Goal: Task Accomplishment & Management: Complete application form

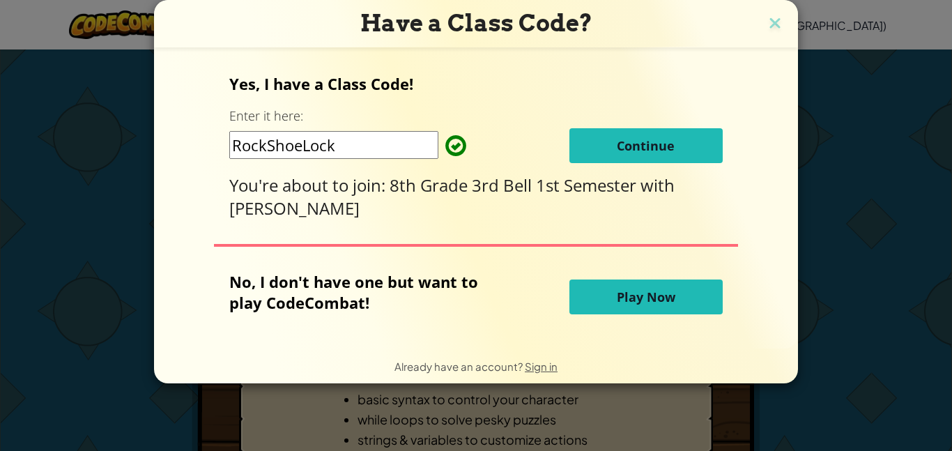
click at [636, 126] on div "Yes, I have a Class Code! Enter it here: RockShoeLock Continue You're about to …" at bounding box center [475, 146] width 493 height 146
click at [633, 137] on span "Continue" at bounding box center [646, 145] width 58 height 17
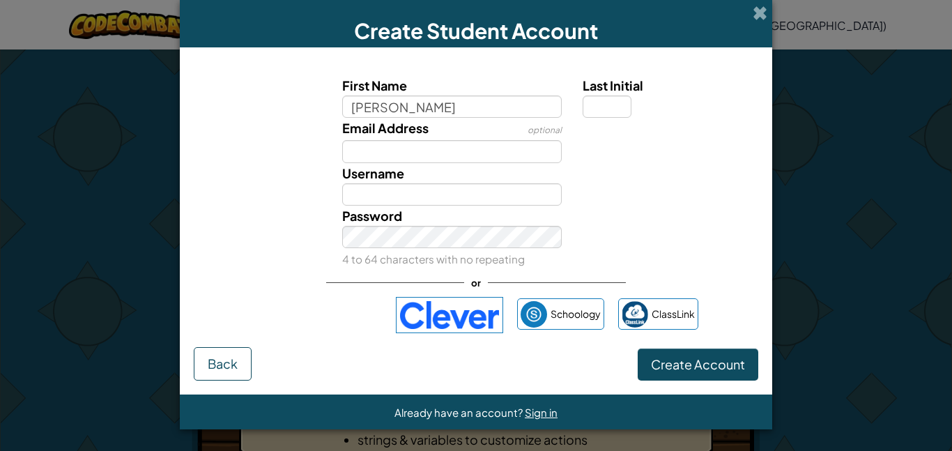
type input "[PERSON_NAME]"
click at [458, 187] on input "[PERSON_NAME]" at bounding box center [452, 194] width 220 height 22
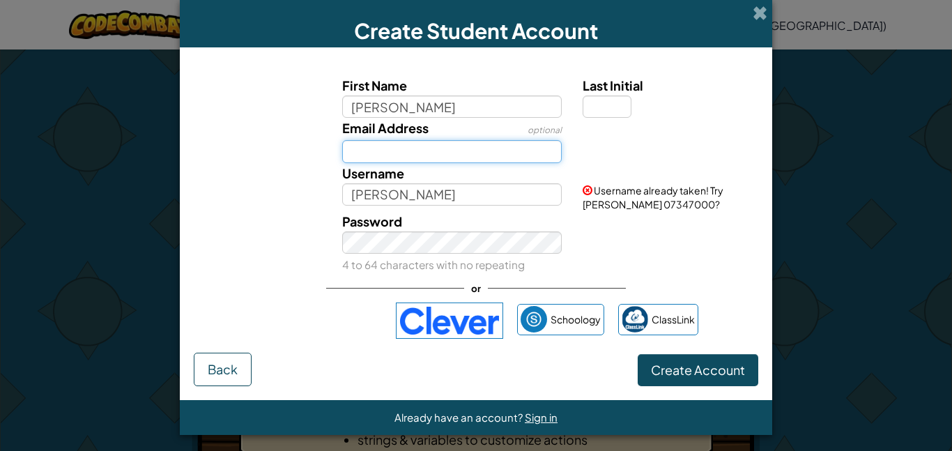
click at [432, 149] on input "Email Address" at bounding box center [452, 151] width 220 height 22
type input "jl.suggs405@k12cpschools.com"
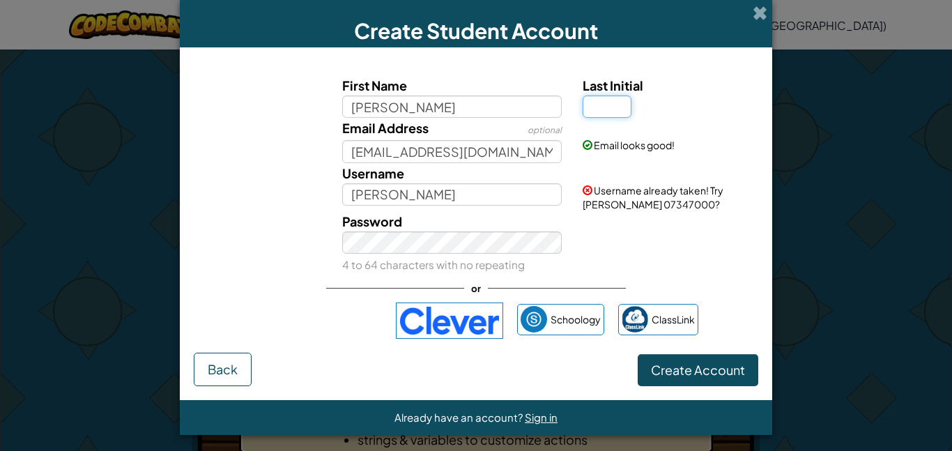
click at [608, 115] on input "Last Initial" at bounding box center [607, 106] width 49 height 22
type input "S"
click at [419, 200] on input "[PERSON_NAME]" at bounding box center [452, 194] width 220 height 22
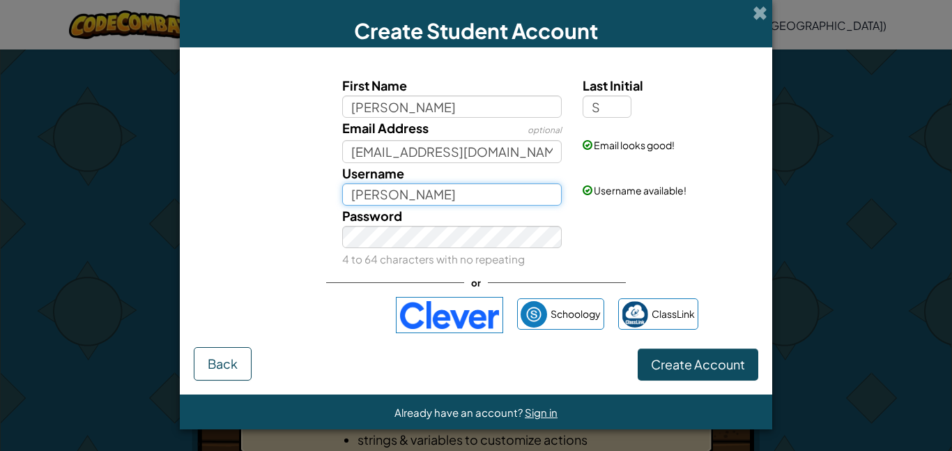
type input "[PERSON_NAME]"
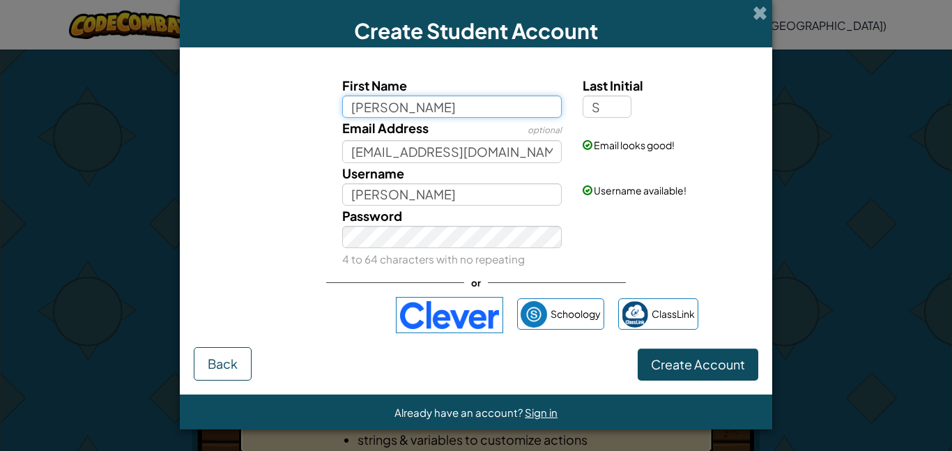
click at [514, 116] on input "Jermaine" at bounding box center [452, 106] width 220 height 22
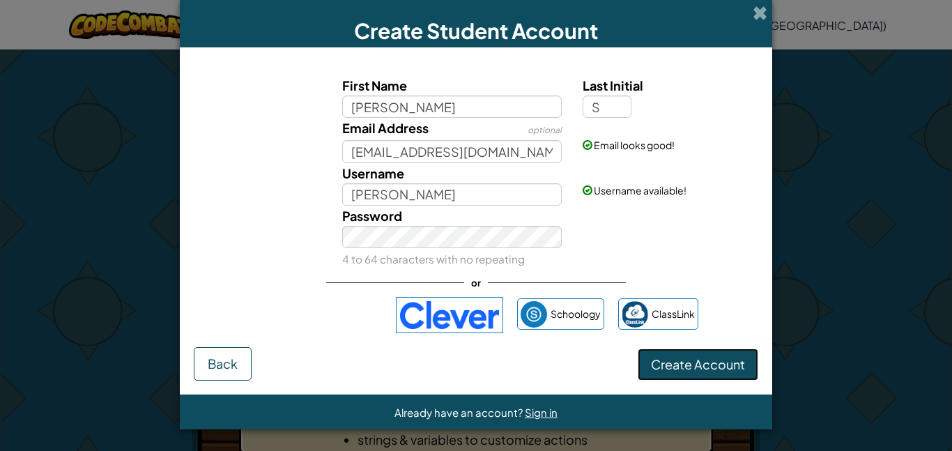
click at [715, 358] on span "Create Account" at bounding box center [698, 364] width 94 height 16
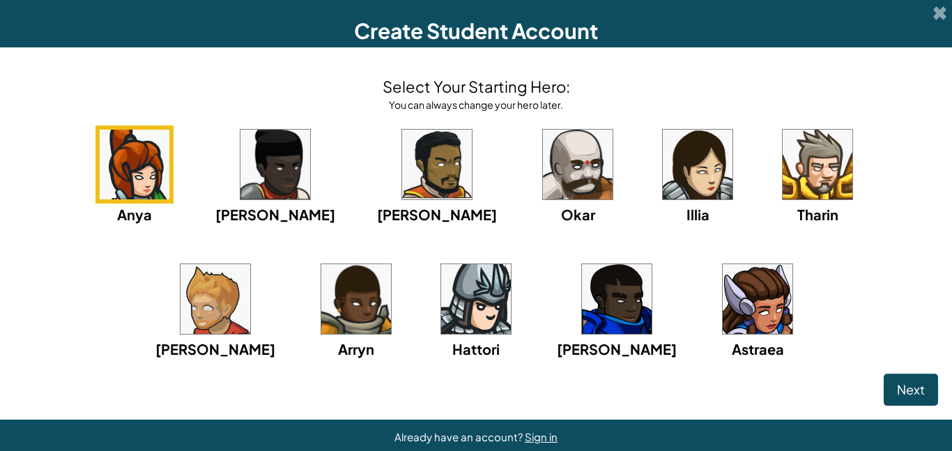
click at [543, 183] on img at bounding box center [578, 165] width 70 height 70
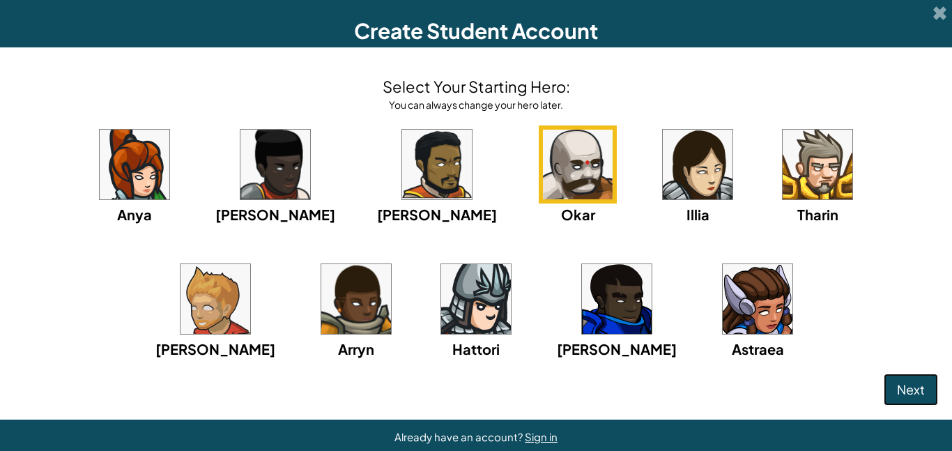
click at [905, 395] on span "Next" at bounding box center [911, 389] width 28 height 16
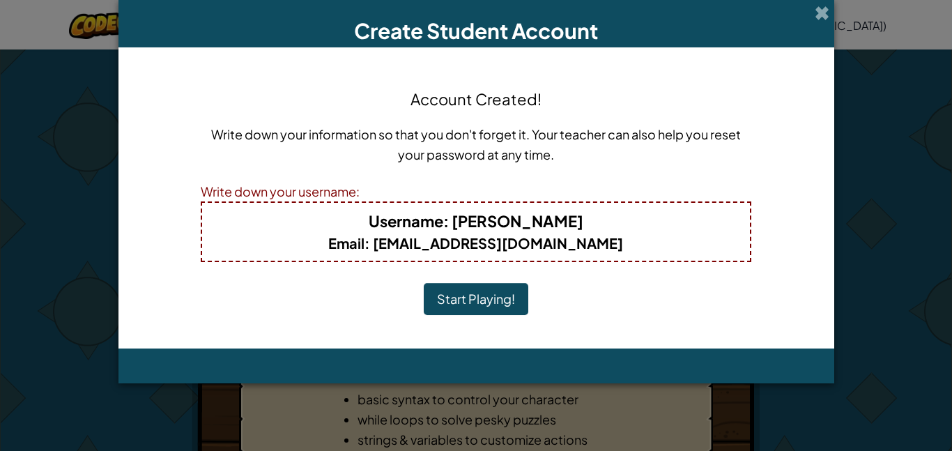
click at [478, 295] on button "Start Playing!" at bounding box center [476, 299] width 105 height 32
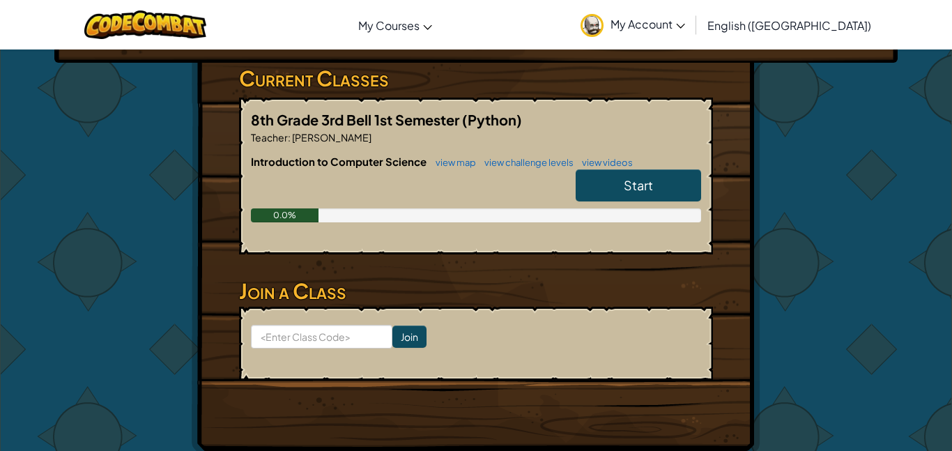
scroll to position [219, 0]
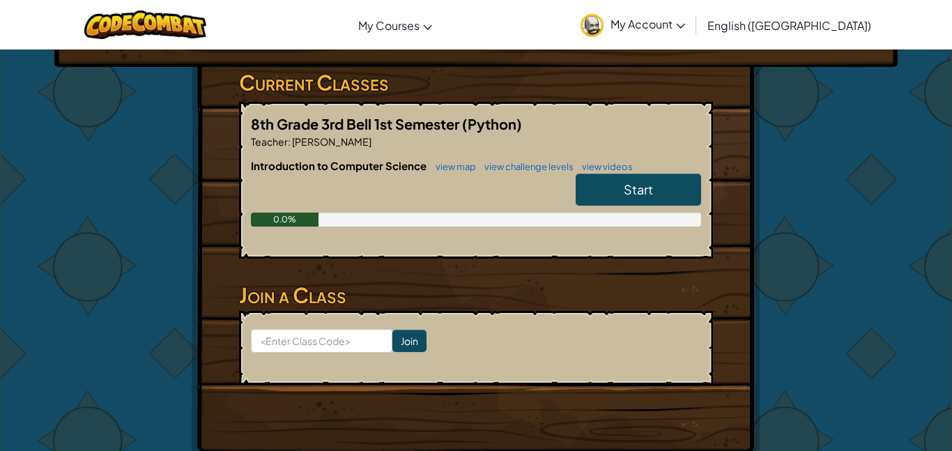
click at [638, 198] on link "Start" at bounding box center [638, 190] width 125 height 32
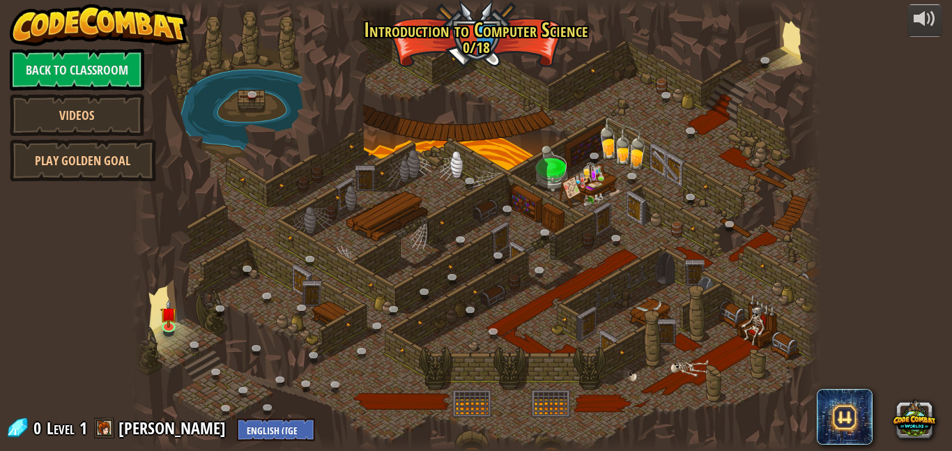
click at [459, 300] on div at bounding box center [476, 225] width 690 height 451
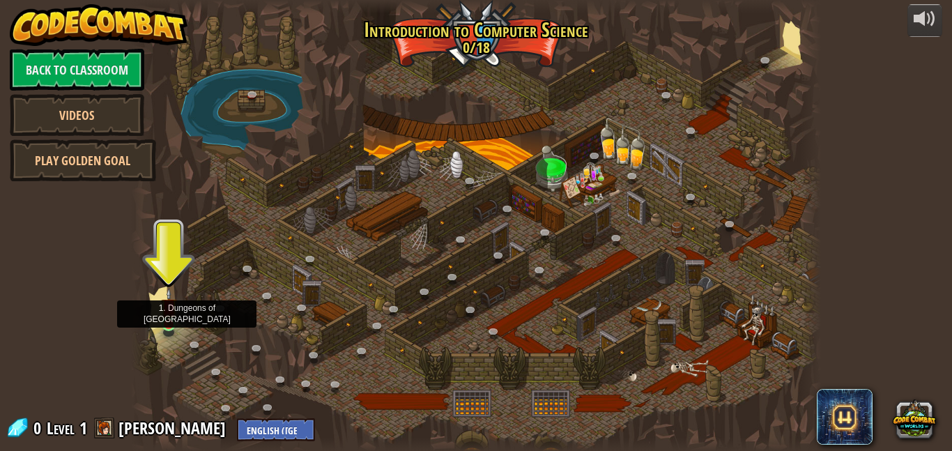
click at [174, 309] on img at bounding box center [169, 307] width 16 height 38
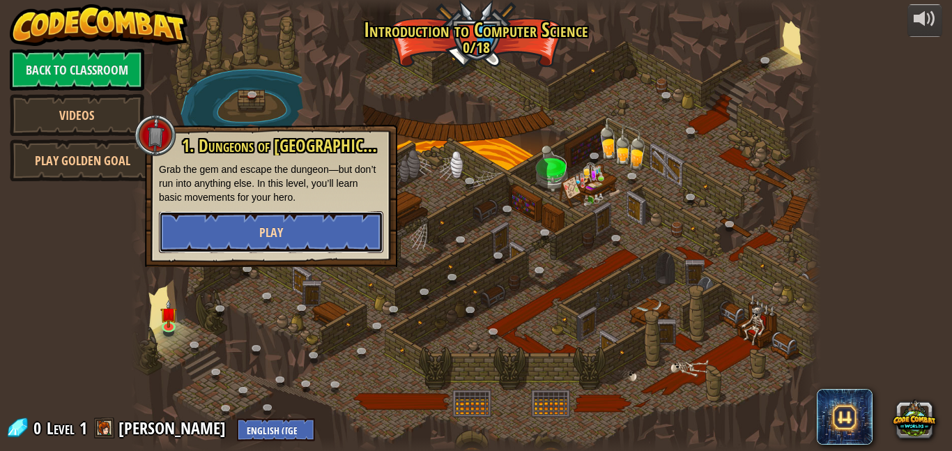
click at [247, 216] on button "Play" at bounding box center [271, 232] width 224 height 42
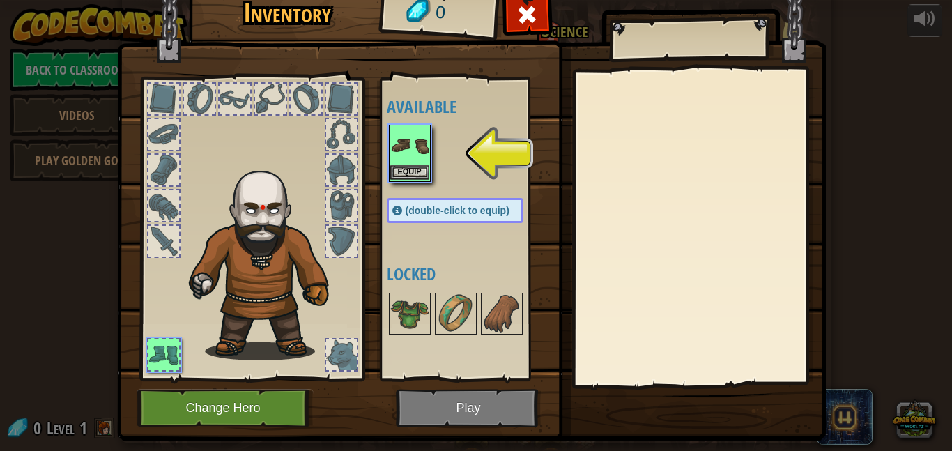
click at [417, 146] on img at bounding box center [409, 145] width 39 height 39
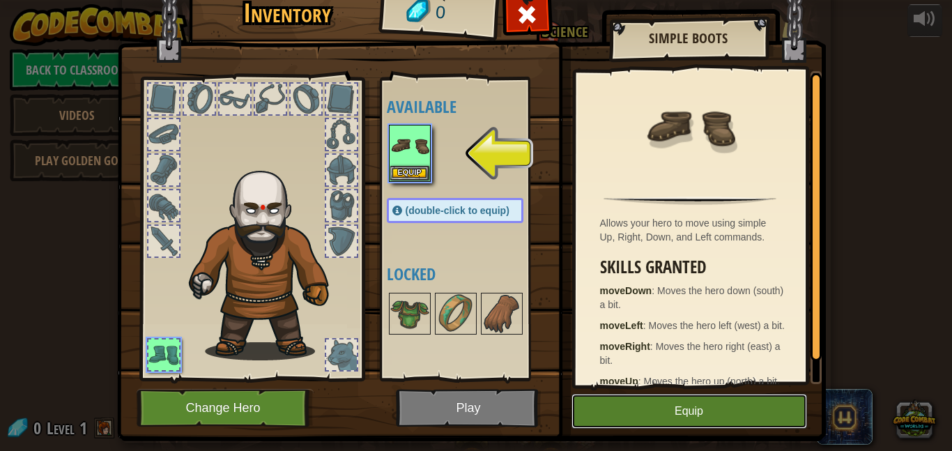
click at [739, 403] on button "Equip" at bounding box center [689, 411] width 236 height 35
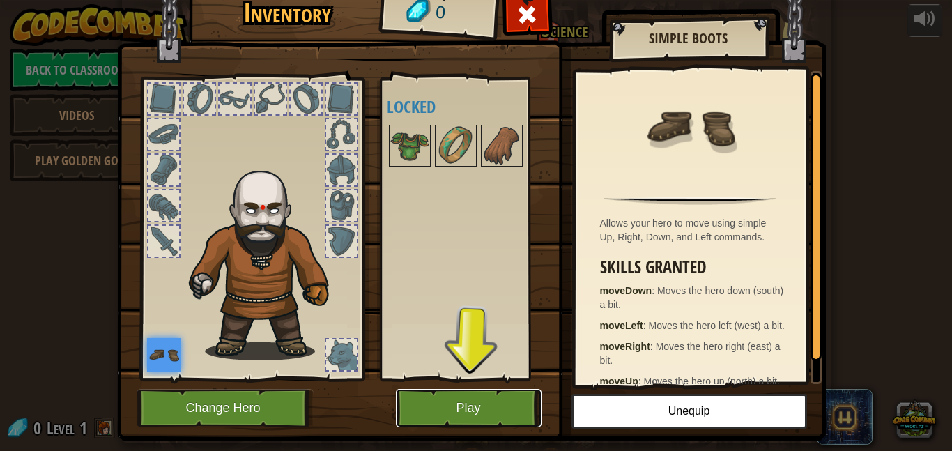
click at [495, 407] on button "Play" at bounding box center [469, 408] width 146 height 38
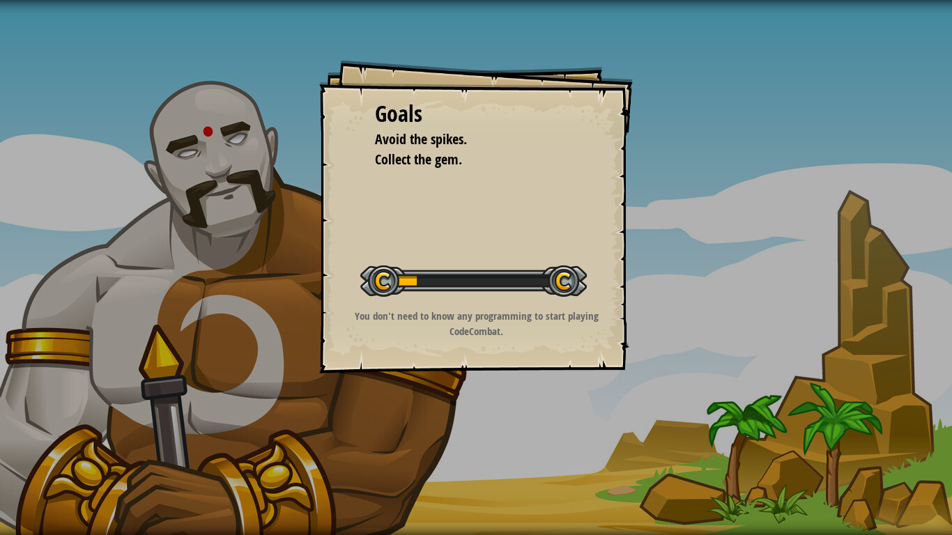
click at [469, 254] on div "Start Level" at bounding box center [473, 280] width 226 height 56
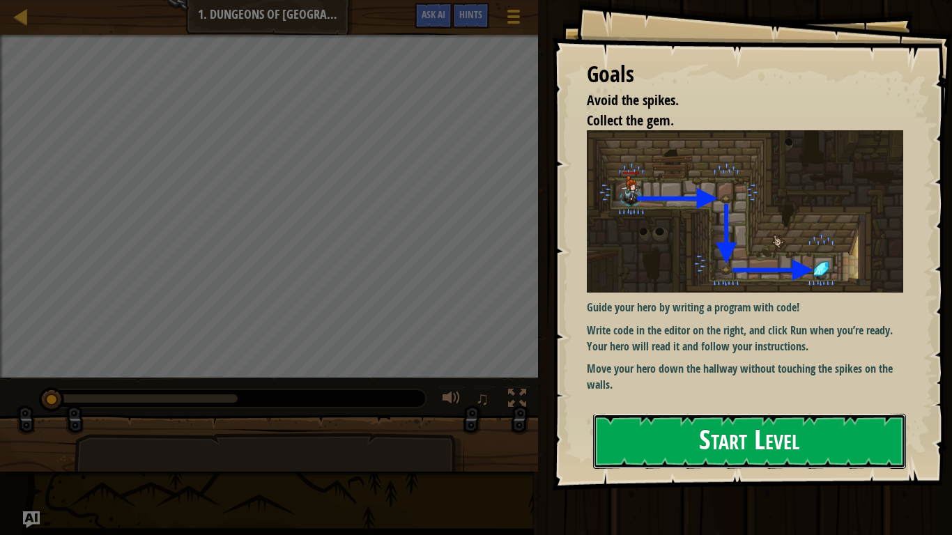
click at [670, 422] on button "Start Level" at bounding box center [749, 441] width 313 height 55
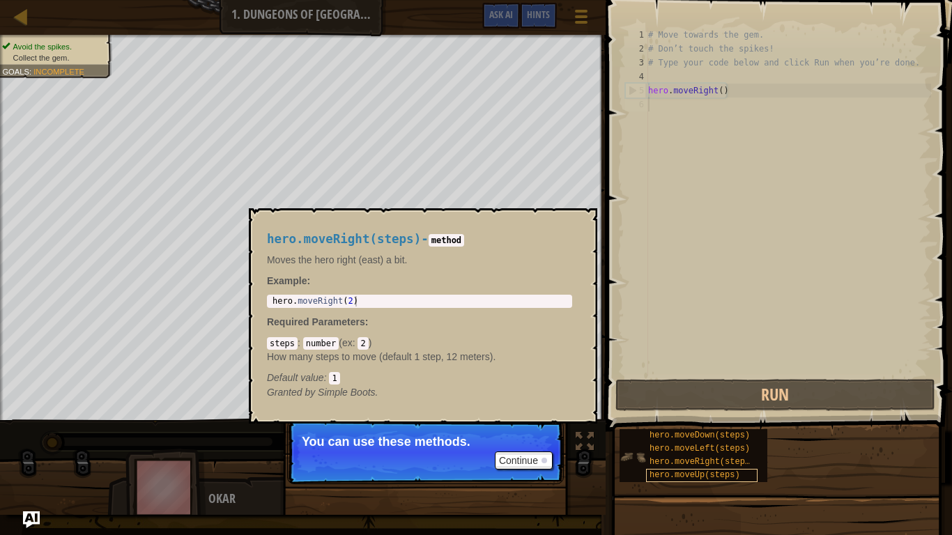
click at [654, 450] on span "hero.moveUp(steps)" at bounding box center [694, 475] width 91 height 10
click at [665, 450] on span "hero.moveRight(steps)" at bounding box center [701, 462] width 105 height 10
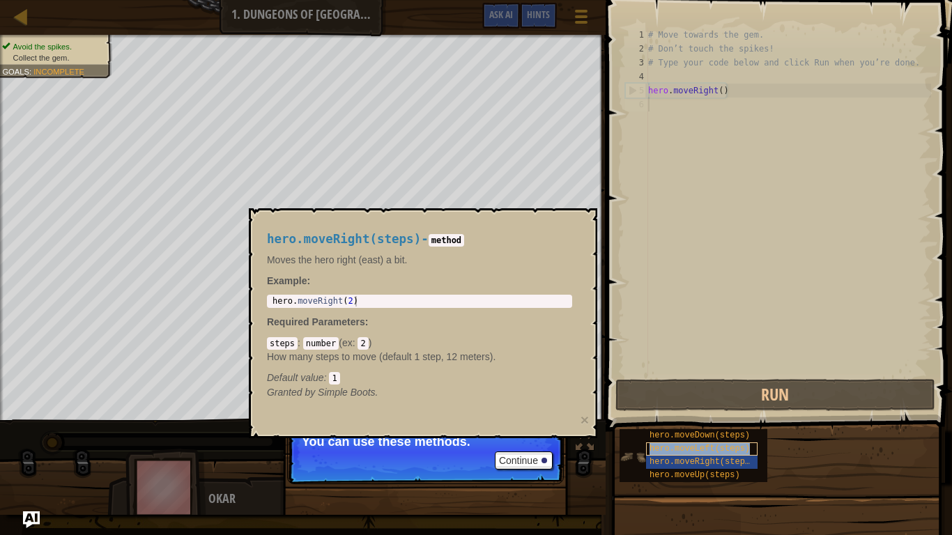
scroll to position [6, 0]
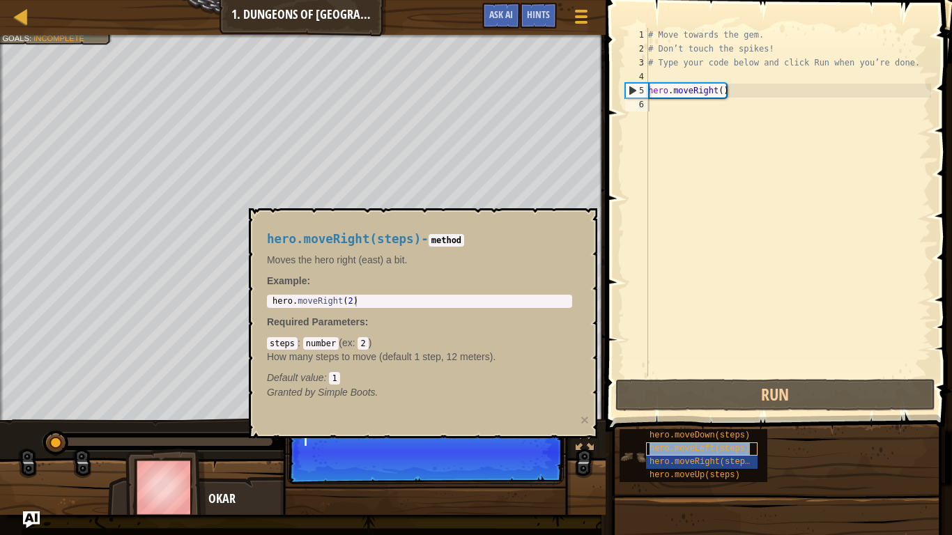
click at [668, 450] on span "hero.moveLeft(steps)" at bounding box center [699, 449] width 100 height 10
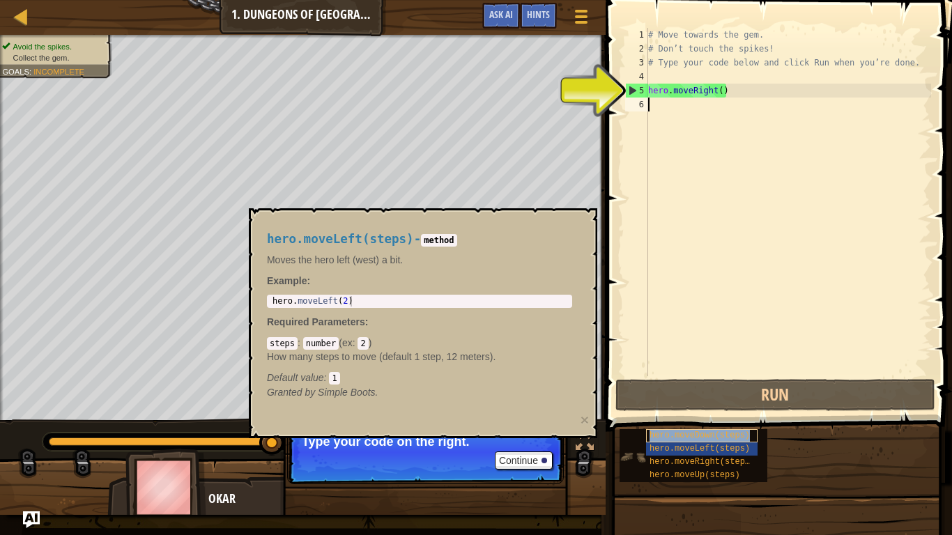
click at [686, 434] on span "hero.moveDown(steps)" at bounding box center [699, 436] width 100 height 10
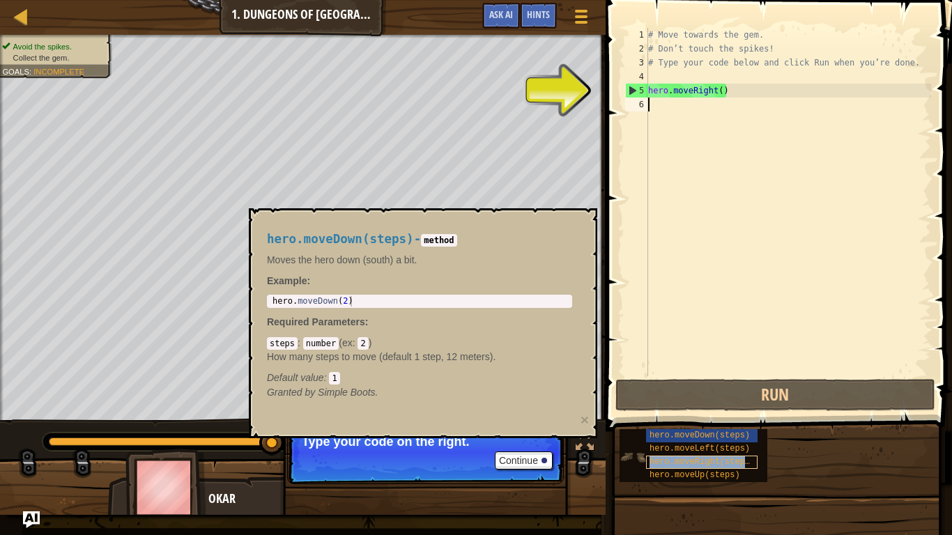
click at [681, 450] on span "hero.moveRight(steps)" at bounding box center [701, 462] width 105 height 10
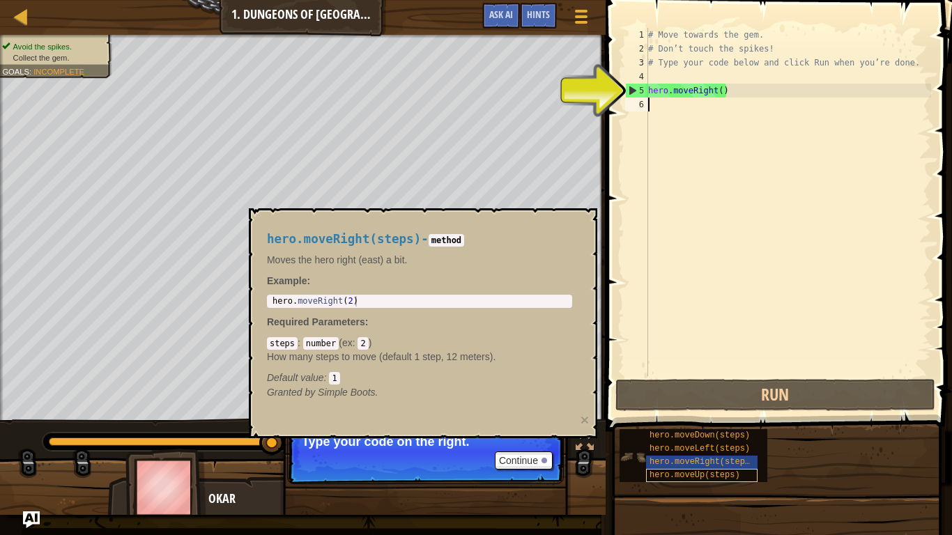
click at [680, 450] on span "hero.moveUp(steps)" at bounding box center [694, 475] width 91 height 10
click at [687, 450] on span "hero.moveRight(steps)" at bounding box center [701, 462] width 105 height 10
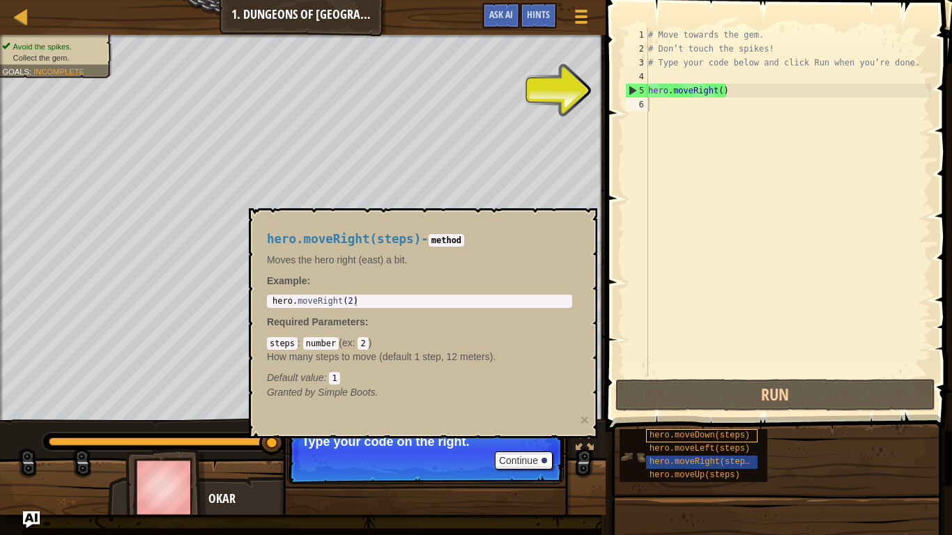
click at [677, 438] on span "hero.moveDown(steps)" at bounding box center [699, 436] width 100 height 10
click at [676, 450] on span "hero.moveRight(steps)" at bounding box center [701, 462] width 105 height 10
click at [541, 450] on button "Continue" at bounding box center [524, 461] width 58 height 18
click at [709, 437] on span "hero.moveDown(steps)" at bounding box center [699, 436] width 100 height 10
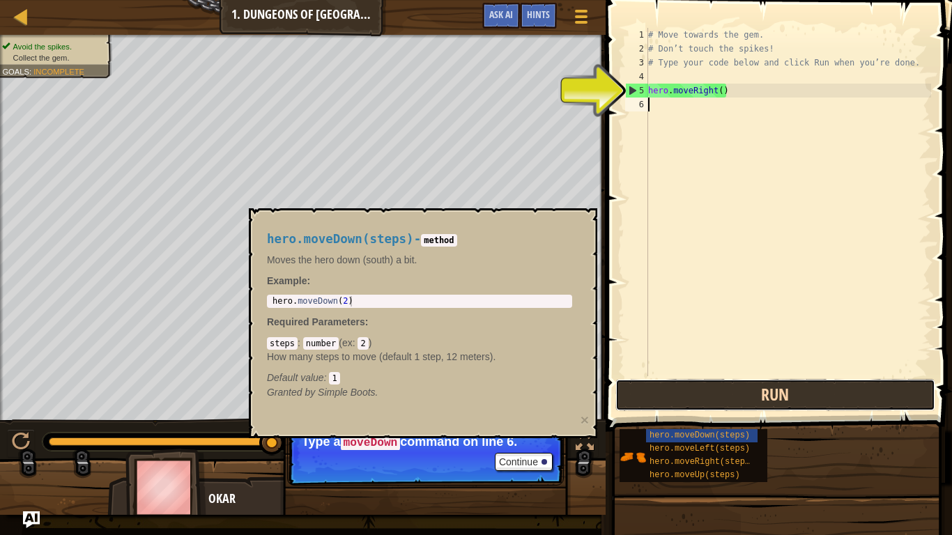
click at [757, 391] on button "Run" at bounding box center [775, 395] width 320 height 32
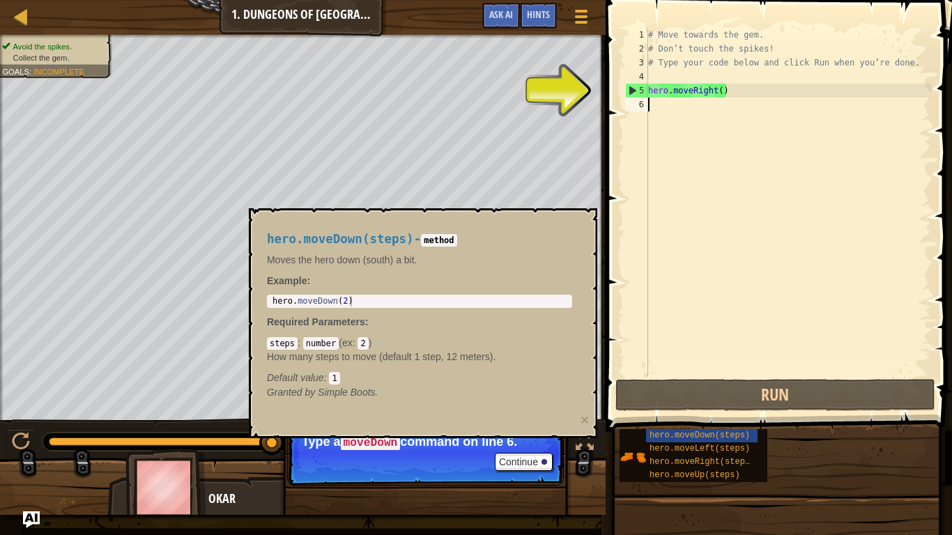
click at [675, 100] on div "# Move towards the gem. # Don’t touch the spikes! # Type your code below and cl…" at bounding box center [788, 216] width 286 height 376
click at [672, 107] on div "# Move towards the gem. # Don’t touch the spikes! # Type your code below and cl…" at bounding box center [788, 216] width 286 height 376
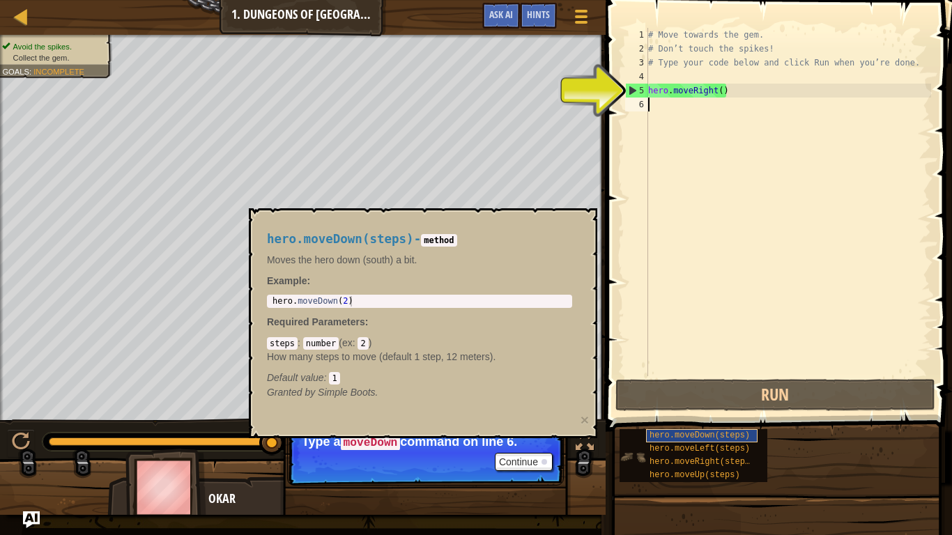
click at [702, 435] on span "hero.moveDown(steps)" at bounding box center [699, 436] width 100 height 10
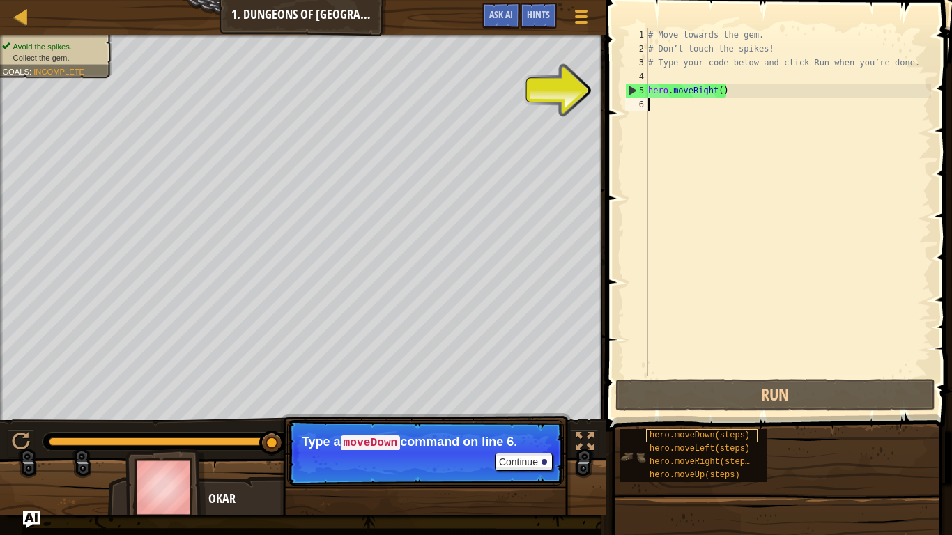
click at [702, 435] on span "hero.moveDown(steps)" at bounding box center [699, 436] width 100 height 10
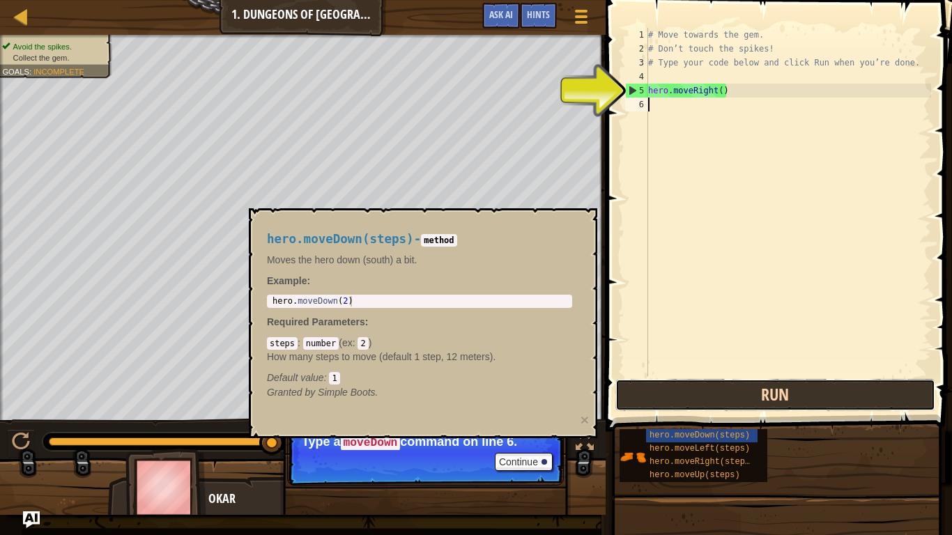
click at [683, 394] on button "Run" at bounding box center [775, 395] width 320 height 32
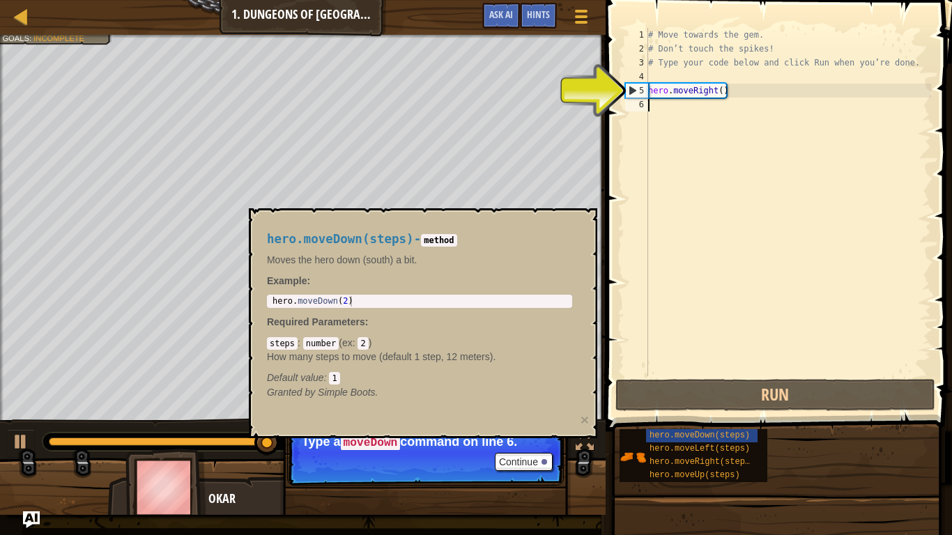
click at [689, 105] on div "# Move towards the gem. # Don’t touch the spikes! # Type your code below and cl…" at bounding box center [788, 216] width 286 height 376
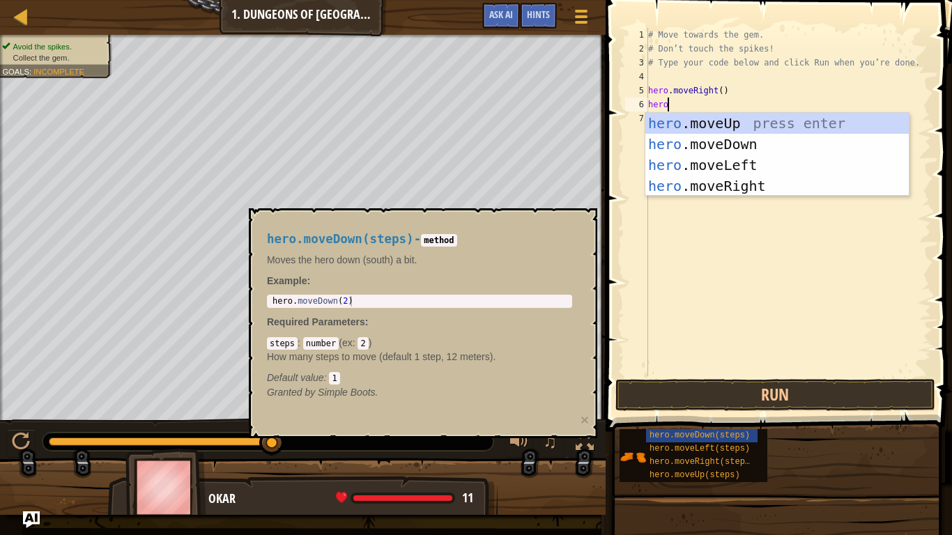
scroll to position [6, 3]
type textarea "hero.move"
click at [709, 144] on div "hero.move Up press enter hero.move Down press enter hero.move Left press enter …" at bounding box center [776, 175] width 263 height 125
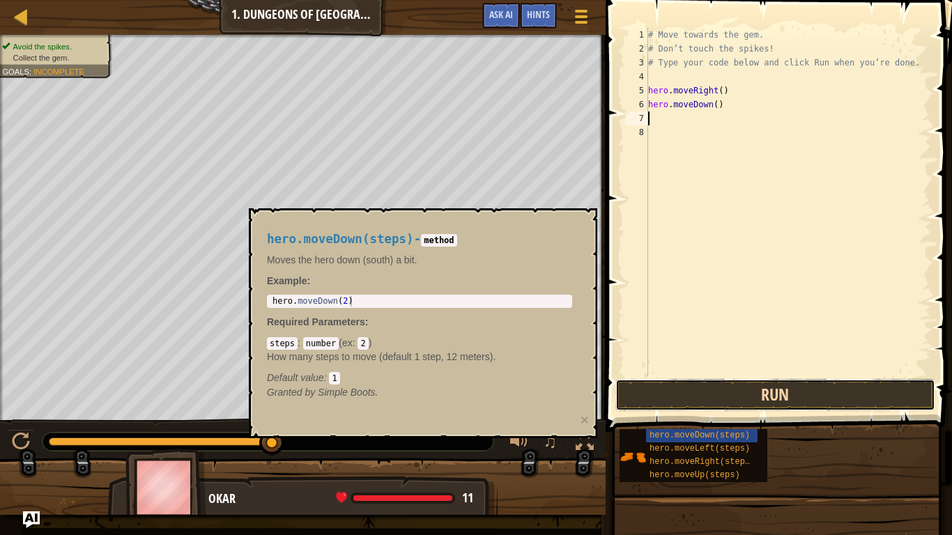
click at [687, 396] on button "Run" at bounding box center [775, 395] width 320 height 32
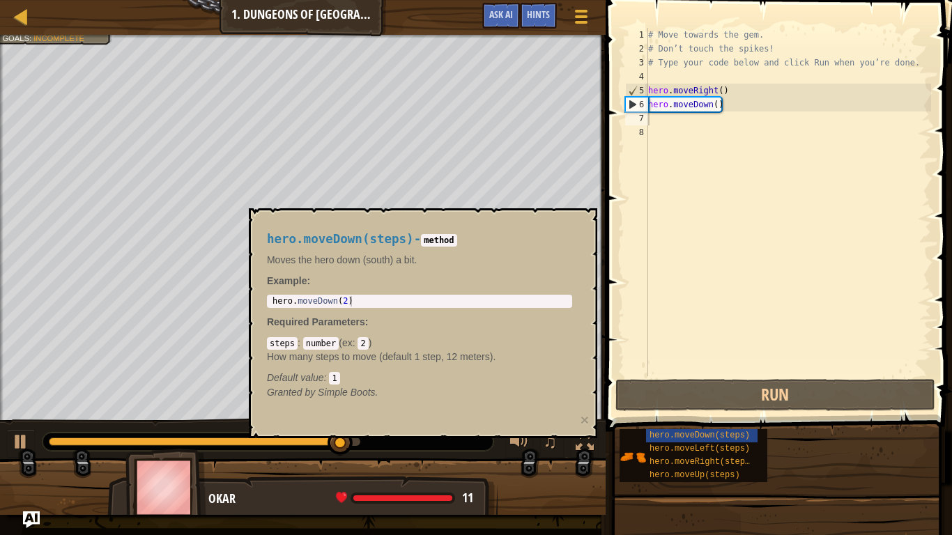
click at [334, 339] on code "number" at bounding box center [321, 343] width 36 height 13
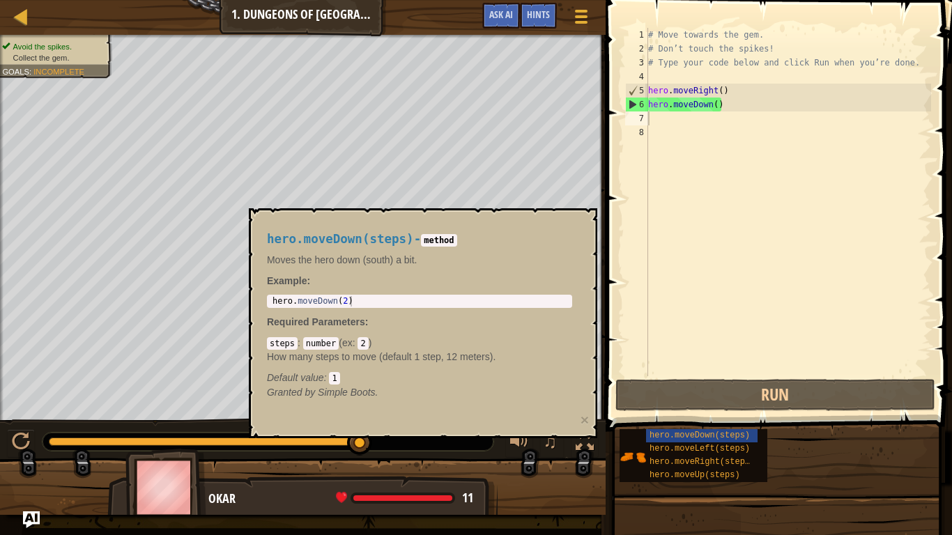
click at [326, 341] on code "number" at bounding box center [321, 343] width 36 height 13
click at [671, 120] on div "# Move towards the gem. # Don’t touch the spikes! # Type your code below and cl…" at bounding box center [788, 216] width 286 height 376
click at [456, 239] on code "method" at bounding box center [439, 240] width 36 height 13
click at [426, 283] on p "Example :" at bounding box center [419, 281] width 305 height 14
type textarea "hero.moveDown(2)"
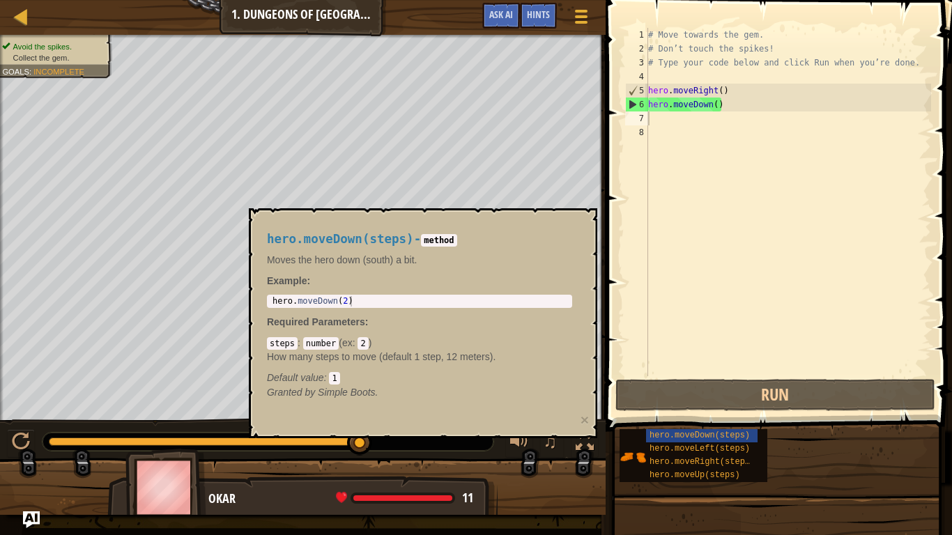
click at [415, 296] on div "hero . moveDown ( 2 )" at bounding box center [420, 311] width 300 height 31
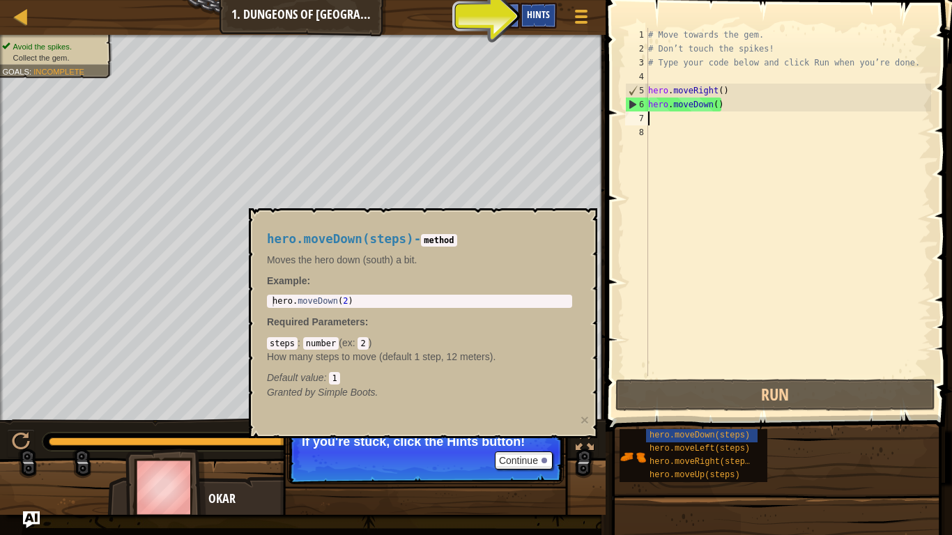
click at [529, 16] on span "Hints" at bounding box center [538, 14] width 23 height 13
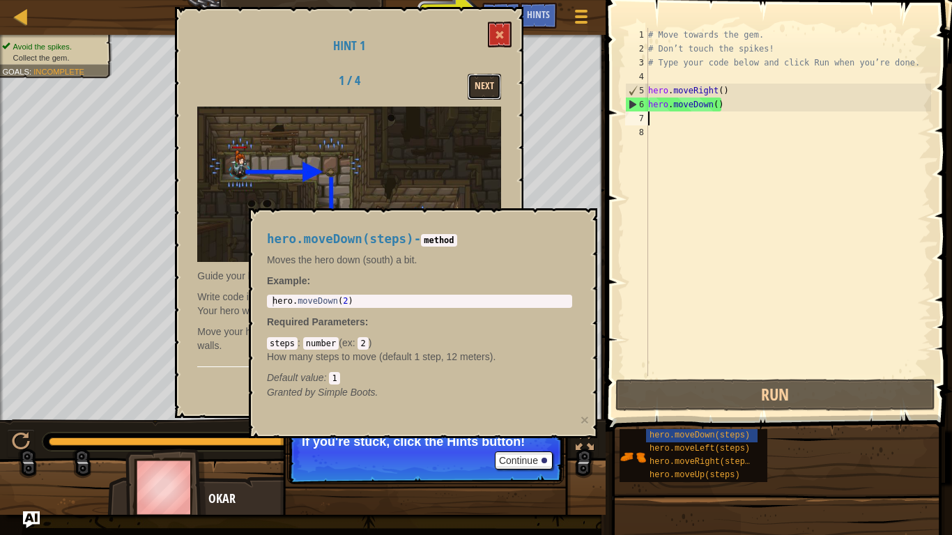
click at [486, 91] on button "Next" at bounding box center [484, 87] width 33 height 26
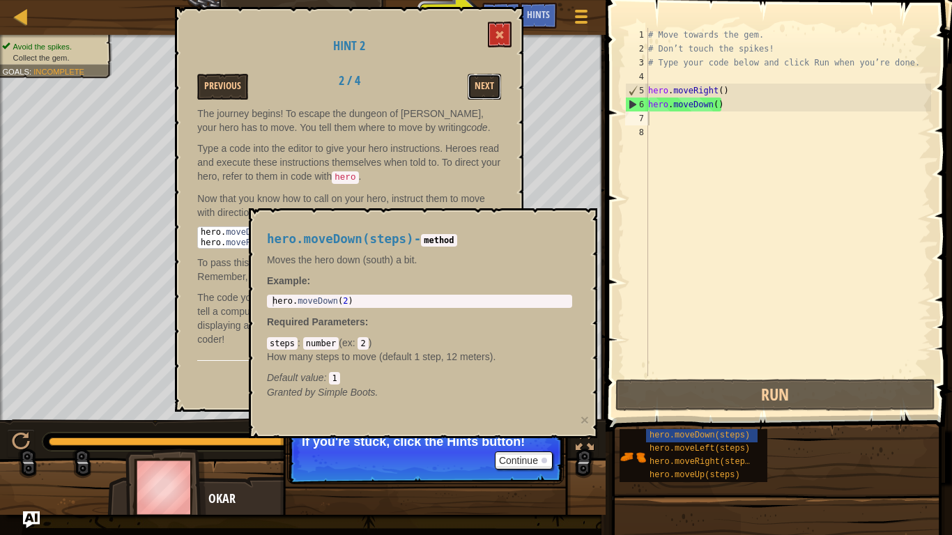
click at [486, 91] on button "Next" at bounding box center [484, 87] width 33 height 26
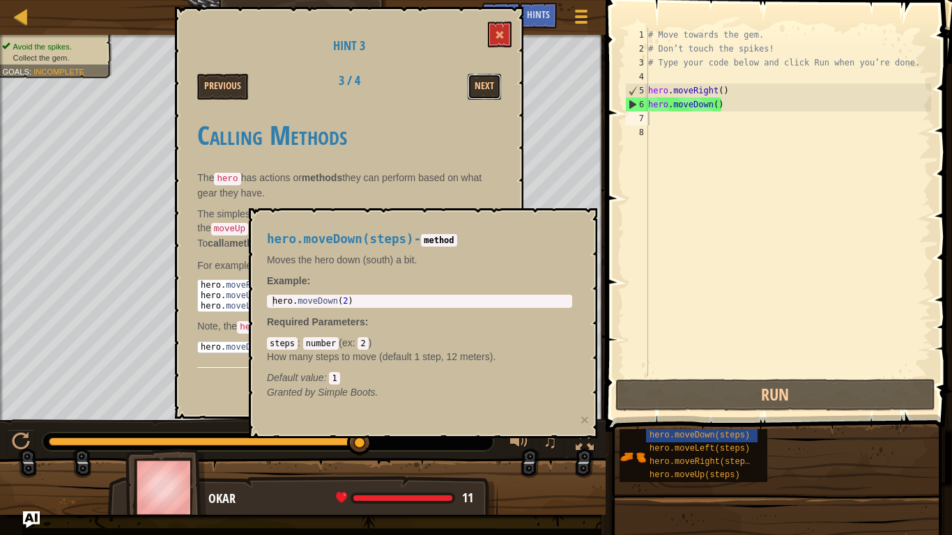
click at [486, 91] on button "Next" at bounding box center [484, 87] width 33 height 26
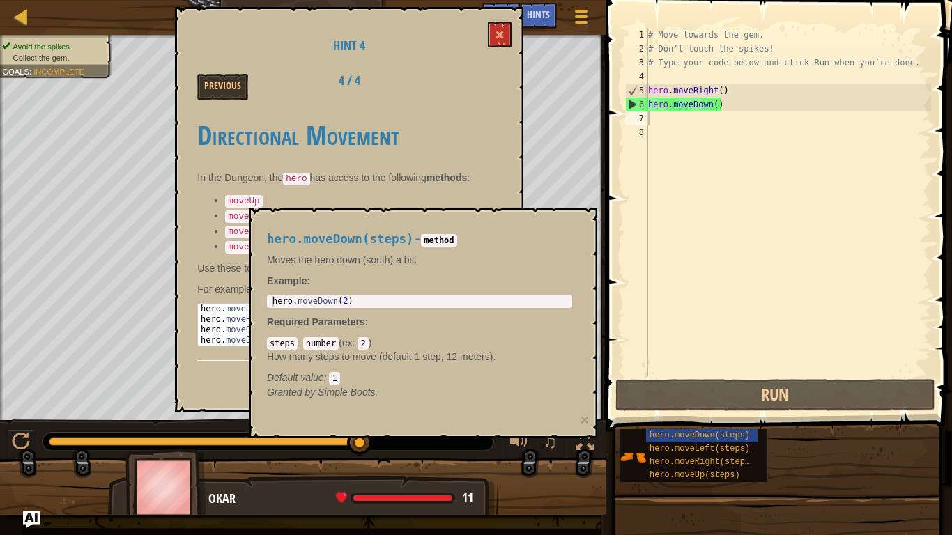
click at [486, 91] on div "Previous 4 / 4" at bounding box center [349, 87] width 325 height 26
click at [503, 24] on button at bounding box center [500, 35] width 24 height 26
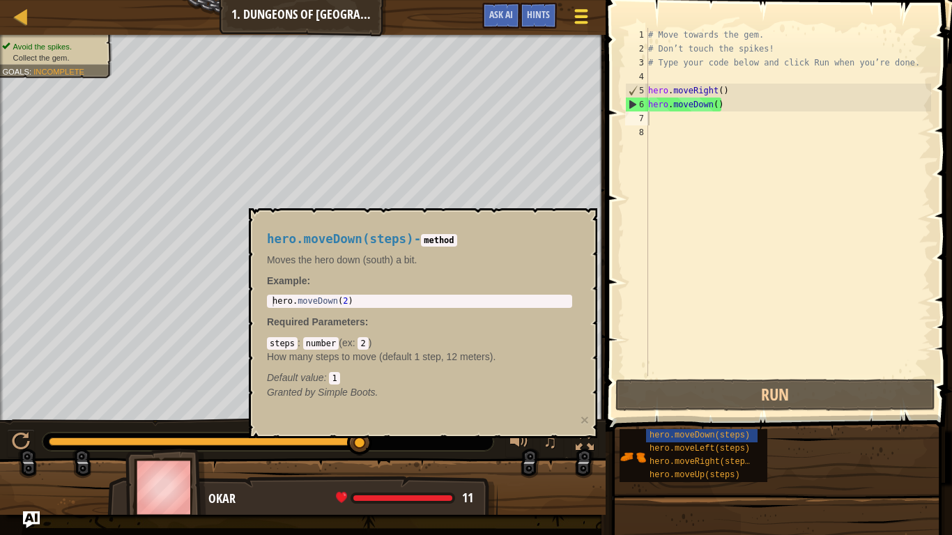
click at [576, 10] on span at bounding box center [580, 10] width 13 height 3
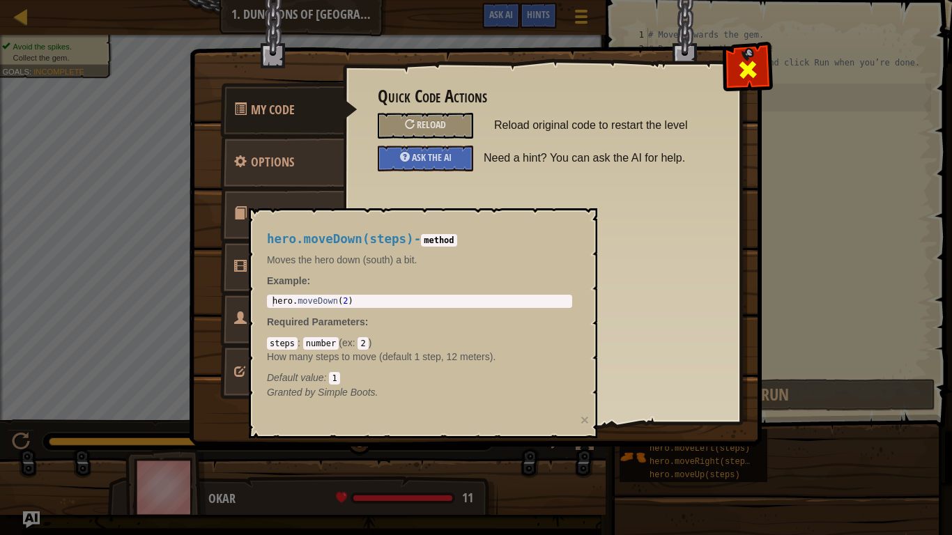
click at [730, 62] on div at bounding box center [747, 67] width 44 height 44
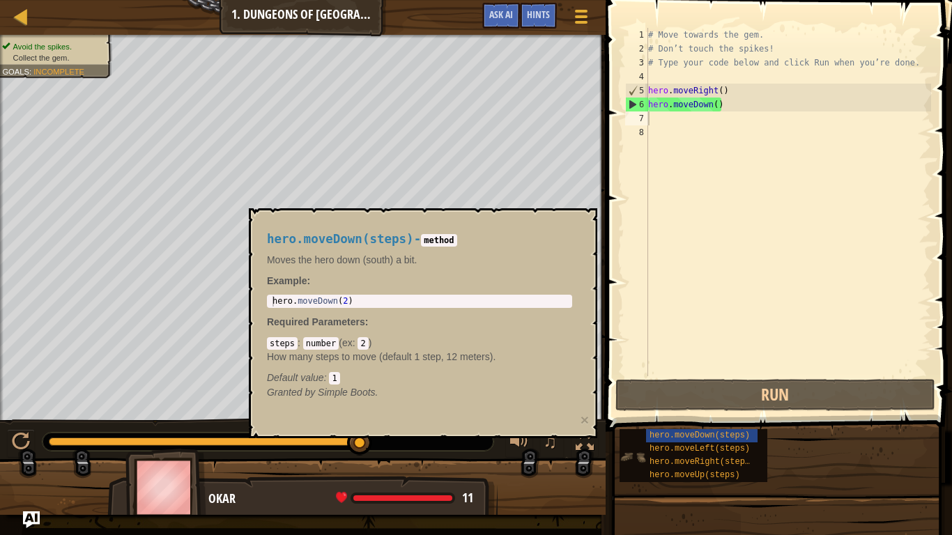
click at [626, 450] on img at bounding box center [633, 457] width 26 height 26
click at [456, 240] on code "method" at bounding box center [439, 240] width 36 height 13
click at [307, 22] on div "Map Introduction to Computer Science 1. Dungeons of Kithgard Game Menu Done Hin…" at bounding box center [303, 17] width 606 height 35
click at [590, 417] on div "hero.moveDown(steps) - method Moves the hero down (south) a bit. Example : hero…" at bounding box center [423, 323] width 348 height 230
click at [585, 420] on button "×" at bounding box center [585, 420] width 8 height 15
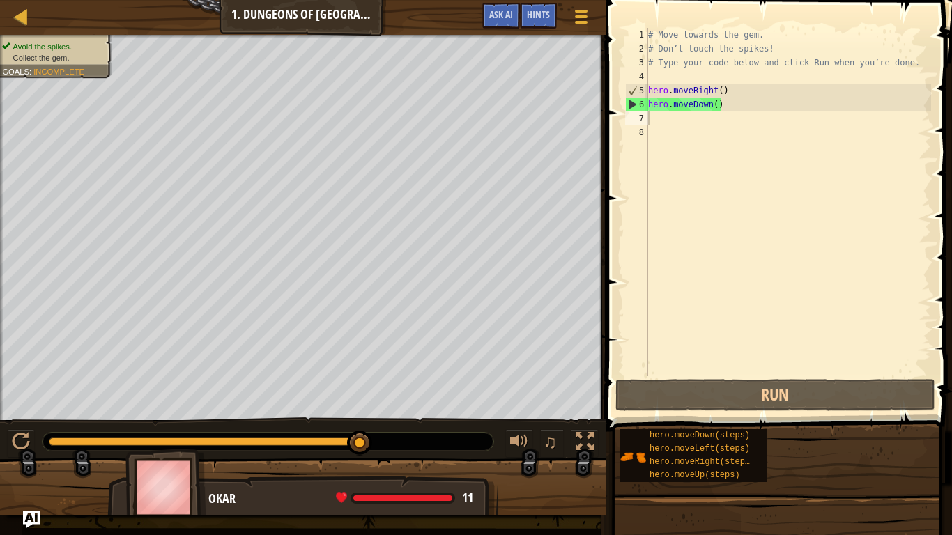
click at [702, 120] on div "# Move towards the gem. # Don’t touch the spikes! # Type your code below and cl…" at bounding box center [788, 216] width 286 height 376
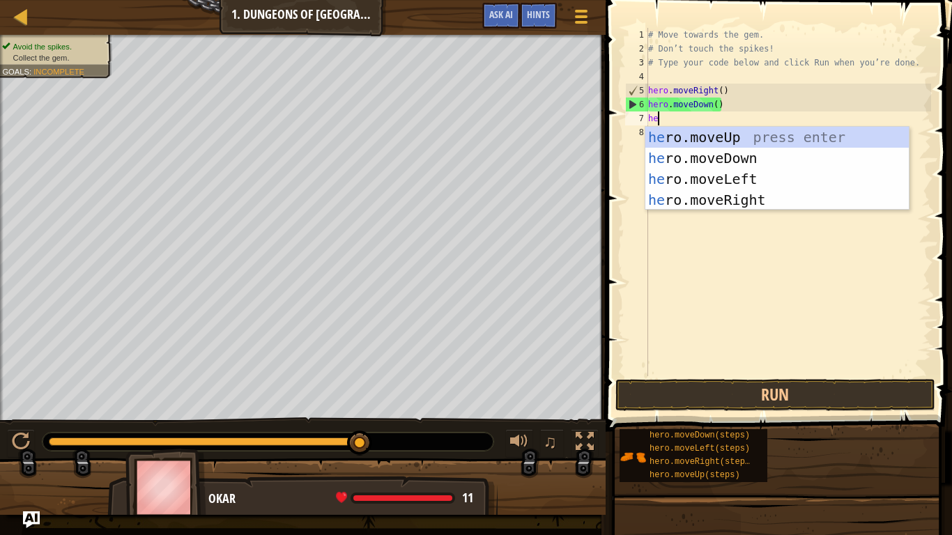
type textarea "hero"
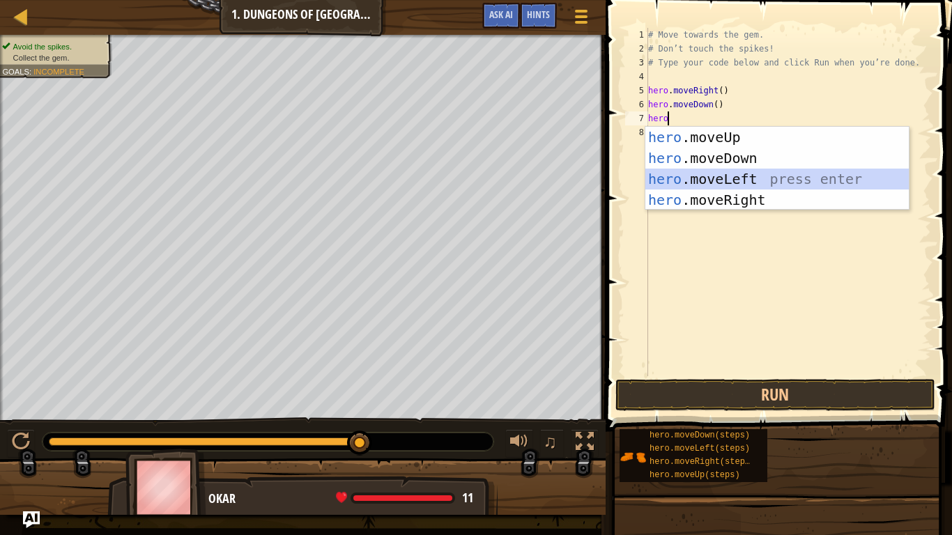
click at [731, 176] on div "hero .moveUp press enter hero .moveDown press enter hero .moveLeft press enter …" at bounding box center [776, 189] width 263 height 125
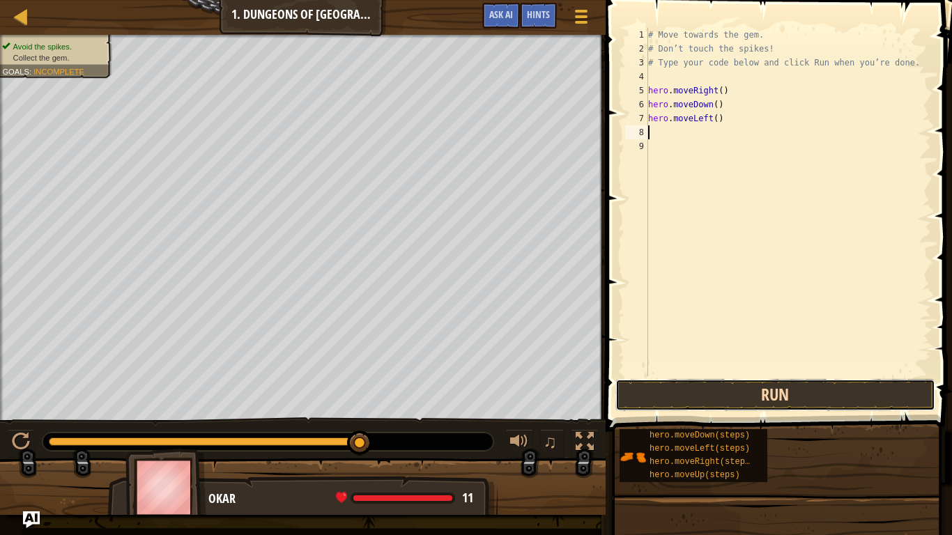
click at [649, 392] on button "Run" at bounding box center [775, 395] width 320 height 32
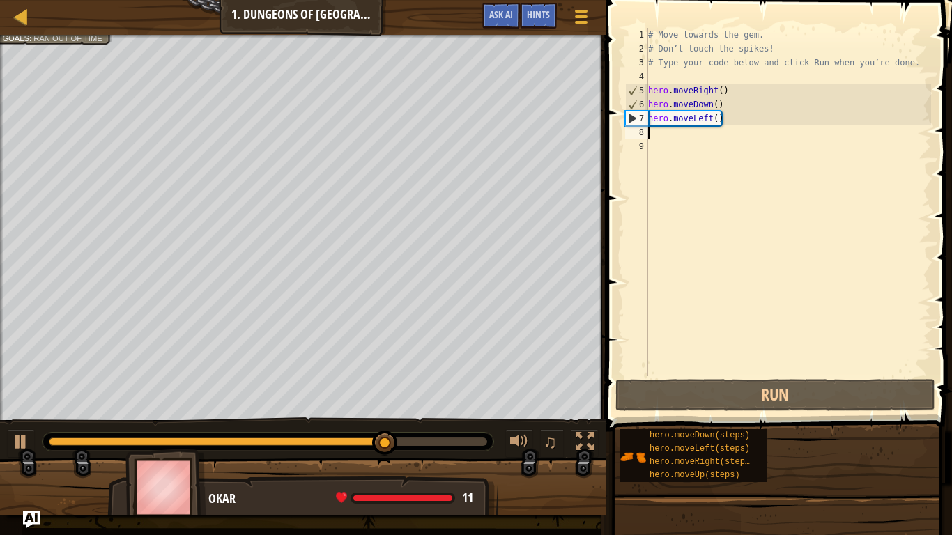
click at [683, 123] on div "# Move towards the gem. # Don’t touch the spikes! # Type your code below and cl…" at bounding box center [788, 216] width 286 height 376
click at [707, 125] on div "# Move towards the gem. # Don’t touch the spikes! # Type your code below and cl…" at bounding box center [788, 216] width 286 height 376
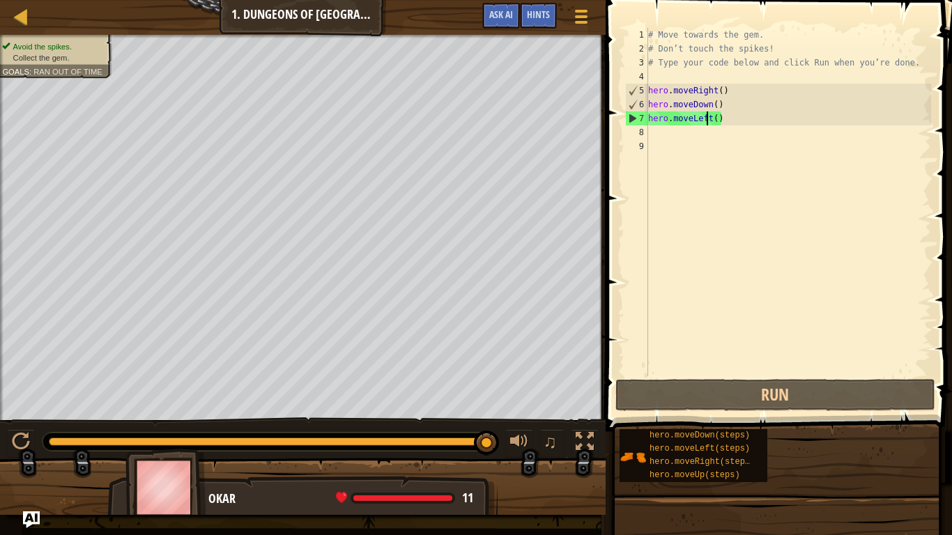
click at [709, 125] on div "# Move towards the gem. # Don’t touch the spikes! # Type your code below and cl…" at bounding box center [788, 216] width 286 height 376
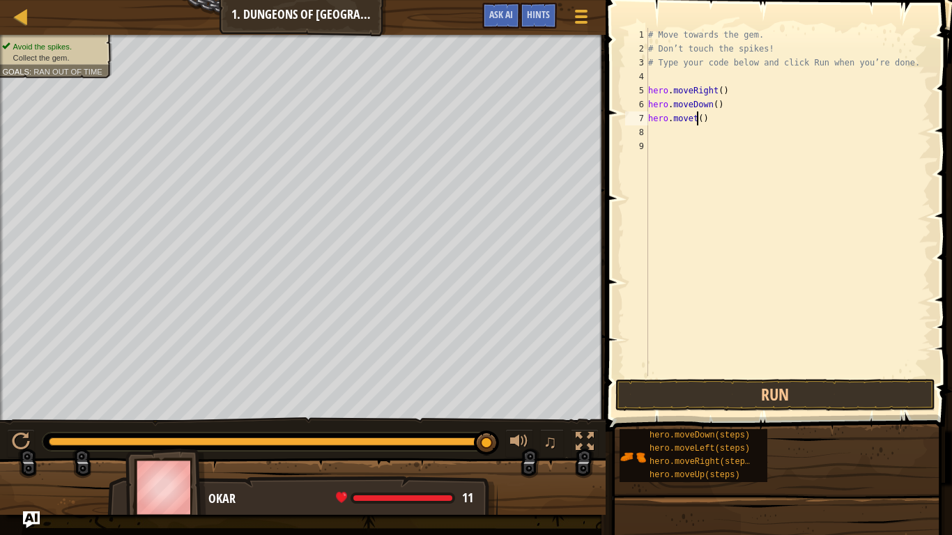
click at [697, 122] on div "# Move towards the gem. # Don’t touch the spikes! # Type your code below and cl…" at bounding box center [788, 216] width 286 height 376
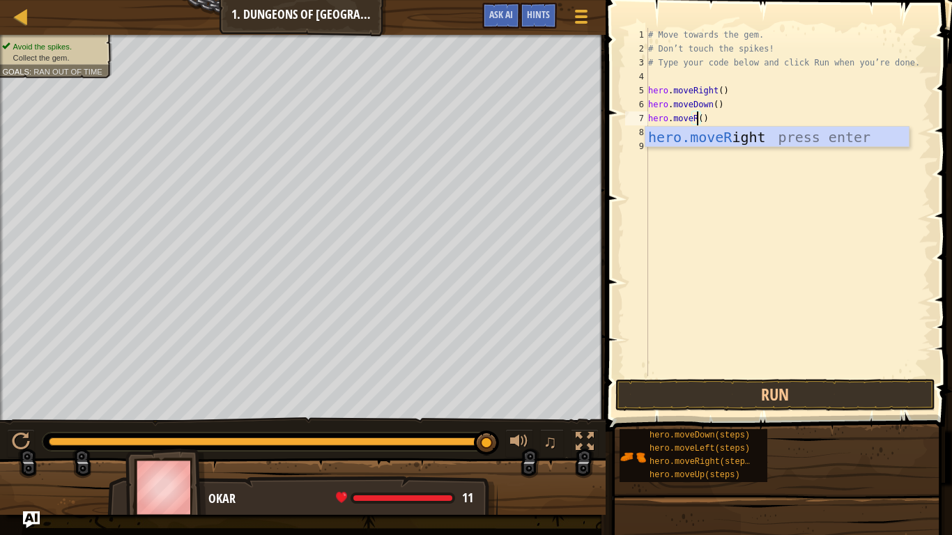
scroll to position [6, 7]
click at [702, 136] on div "hero.moveR ight press enter" at bounding box center [776, 158] width 263 height 63
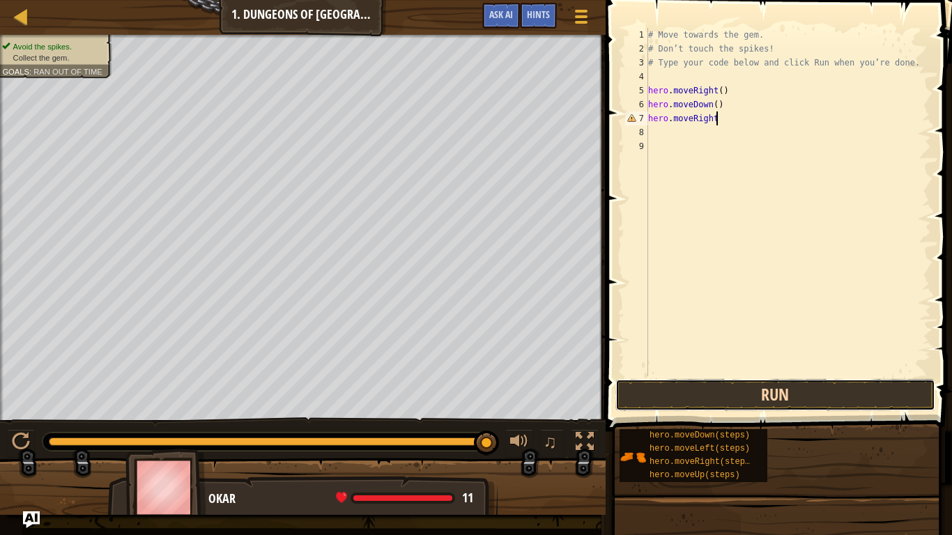
click at [672, 392] on button "Run" at bounding box center [775, 395] width 320 height 32
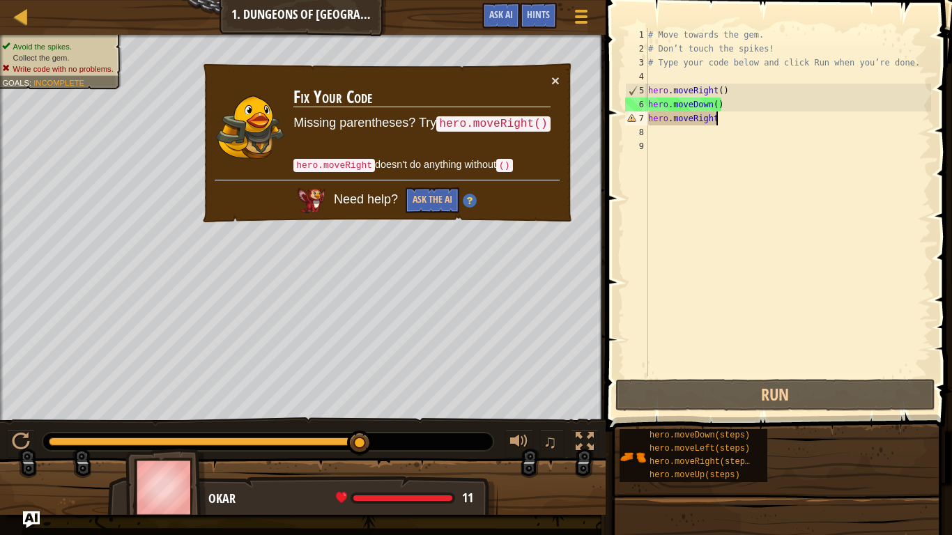
click at [560, 83] on div "× Fix Your Code Missing parentheses? Try hero.moveRight() hero.moveRight doesn'…" at bounding box center [387, 143] width 373 height 162
click at [551, 81] on button "×" at bounding box center [555, 80] width 8 height 15
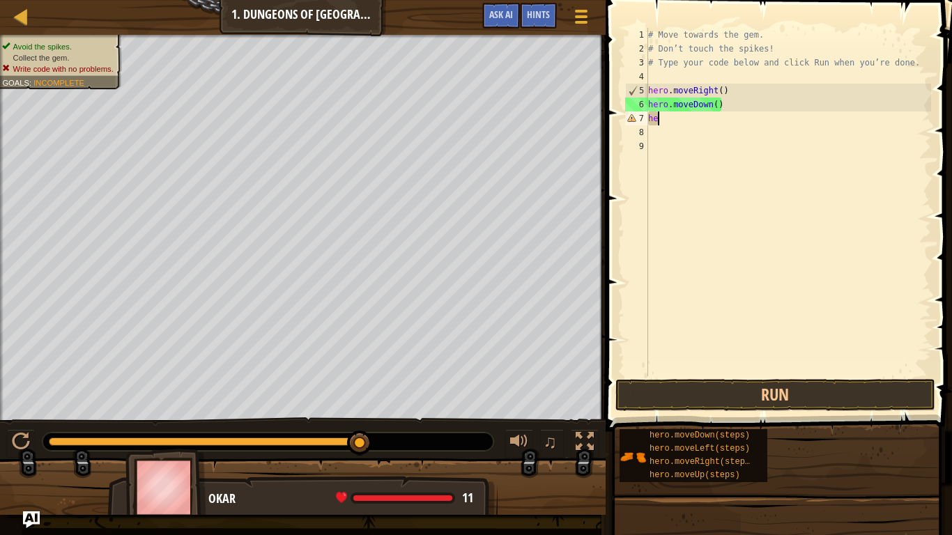
scroll to position [6, 1]
type textarea "h"
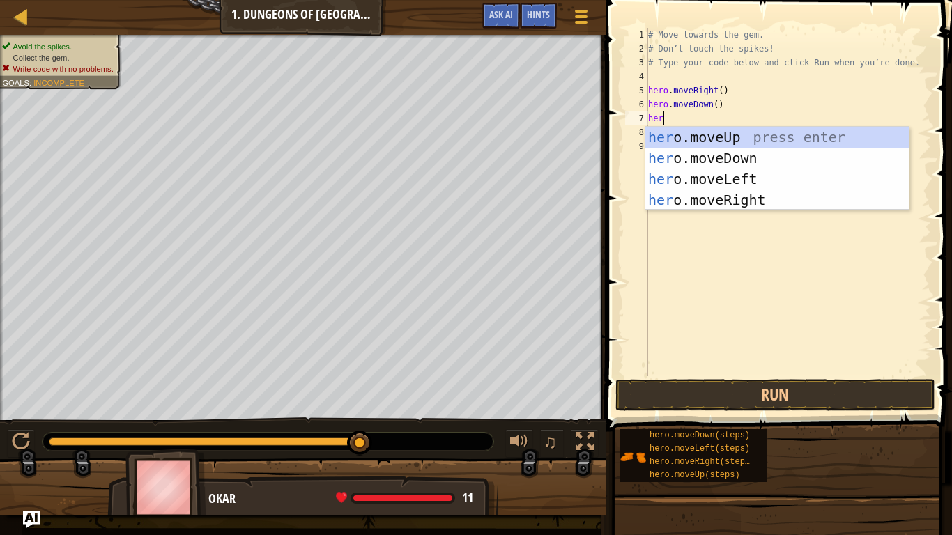
type textarea "hero"
click at [751, 193] on div "hero .moveUp press enter hero .moveDown press enter hero .moveLeft press enter …" at bounding box center [776, 189] width 263 height 125
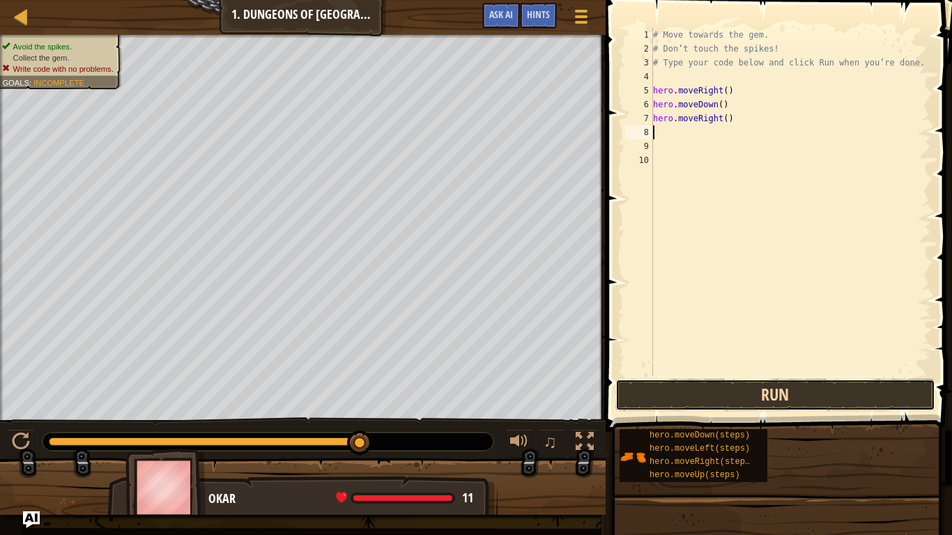
click at [677, 396] on button "Run" at bounding box center [775, 395] width 320 height 32
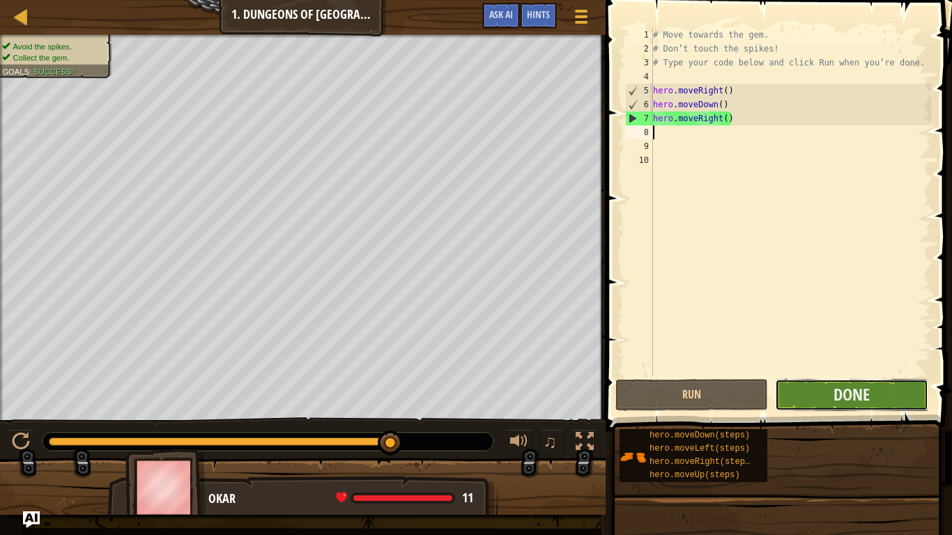
click at [804, 397] on button "Done" at bounding box center [851, 395] width 153 height 32
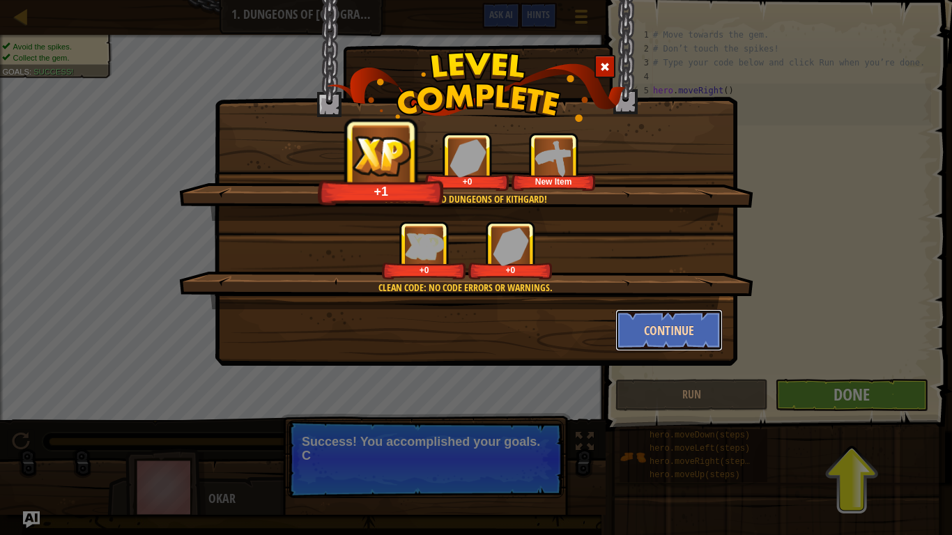
click at [659, 334] on button "Continue" at bounding box center [669, 330] width 108 height 42
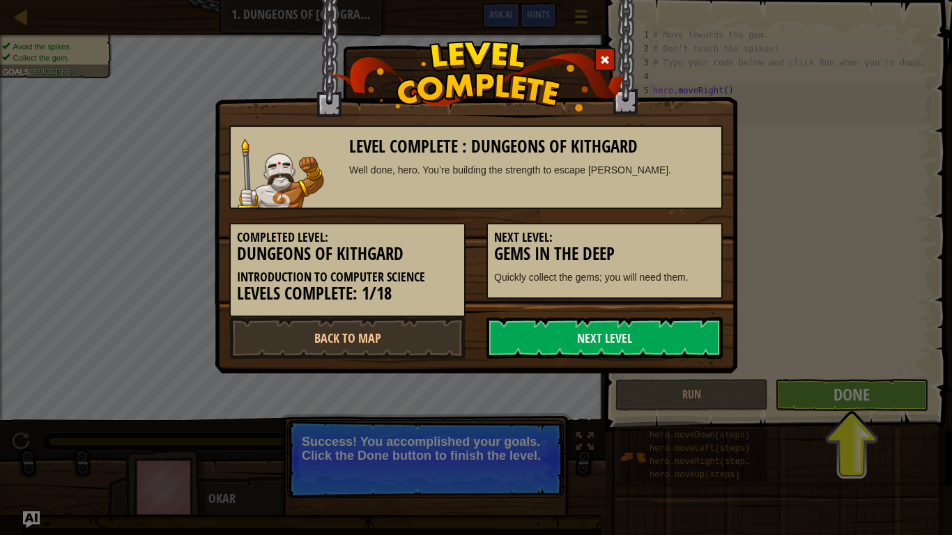
click at [839, 390] on div "Level Complete : Dungeons of Kithgard Well done, hero. You’re building the stre…" at bounding box center [476, 267] width 952 height 535
click at [604, 339] on link "Next Level" at bounding box center [604, 338] width 236 height 42
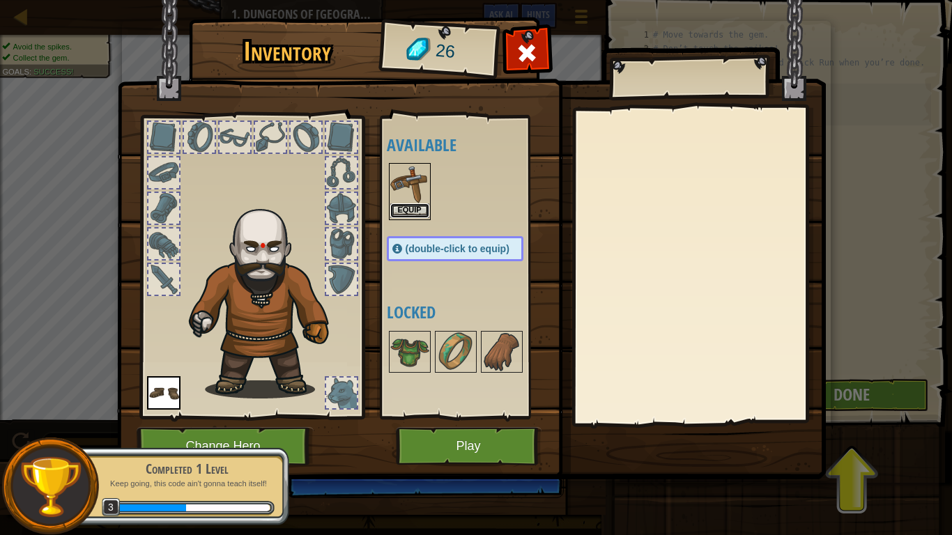
click at [423, 210] on button "Equip" at bounding box center [409, 210] width 39 height 15
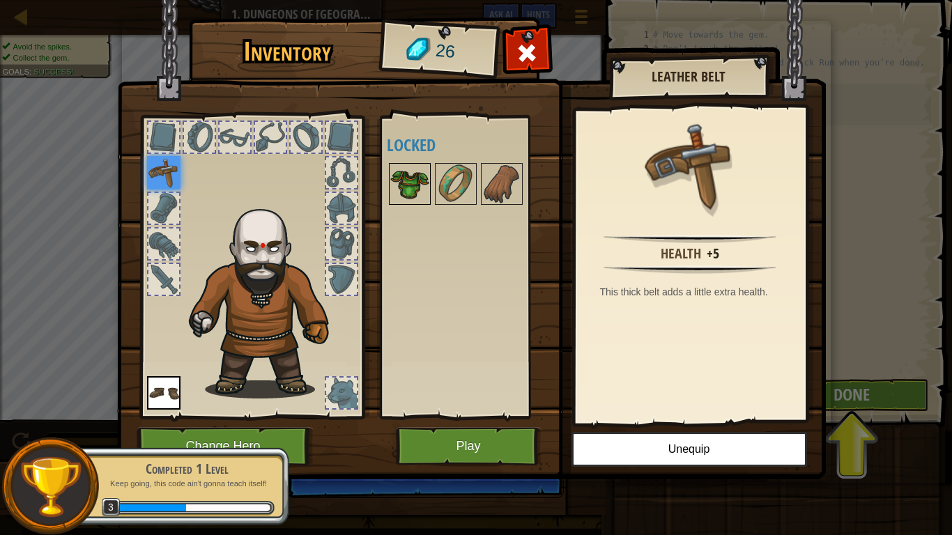
click at [408, 203] on div at bounding box center [410, 184] width 42 height 42
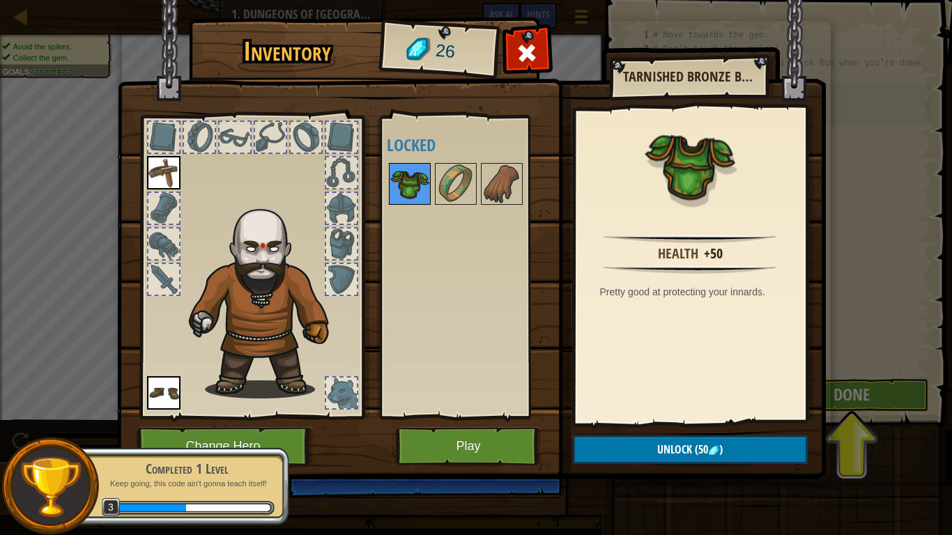
click at [411, 192] on img at bounding box center [409, 183] width 39 height 39
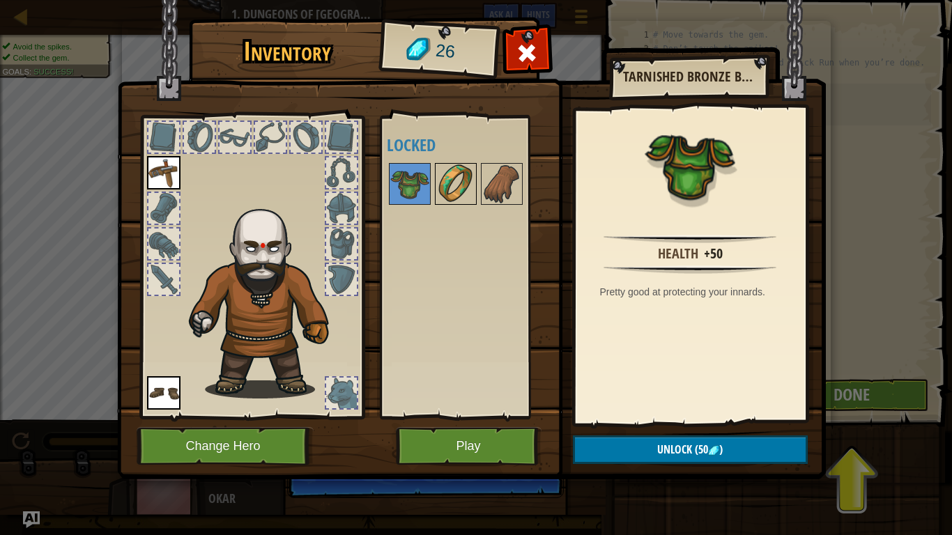
click at [472, 176] on img at bounding box center [455, 183] width 39 height 39
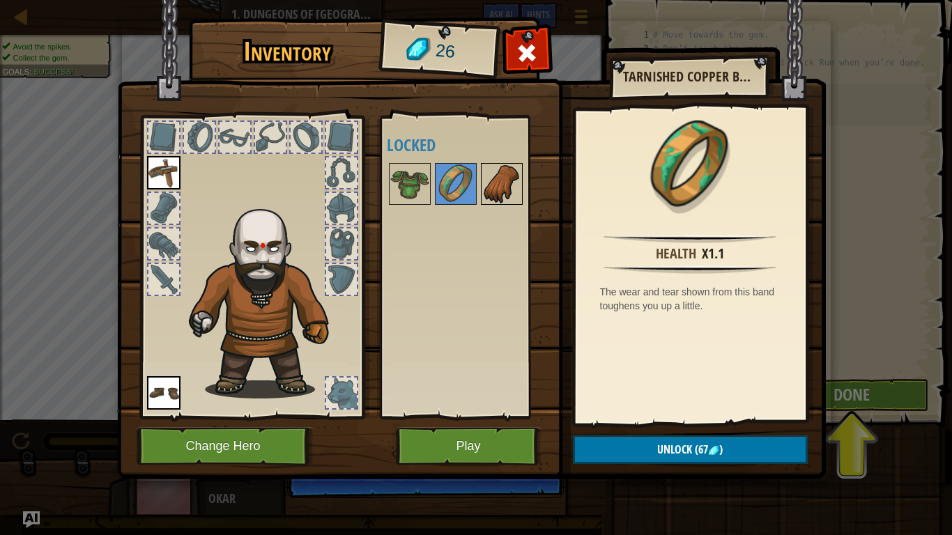
click at [498, 186] on img at bounding box center [501, 183] width 39 height 39
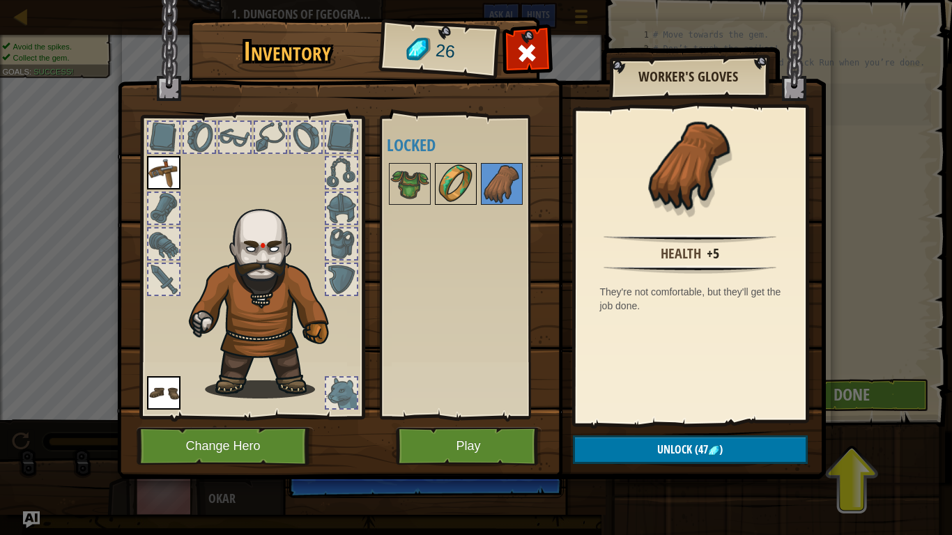
click at [449, 182] on img at bounding box center [455, 183] width 39 height 39
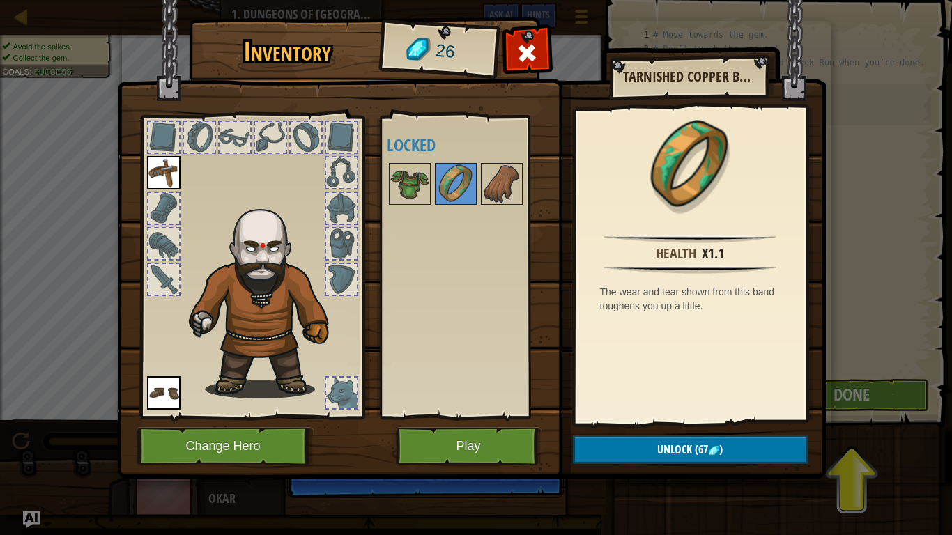
click at [432, 186] on div at bounding box center [469, 184] width 164 height 46
click at [420, 199] on img at bounding box center [409, 183] width 39 height 39
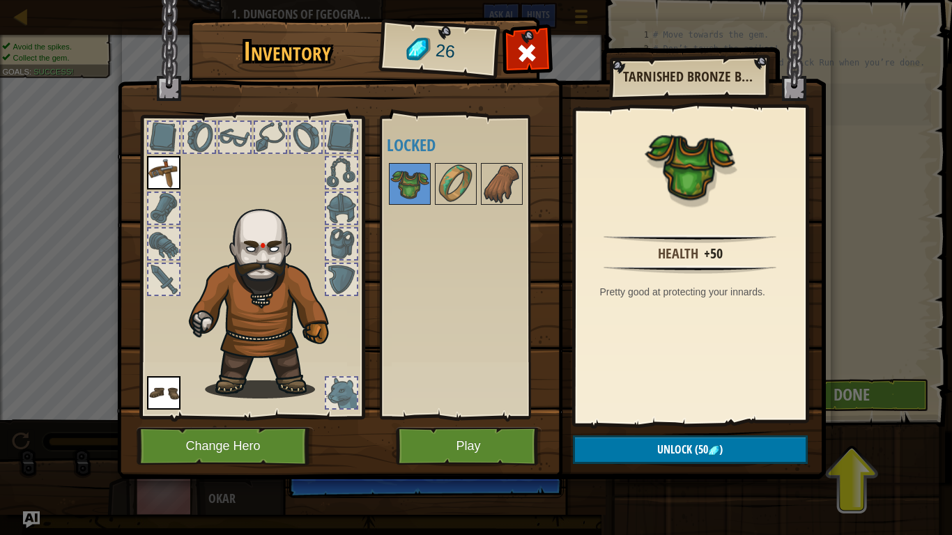
click at [937, 260] on div "Inventory 26 Available Equip Equip (double-click to equip) Locked Tarnished Bro…" at bounding box center [476, 267] width 952 height 535
click at [171, 450] on button "Change Hero" at bounding box center [225, 446] width 177 height 38
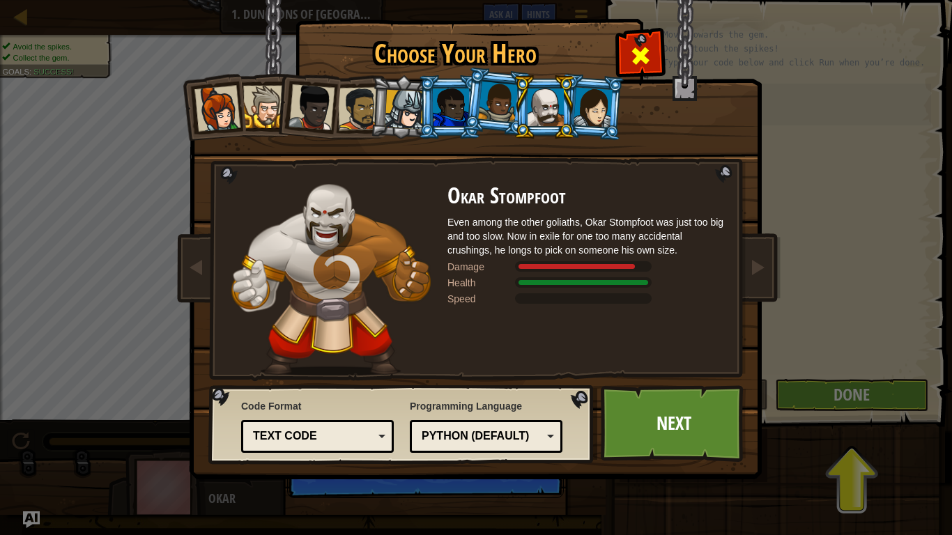
click at [637, 61] on span at bounding box center [640, 56] width 22 height 22
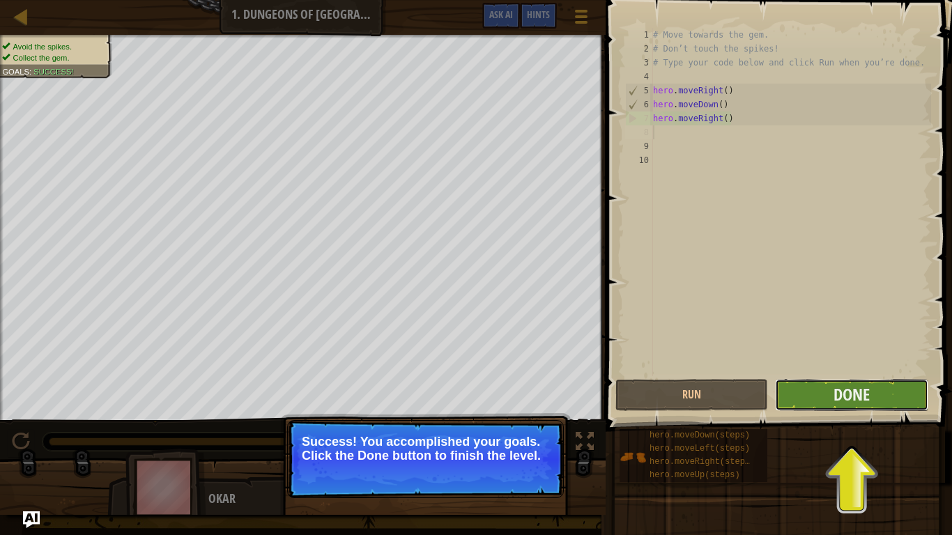
click at [827, 382] on button "Done" at bounding box center [851, 395] width 153 height 32
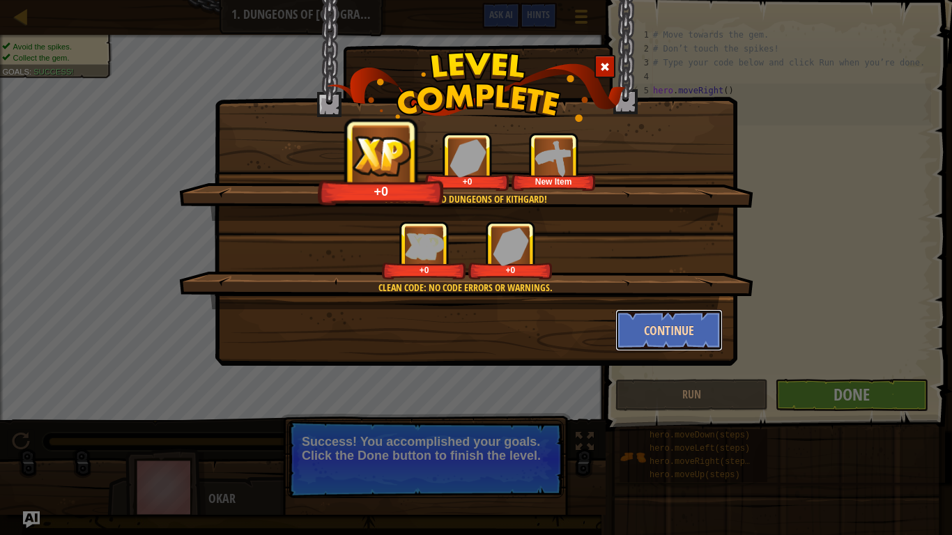
click at [682, 318] on button "Continue" at bounding box center [669, 330] width 108 height 42
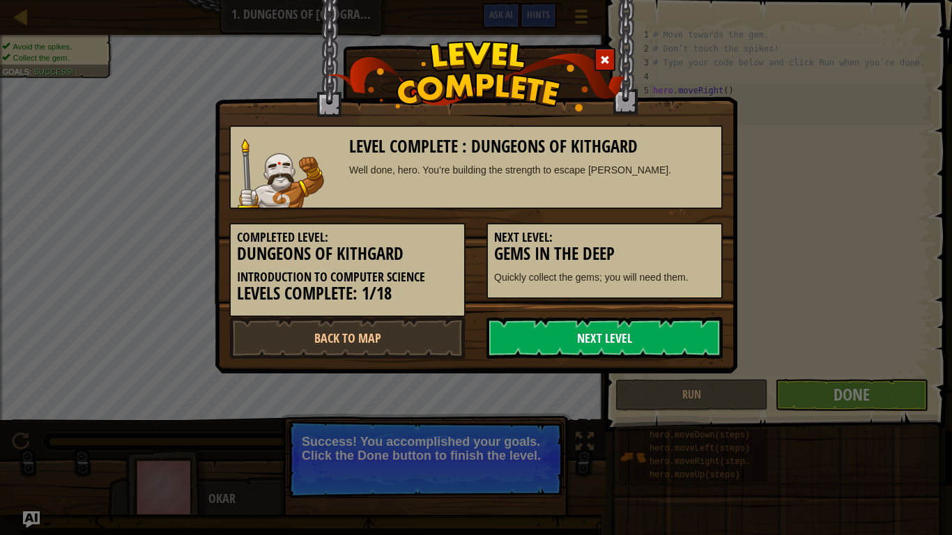
click at [623, 348] on link "Next Level" at bounding box center [604, 338] width 236 height 42
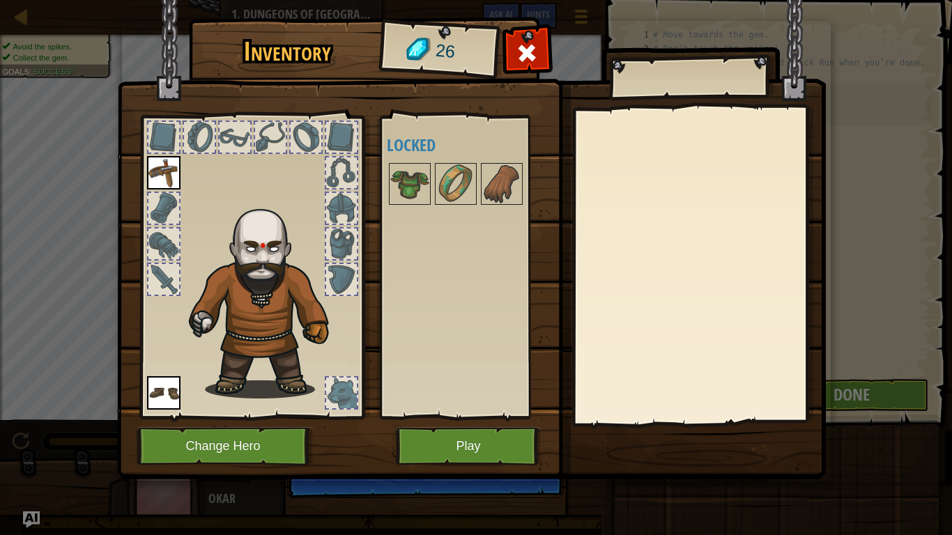
click at [149, 136] on div at bounding box center [163, 137] width 31 height 31
click at [424, 185] on img at bounding box center [409, 183] width 39 height 39
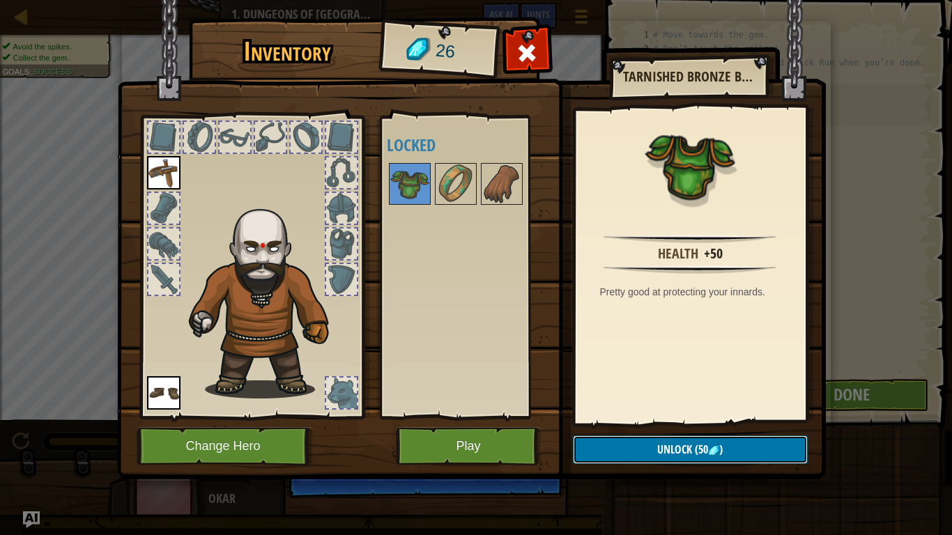
click at [638, 450] on button "Unlock (50 )" at bounding box center [690, 450] width 235 height 29
click at [463, 437] on button "Play" at bounding box center [469, 446] width 146 height 38
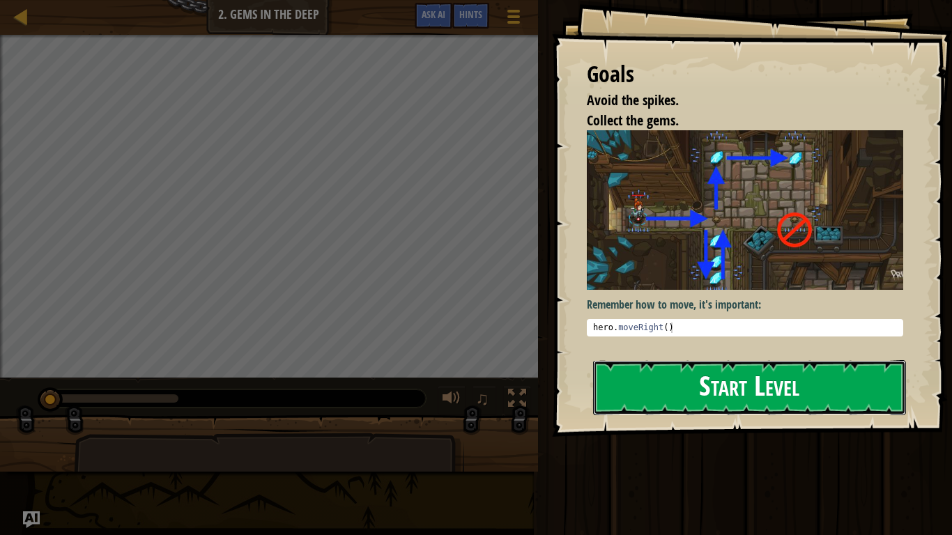
click at [642, 393] on button "Start Level" at bounding box center [749, 387] width 313 height 55
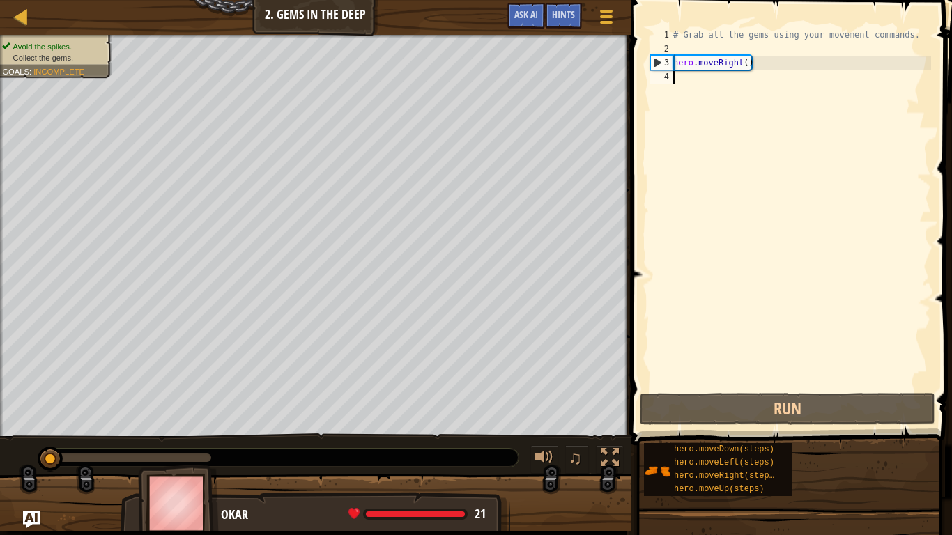
click at [758, 95] on div "# Grab all the gems using your movement commands. hero . moveRight ( )" at bounding box center [800, 223] width 261 height 390
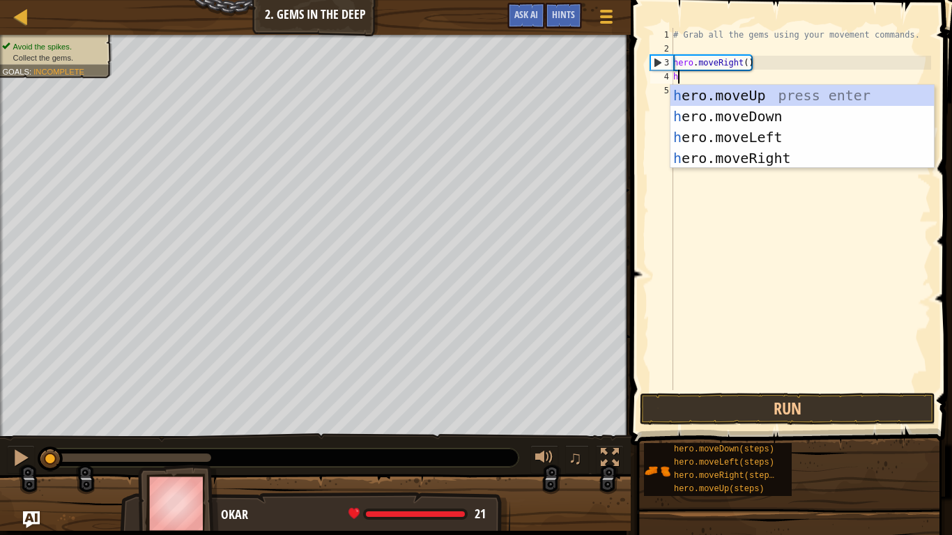
scroll to position [6, 0]
type textarea "hero"
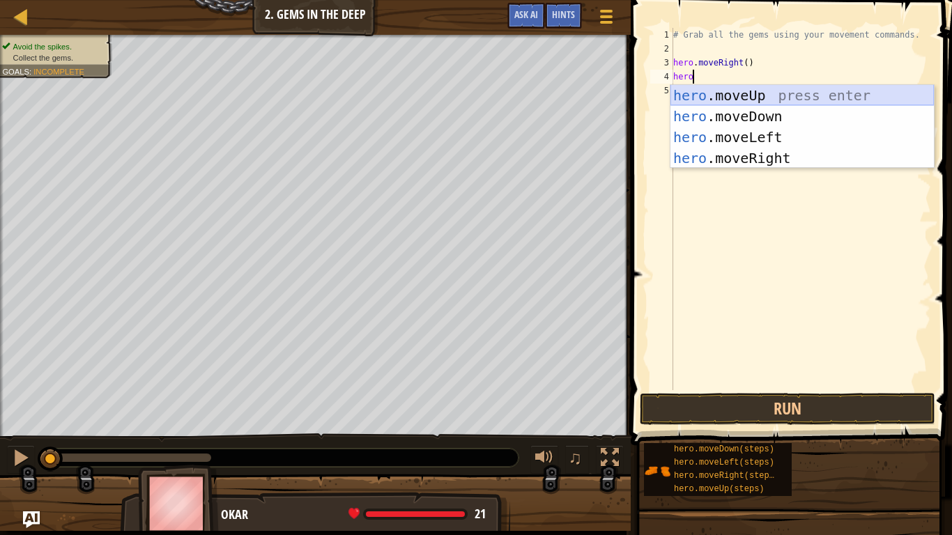
click at [780, 98] on div "hero .moveUp press enter hero .moveDown press enter hero .moveLeft press enter …" at bounding box center [801, 147] width 263 height 125
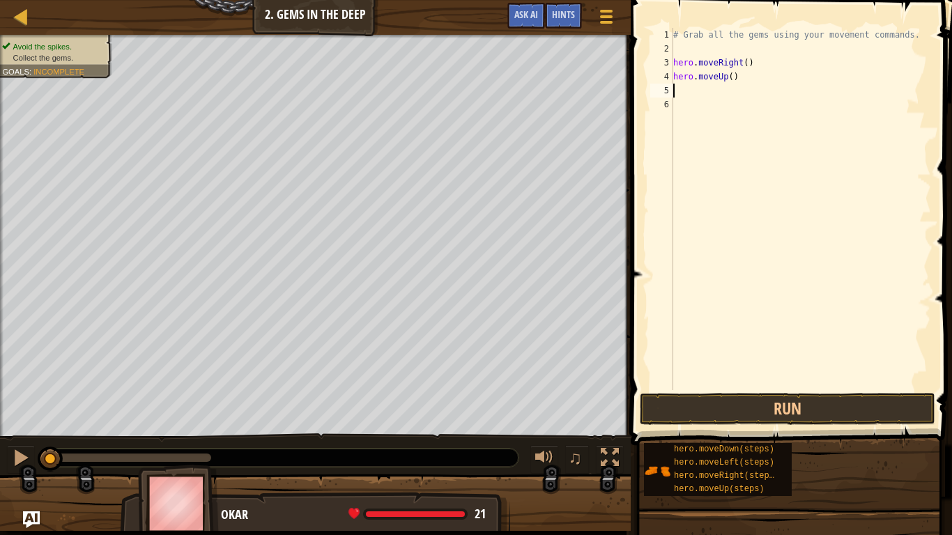
scroll to position [6, 0]
click at [741, 401] on button "Run" at bounding box center [787, 409] width 295 height 32
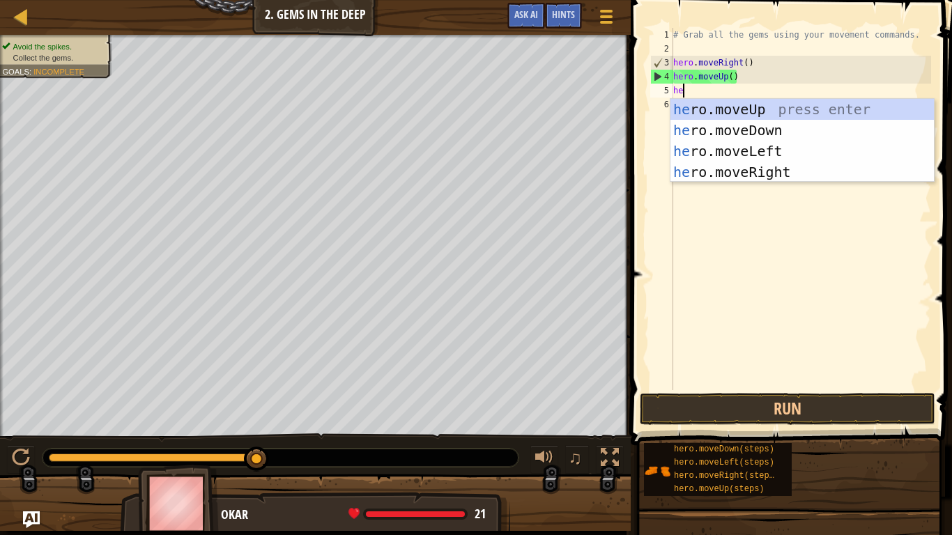
type textarea "hero"
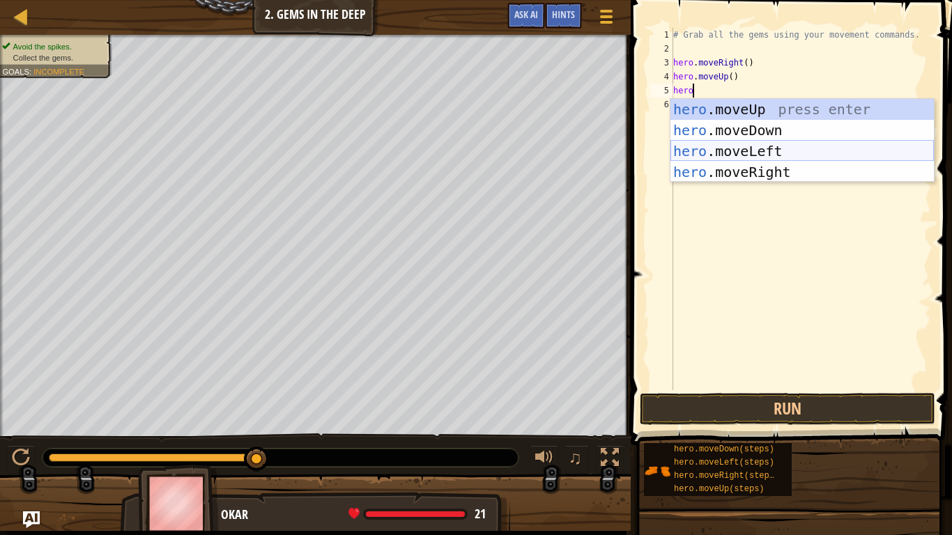
click at [781, 142] on div "hero .moveUp press enter hero .moveDown press enter hero .moveLeft press enter …" at bounding box center [801, 161] width 263 height 125
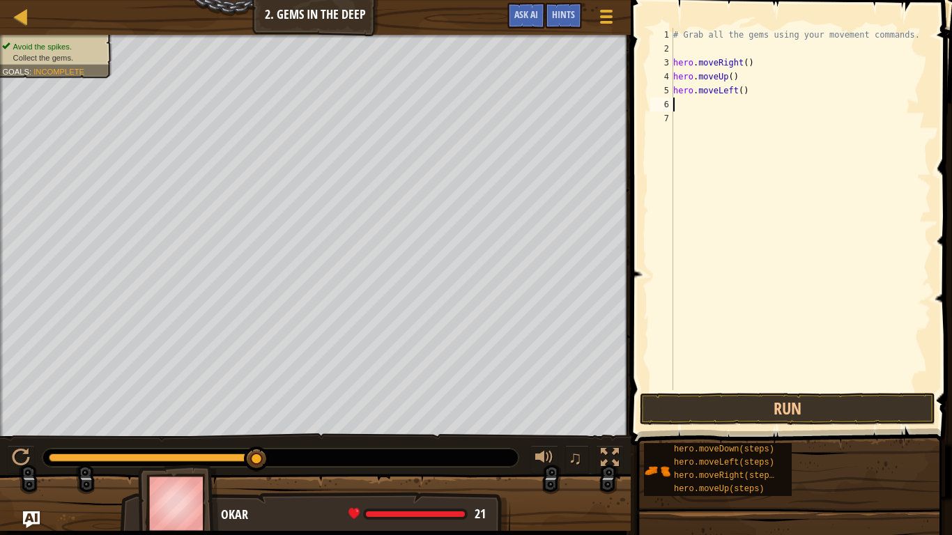
scroll to position [6, 0]
click at [709, 397] on button "Run" at bounding box center [787, 409] width 295 height 32
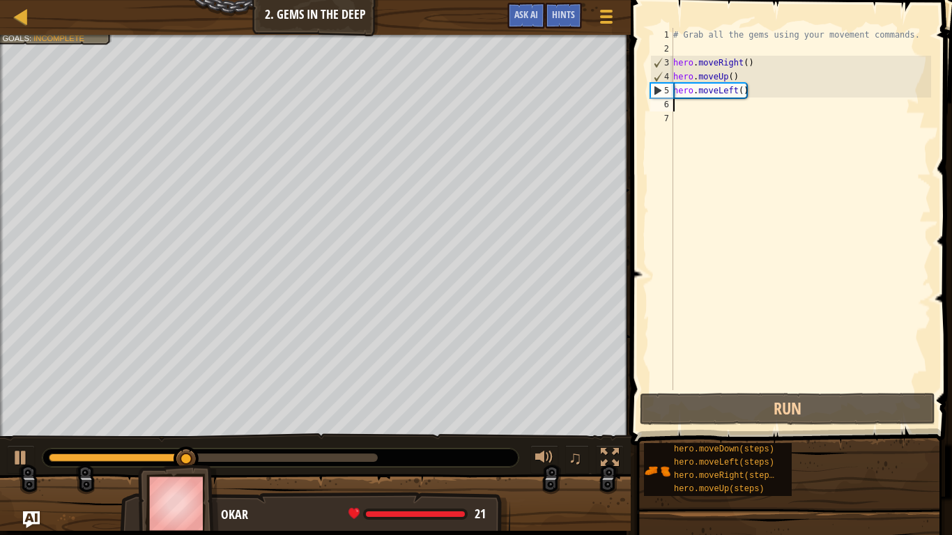
click at [747, 89] on div "# Grab all the gems using your movement commands. hero . moveRight ( ) hero . m…" at bounding box center [800, 223] width 261 height 390
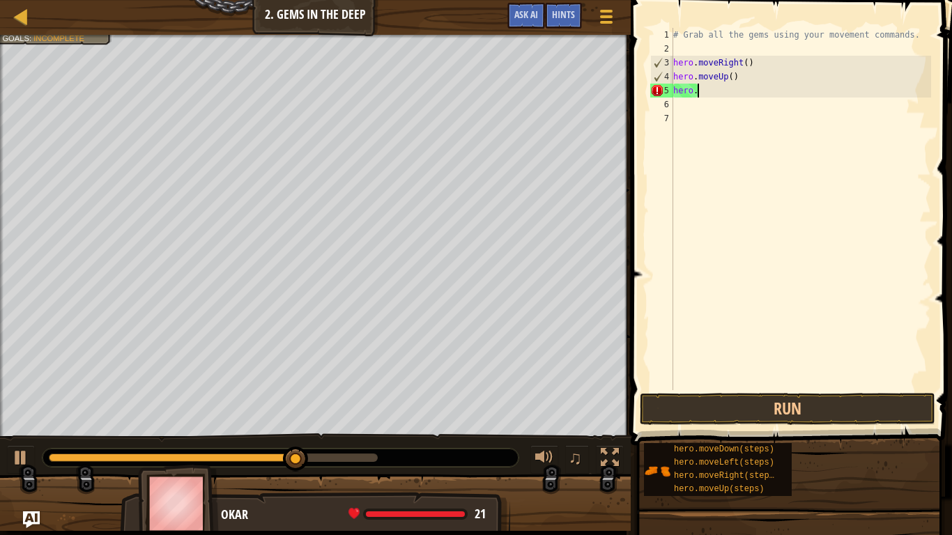
type textarea "hero.r"
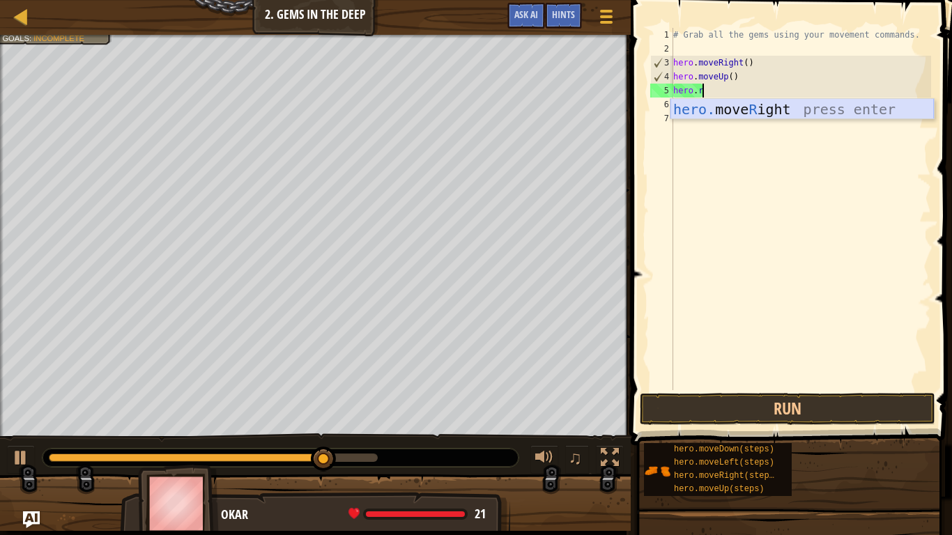
click at [756, 110] on div "hero. move R ight press enter" at bounding box center [801, 130] width 263 height 63
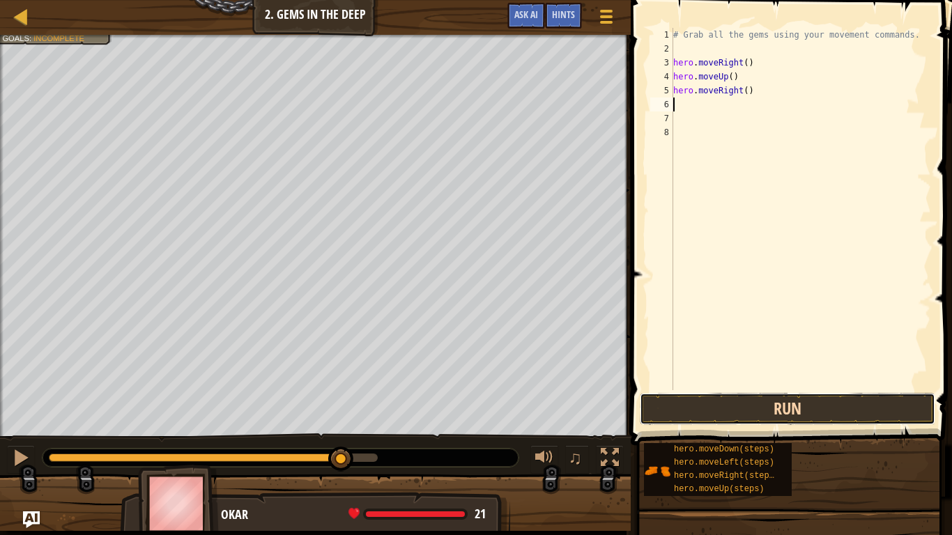
click at [702, 418] on button "Run" at bounding box center [787, 409] width 295 height 32
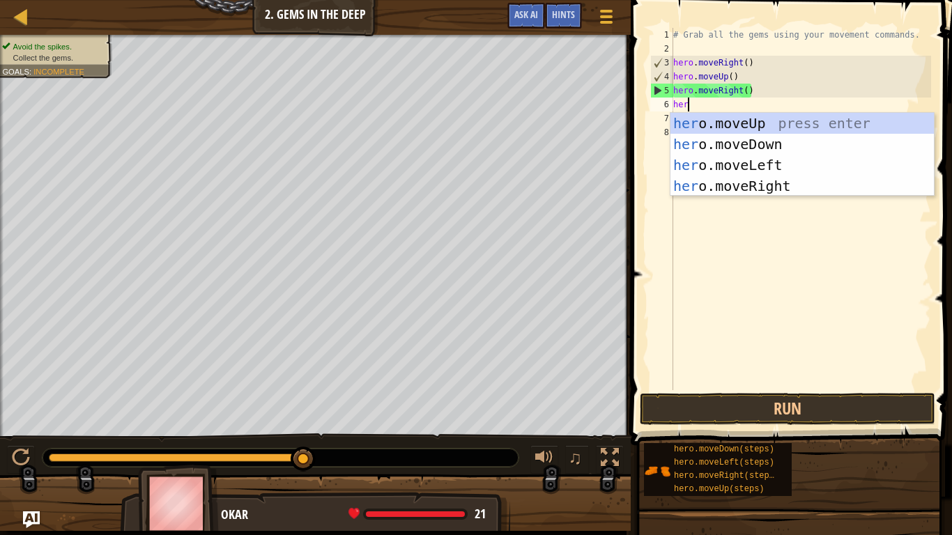
type textarea "hero"
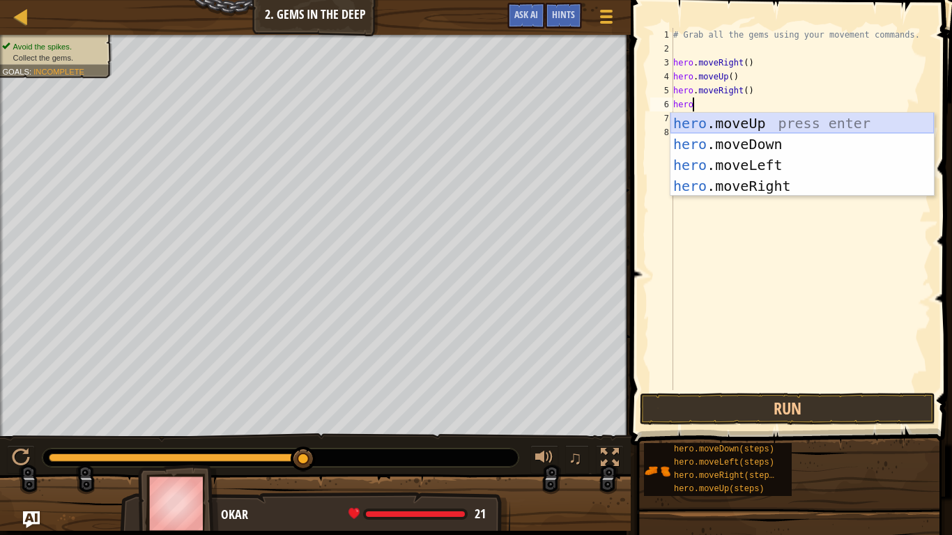
click at [806, 126] on div "hero .moveUp press enter hero .moveDown press enter hero .moveLeft press enter …" at bounding box center [801, 175] width 263 height 125
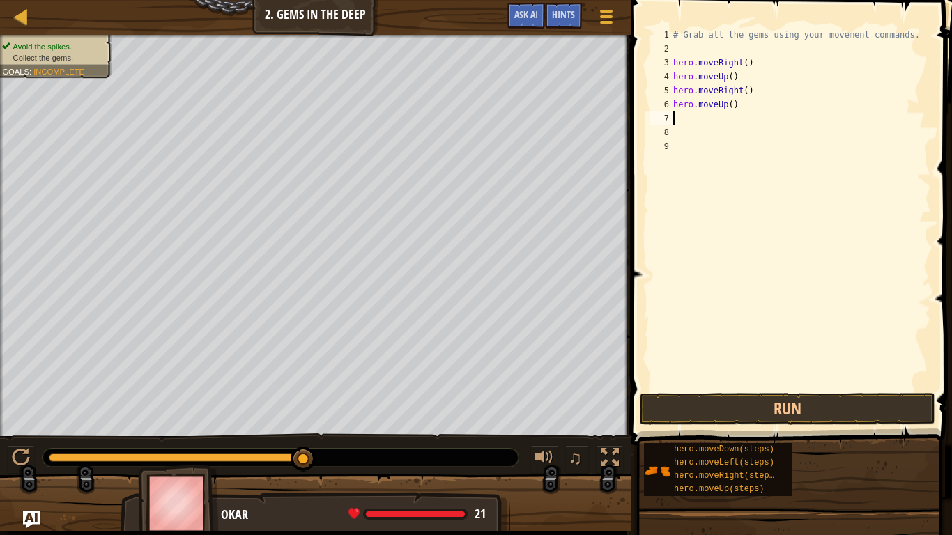
scroll to position [6, 0]
click at [731, 406] on button "Run" at bounding box center [787, 409] width 295 height 32
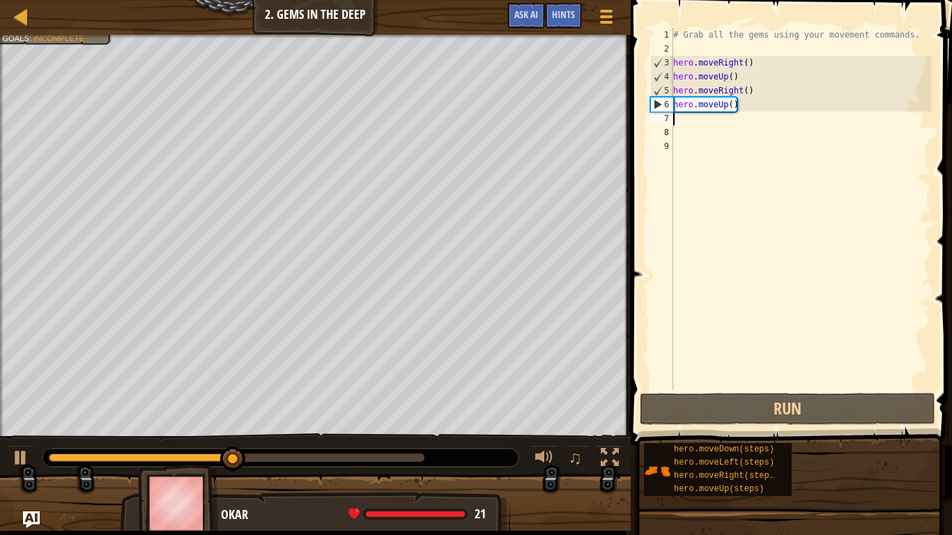
click at [764, 104] on div "# Grab all the gems using your movement commands. hero . moveRight ( ) hero . m…" at bounding box center [800, 223] width 261 height 390
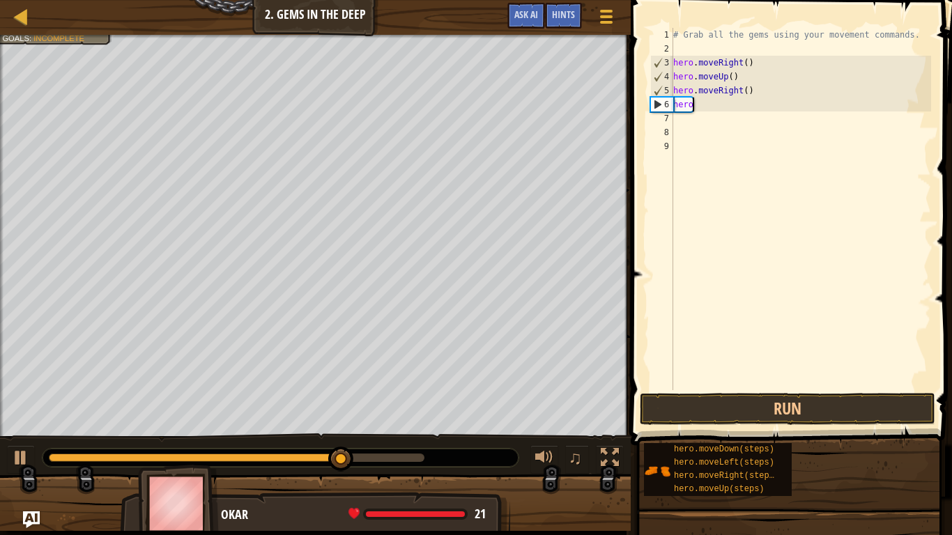
type textarea "hero."
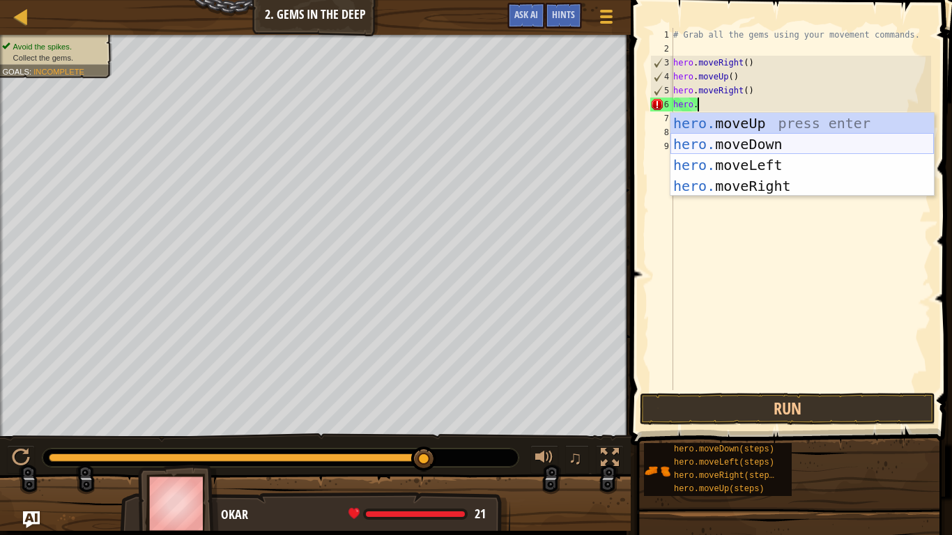
click at [741, 146] on div "hero. moveUp press enter hero. moveDown press enter hero. moveLeft press enter …" at bounding box center [801, 175] width 263 height 125
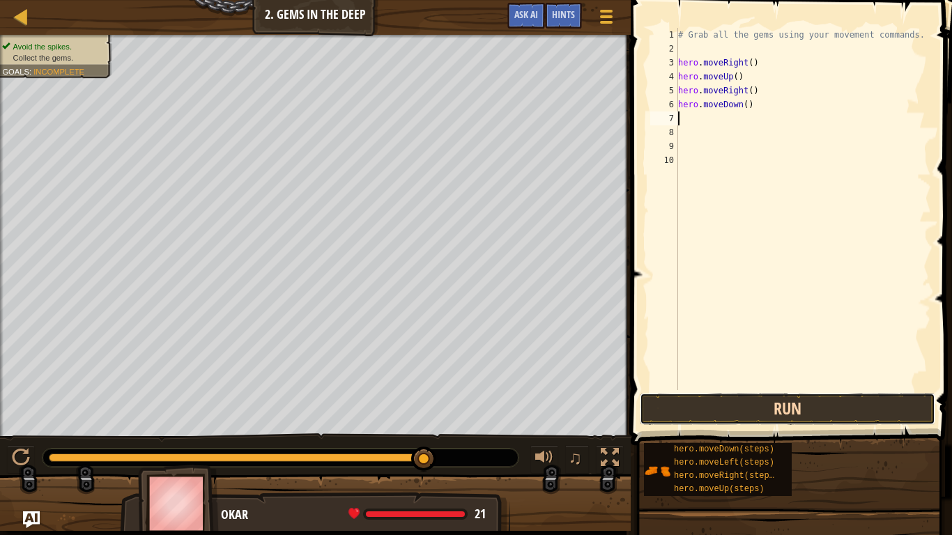
click at [724, 411] on button "Run" at bounding box center [787, 409] width 295 height 32
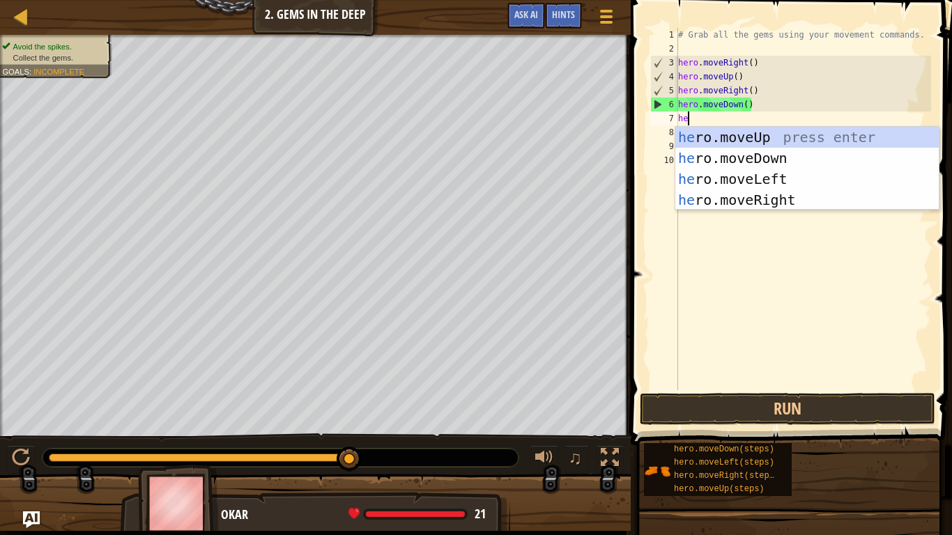
scroll to position [6, 2]
type textarea "hero"
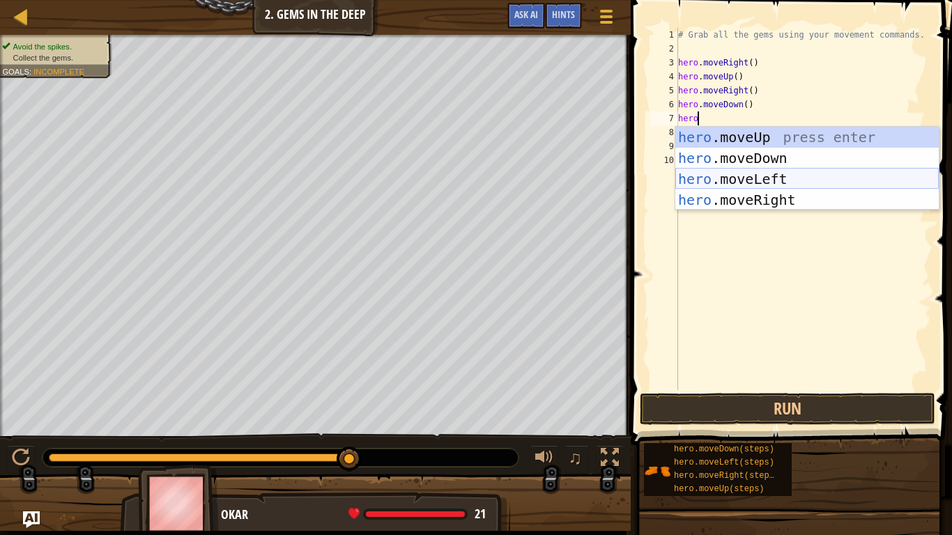
click at [778, 182] on div "hero .moveUp press enter hero .moveDown press enter hero .moveLeft press enter …" at bounding box center [806, 189] width 263 height 125
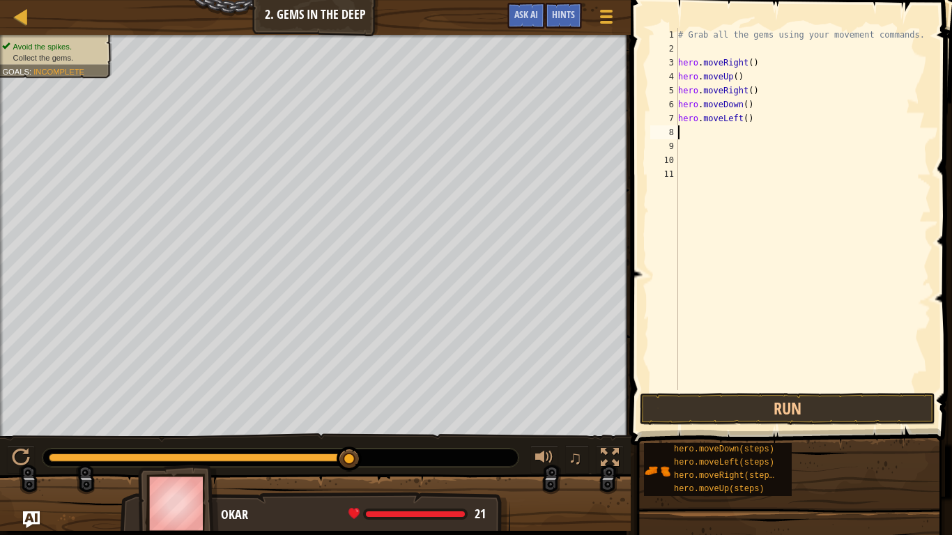
scroll to position [6, 0]
click at [690, 387] on div "# Grab all the gems using your movement commands. hero . moveRight ( ) hero . m…" at bounding box center [803, 223] width 256 height 390
click at [686, 394] on button "Run" at bounding box center [787, 409] width 295 height 32
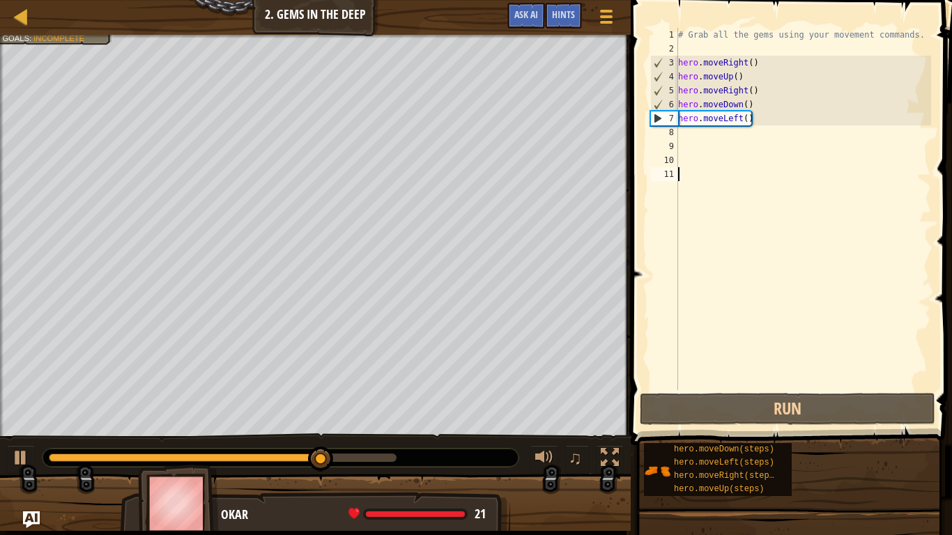
click at [693, 134] on div "# Grab all the gems using your movement commands. hero . moveRight ( ) hero . m…" at bounding box center [803, 223] width 256 height 390
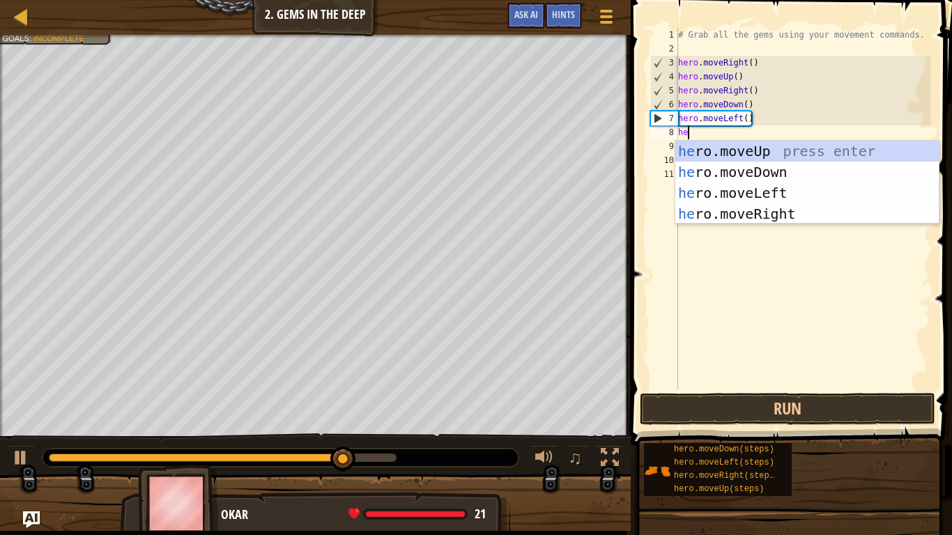
type textarea "her"
click at [722, 170] on div "her o.moveUp press enter her o.moveDown press enter her o.moveLeft press enter …" at bounding box center [806, 203] width 263 height 125
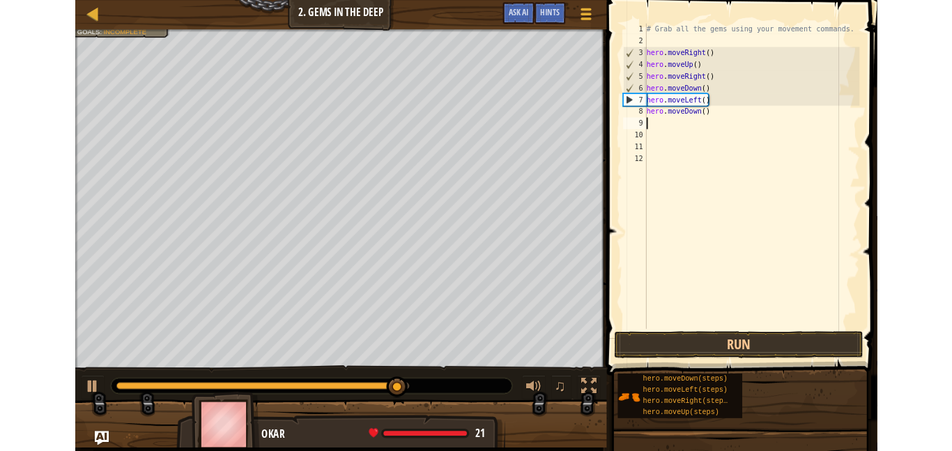
scroll to position [6, 0]
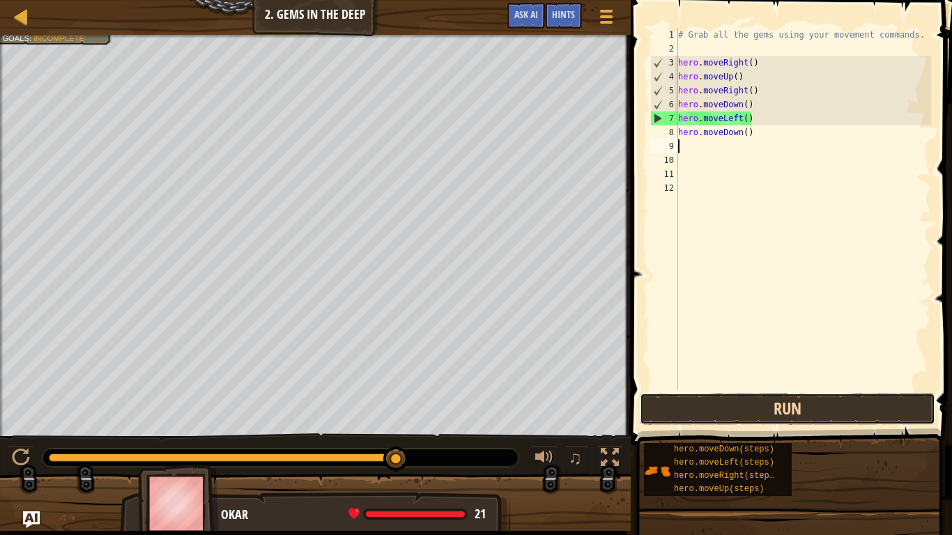
click at [688, 399] on button "Run" at bounding box center [787, 409] width 295 height 32
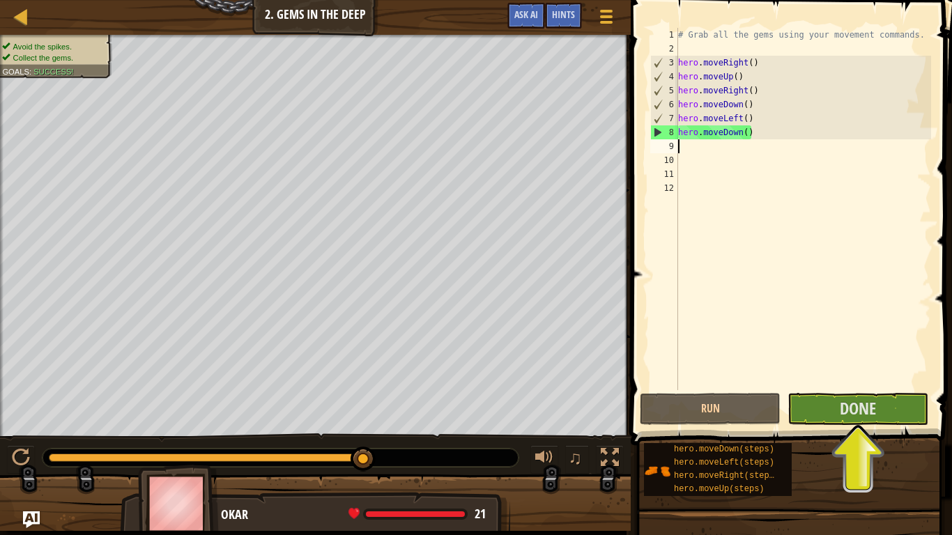
click at [847, 392] on span at bounding box center [792, 203] width 332 height 486
click at [850, 425] on span at bounding box center [792, 203] width 332 height 486
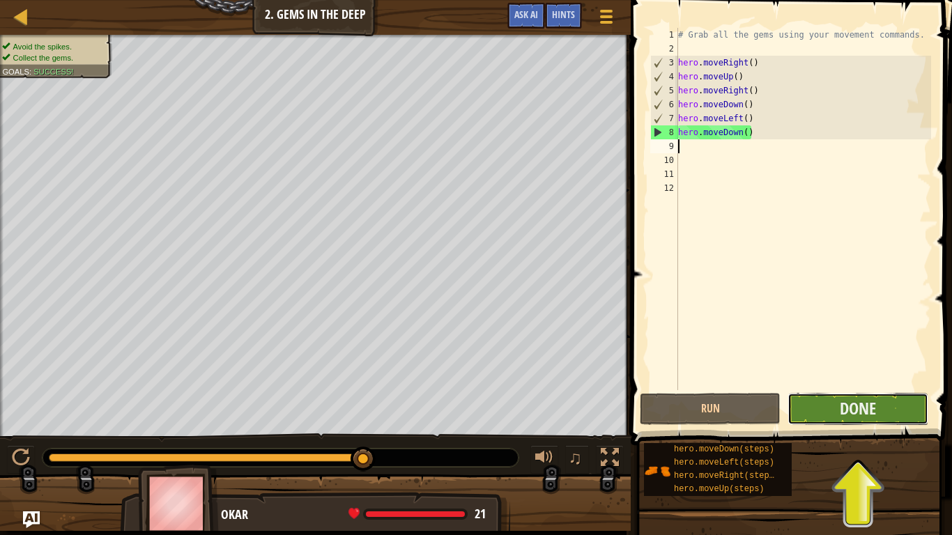
click at [812, 413] on button "Done" at bounding box center [857, 409] width 141 height 32
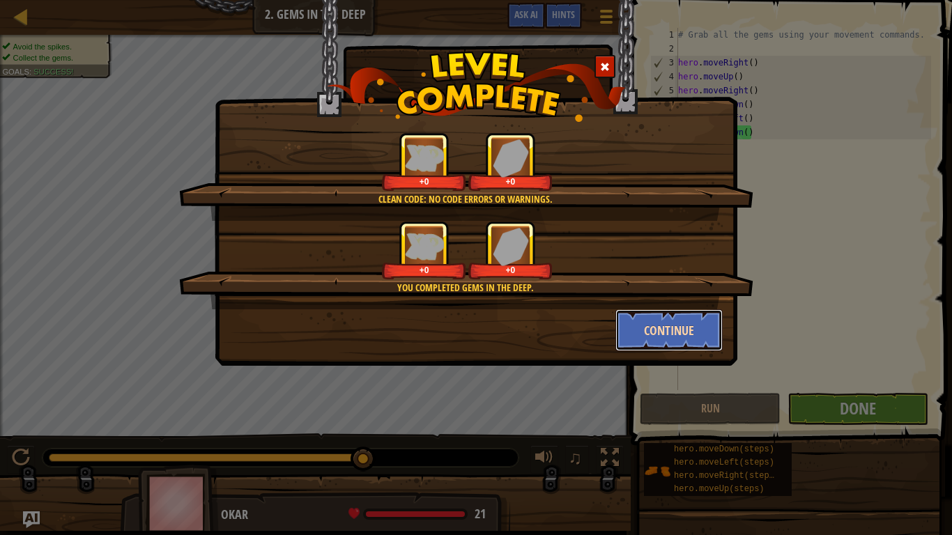
click at [672, 340] on button "Continue" at bounding box center [669, 330] width 108 height 42
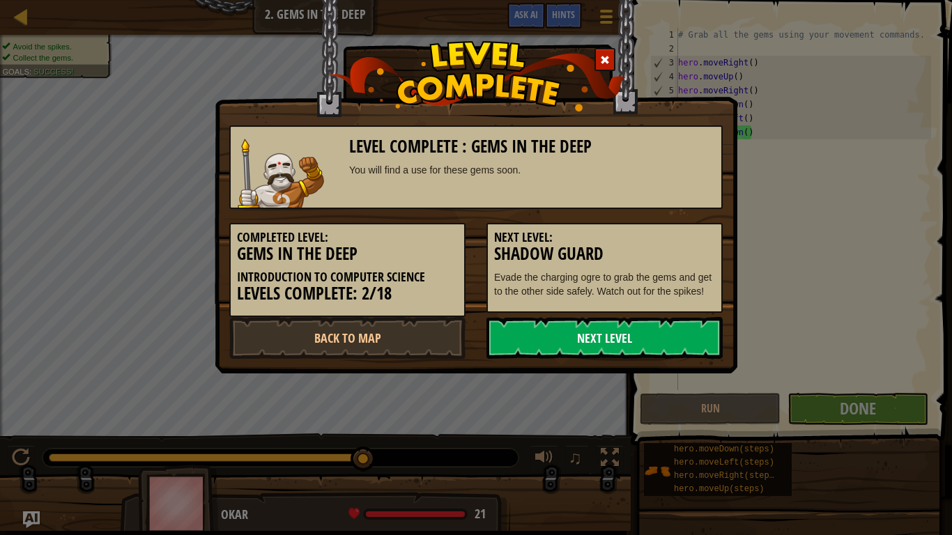
click at [656, 341] on link "Next Level" at bounding box center [604, 338] width 236 height 42
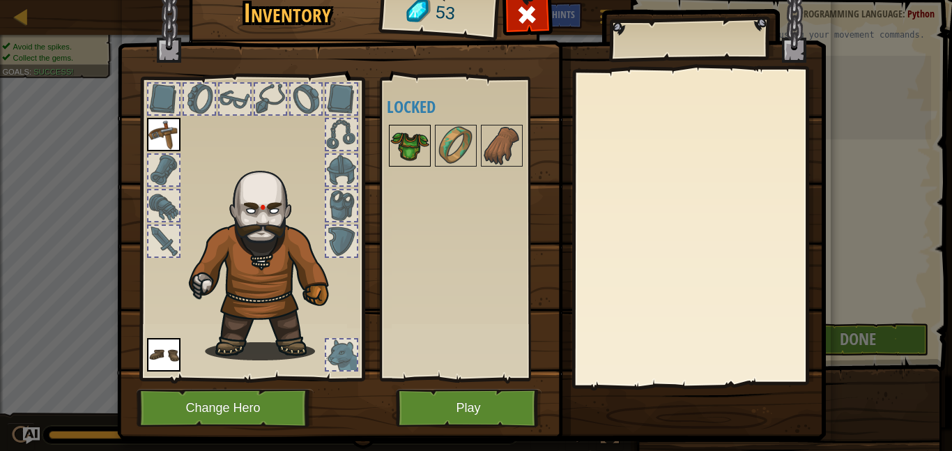
click at [405, 155] on img at bounding box center [409, 145] width 39 height 39
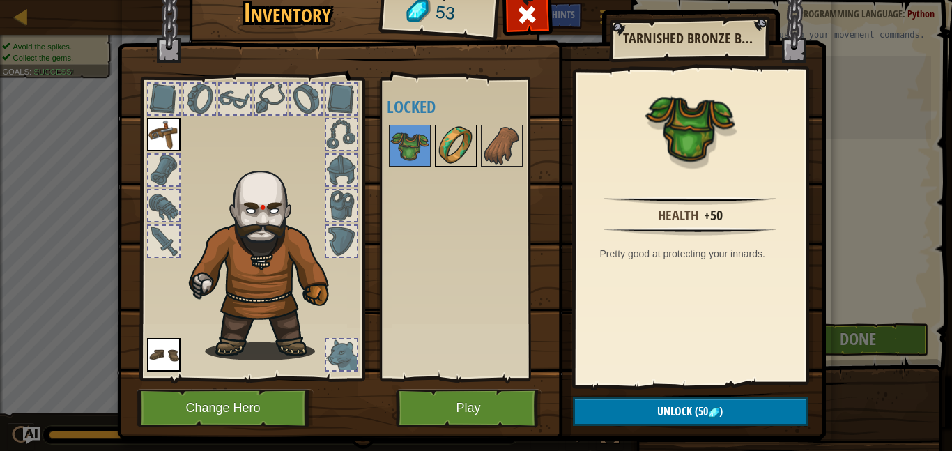
click at [466, 140] on img at bounding box center [455, 145] width 39 height 39
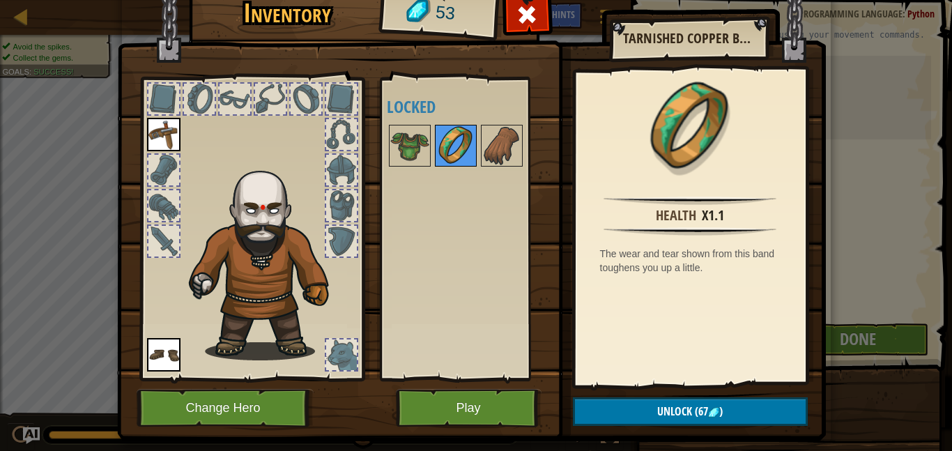
click at [442, 138] on img at bounding box center [455, 145] width 39 height 39
click at [402, 141] on img at bounding box center [409, 145] width 39 height 39
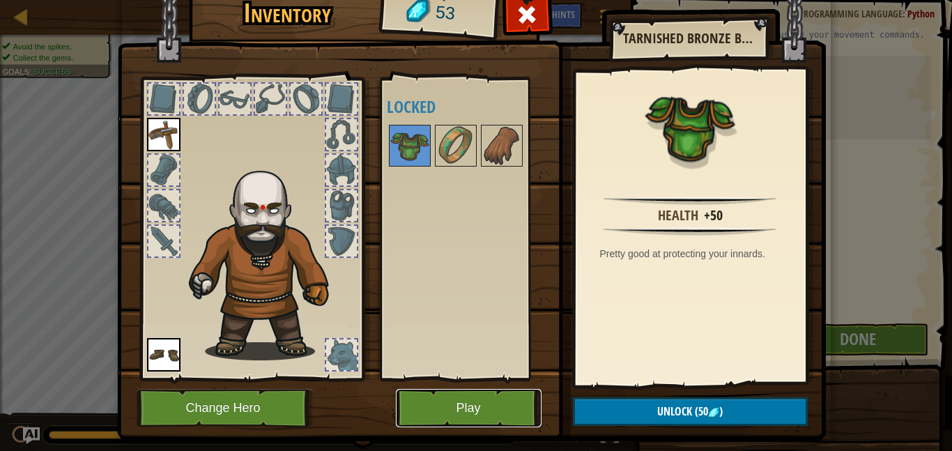
click at [433, 413] on button "Play" at bounding box center [469, 408] width 146 height 38
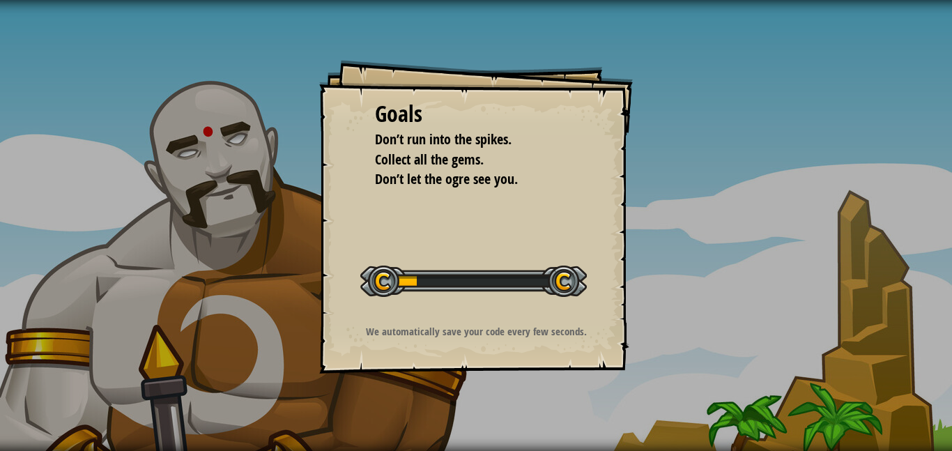
click at [433, 413] on div "Goals Don’t run into the spikes. Collect all the gems. Don’t let the ogre see y…" at bounding box center [476, 225] width 952 height 451
click at [470, 324] on p "We automatically save your code every few seconds." at bounding box center [476, 331] width 279 height 15
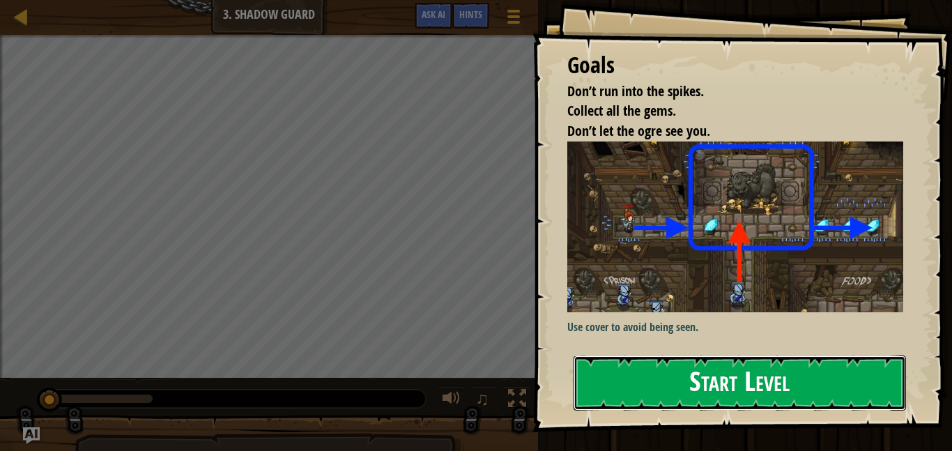
click at [659, 378] on button "Start Level" at bounding box center [740, 382] width 332 height 55
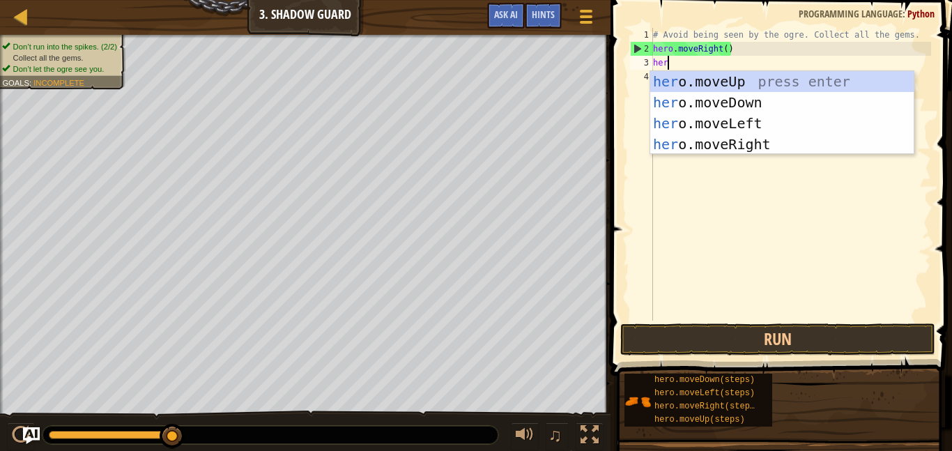
scroll to position [6, 2]
type textarea "hero"
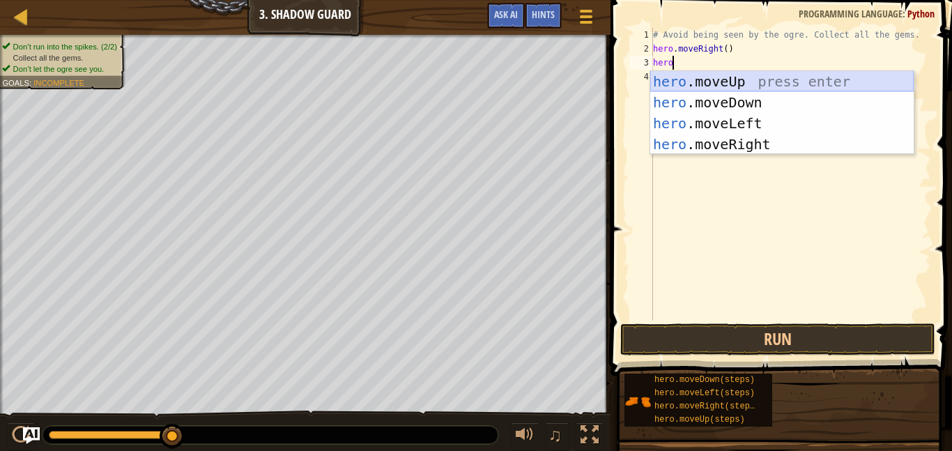
click at [764, 84] on div "hero .moveUp press enter hero .moveDown press enter hero .moveLeft press enter …" at bounding box center [781, 133] width 263 height 125
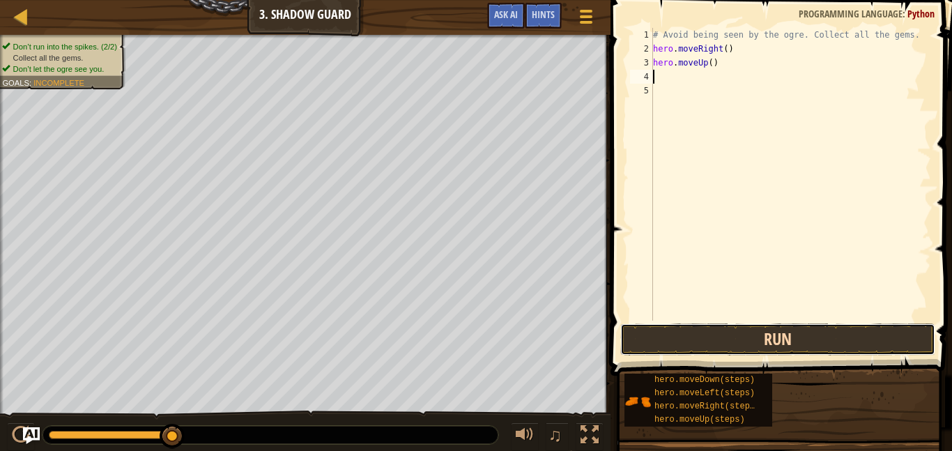
click at [698, 332] on button "Run" at bounding box center [777, 339] width 315 height 32
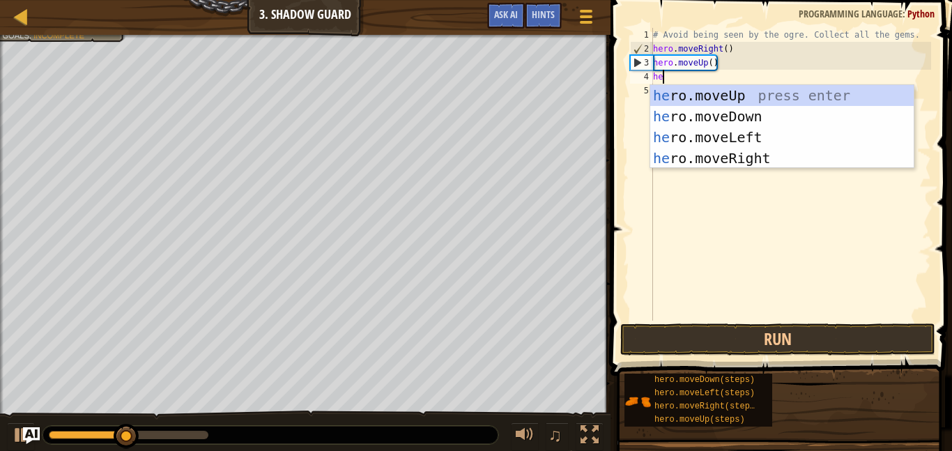
type textarea "hero"
click at [746, 153] on div "hero .moveUp press enter hero .moveDown press enter hero .moveLeft press enter …" at bounding box center [781, 147] width 263 height 125
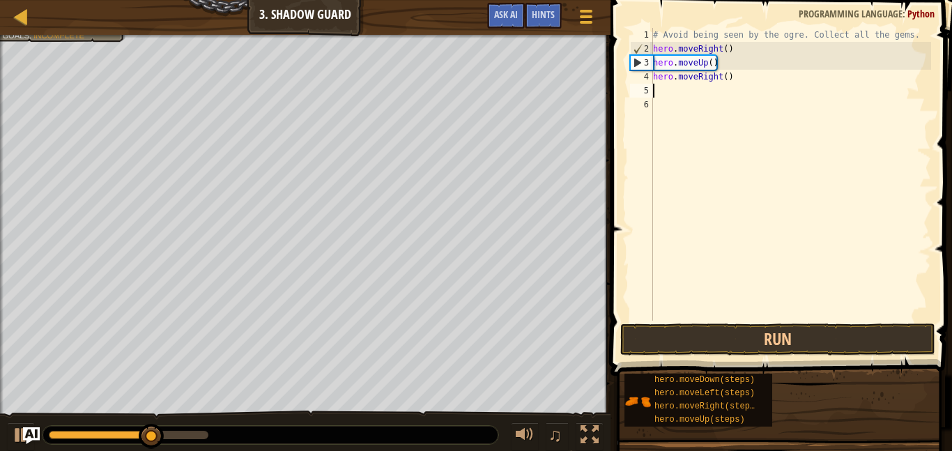
scroll to position [6, 0]
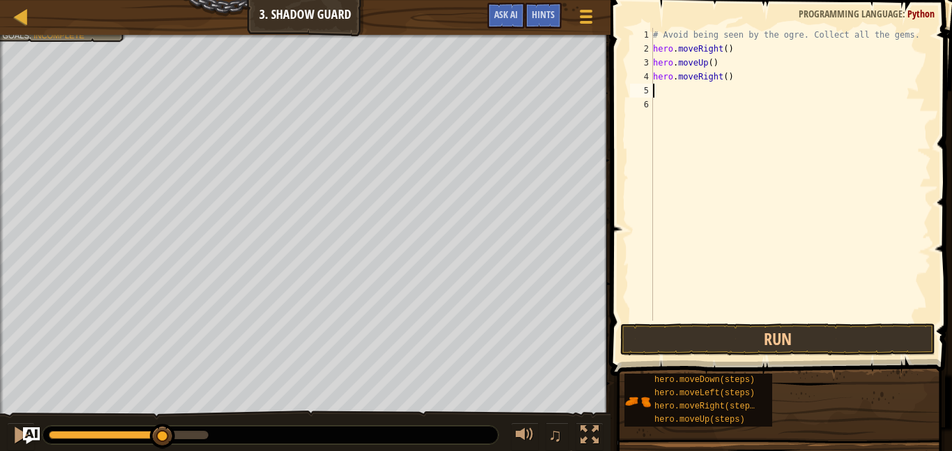
click at [688, 169] on div "# Avoid being seen by the ogre. Collect all the gems. hero . moveRight ( ) hero…" at bounding box center [790, 188] width 281 height 321
type textarea "h"
click at [663, 91] on div "# Avoid being seen by the ogre. Collect all the gems. hero . moveRight ( ) hero…" at bounding box center [790, 188] width 281 height 321
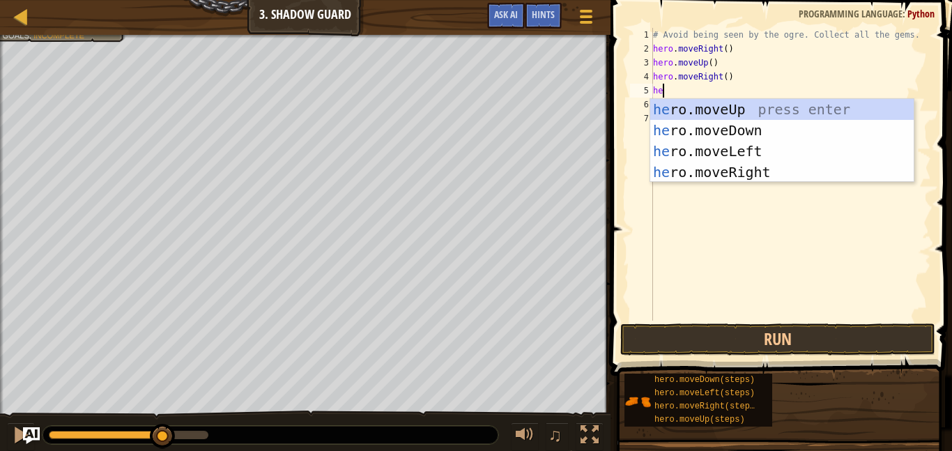
type textarea "hero"
click at [709, 134] on div "hero .moveUp press enter hero .moveDown press enter hero .moveLeft press enter …" at bounding box center [781, 161] width 263 height 125
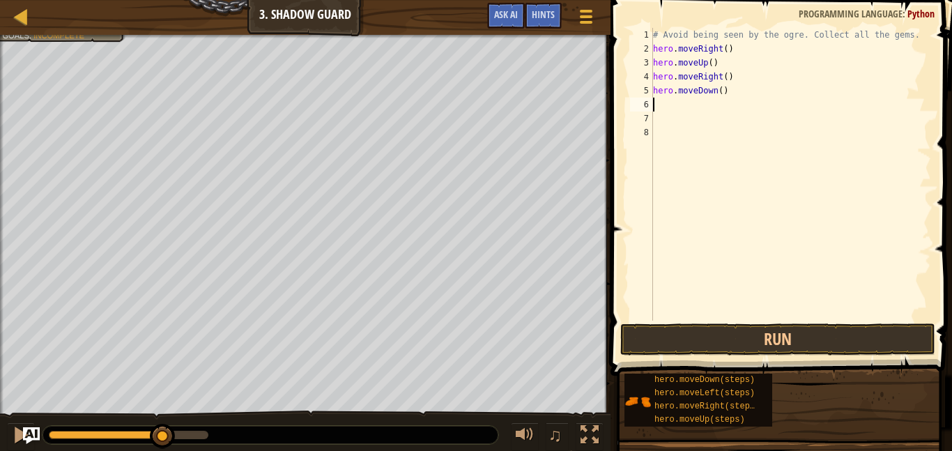
scroll to position [6, 0]
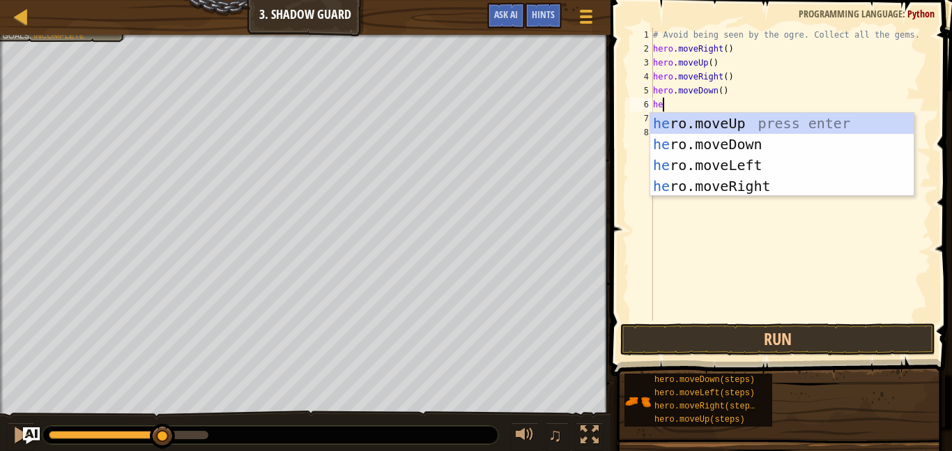
type textarea "hero"
click at [701, 167] on div "hero .moveUp press enter hero .moveDown press enter hero .moveLeft press enter …" at bounding box center [781, 175] width 263 height 125
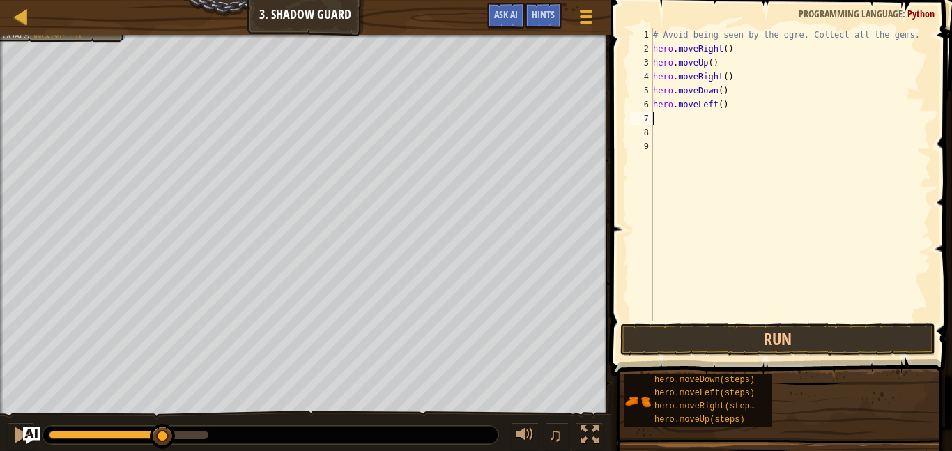
scroll to position [6, 0]
click at [680, 337] on button "Run" at bounding box center [777, 339] width 315 height 32
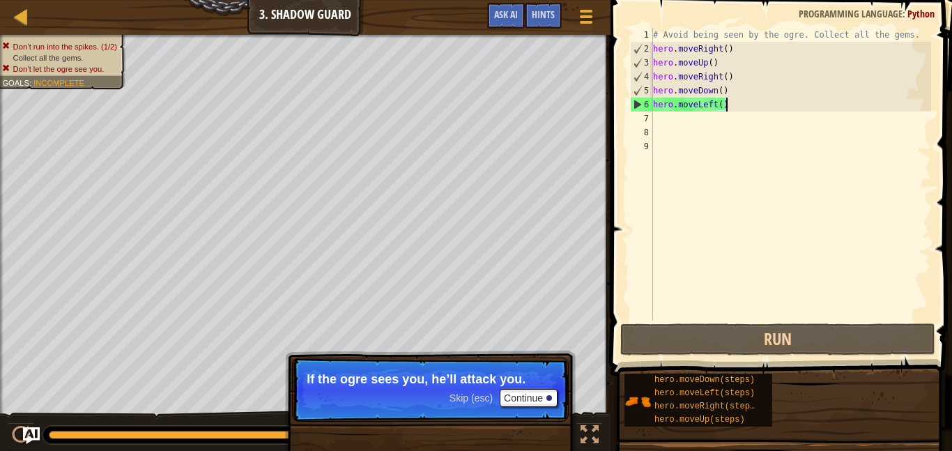
click at [744, 100] on div "# Avoid being seen by the ogre. Collect all the gems. hero . moveRight ( ) hero…" at bounding box center [790, 188] width 281 height 321
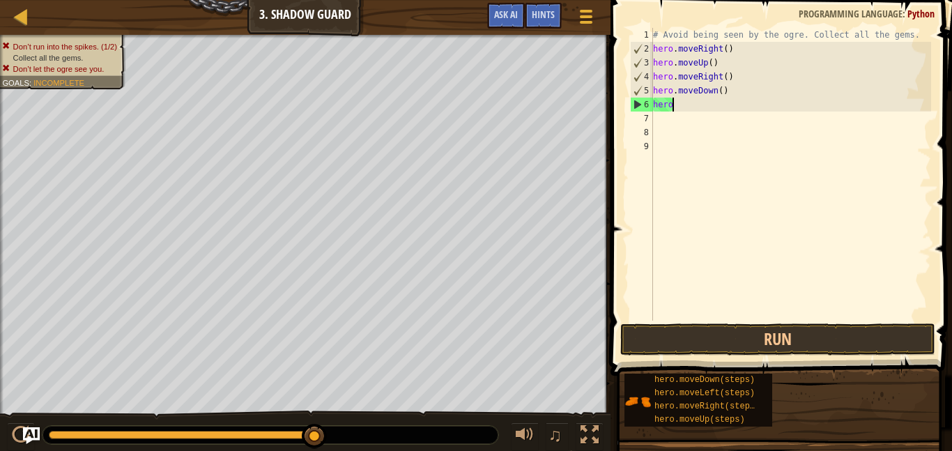
type textarea "hero."
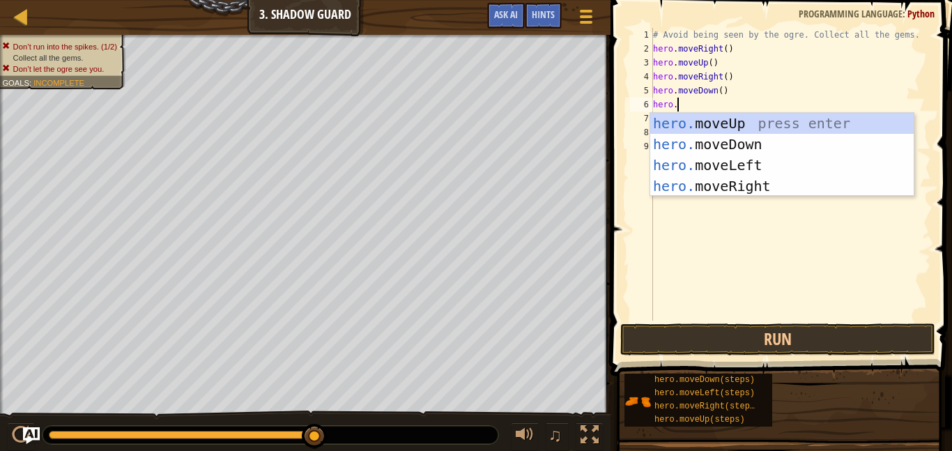
scroll to position [6, 3]
click at [741, 185] on div "hero. moveUp press enter hero. moveDown press enter hero. moveLeft press enter …" at bounding box center [781, 175] width 263 height 125
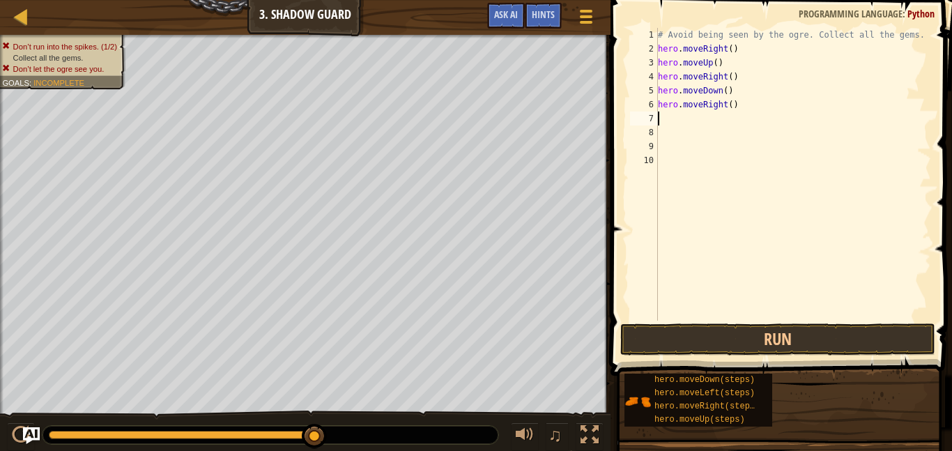
scroll to position [6, 0]
click at [698, 340] on button "Run" at bounding box center [777, 339] width 315 height 32
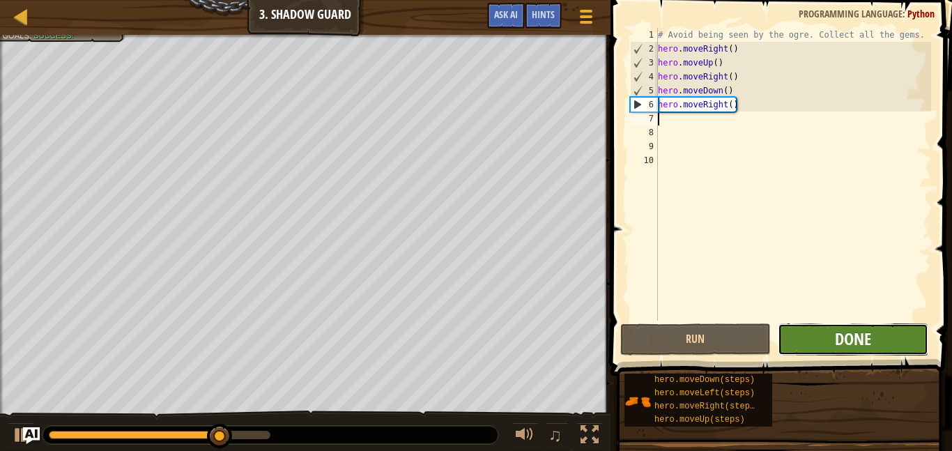
click at [838, 338] on span "Done" at bounding box center [853, 339] width 36 height 22
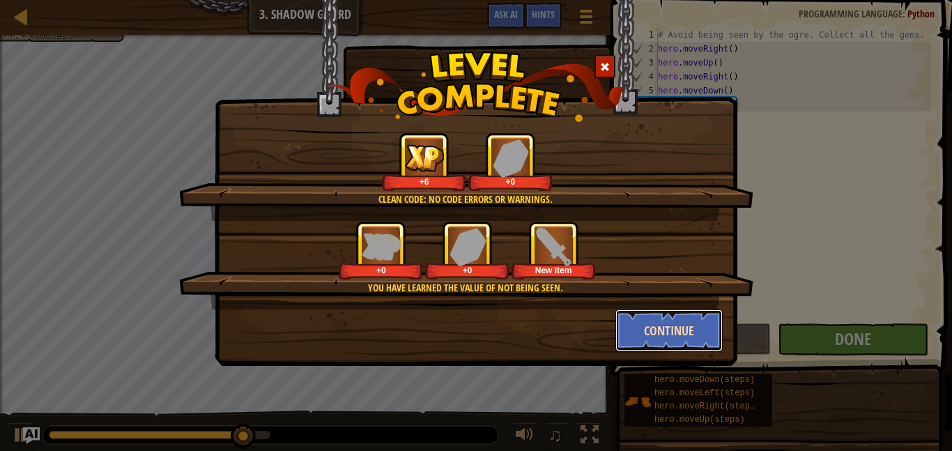
click at [650, 330] on button "Continue" at bounding box center [669, 330] width 108 height 42
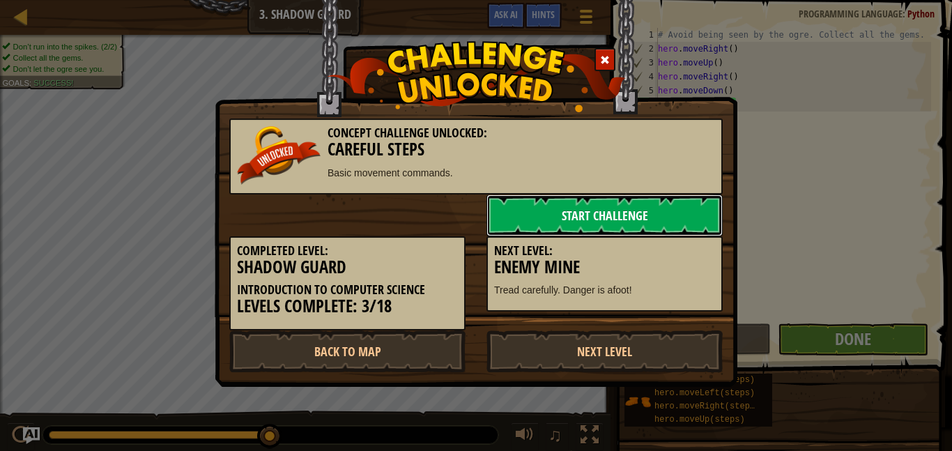
click at [617, 216] on link "Start Challenge" at bounding box center [604, 215] width 236 height 42
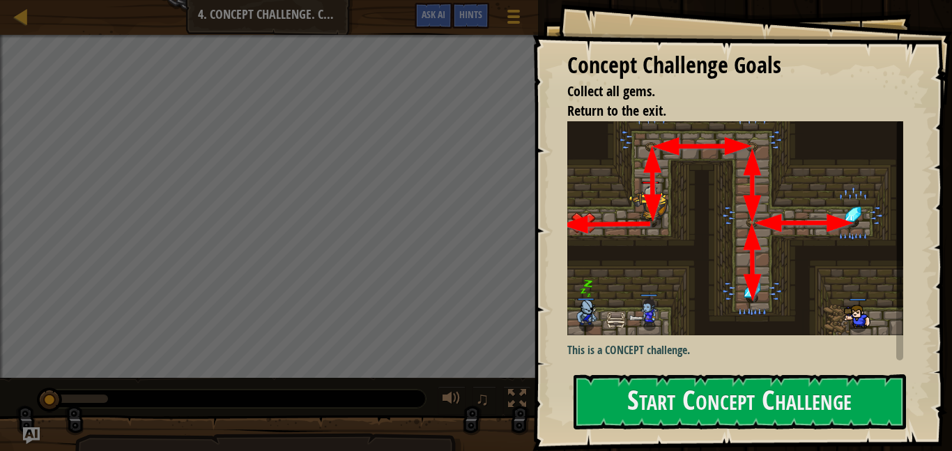
click at [617, 216] on img at bounding box center [735, 228] width 336 height 214
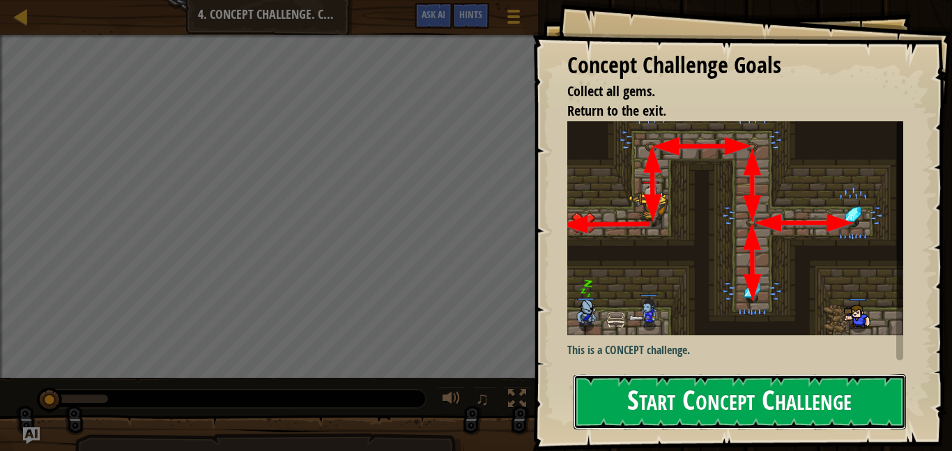
click at [636, 378] on button "Start Concept Challenge" at bounding box center [740, 401] width 332 height 55
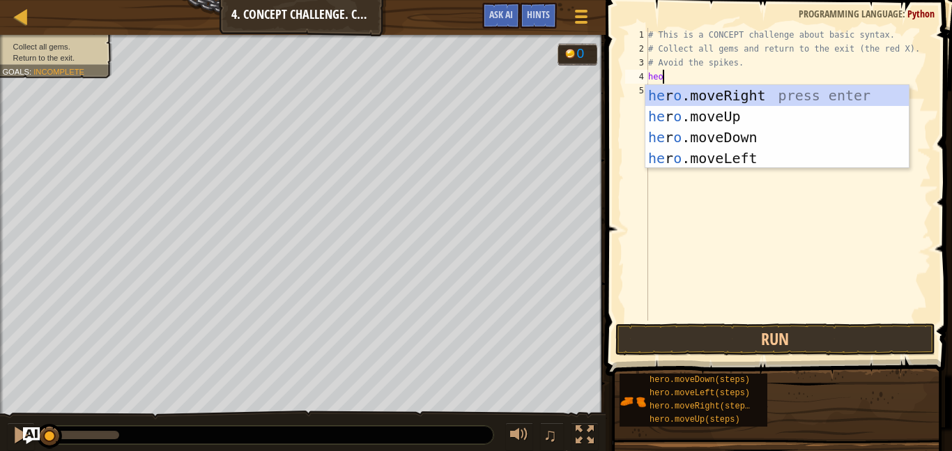
scroll to position [6, 1]
type textarea "hero"
click at [763, 97] on div "hero .moveUp press enter hero .moveDown press enter hero .moveLeft press enter …" at bounding box center [776, 147] width 263 height 125
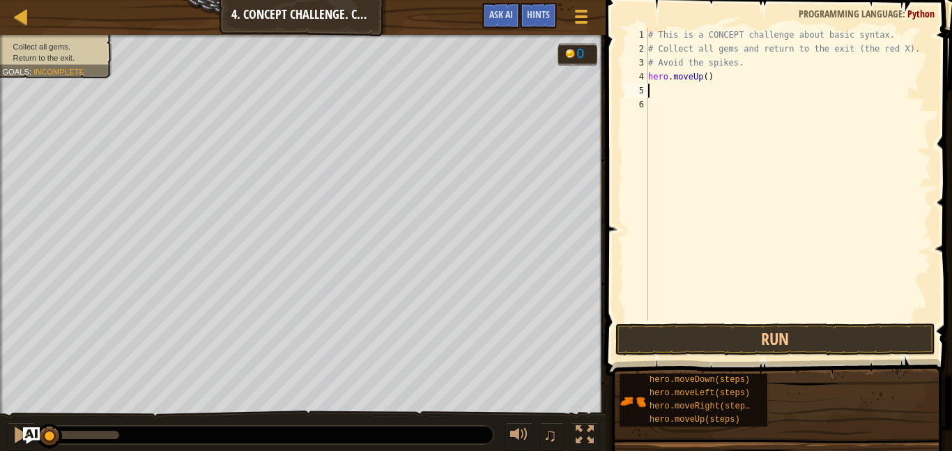
scroll to position [6, 0]
type textarea "h"
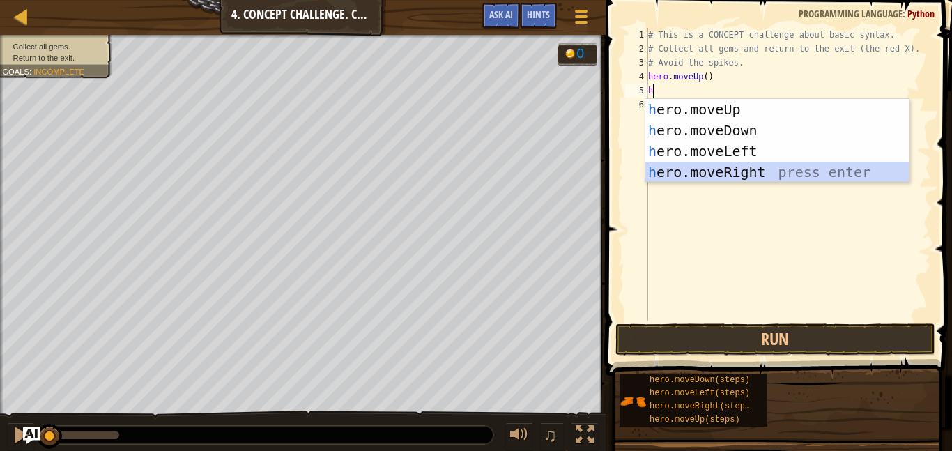
click at [710, 169] on div "h ero.moveUp press enter h ero.moveDown press enter h ero.moveLeft press enter …" at bounding box center [776, 161] width 263 height 125
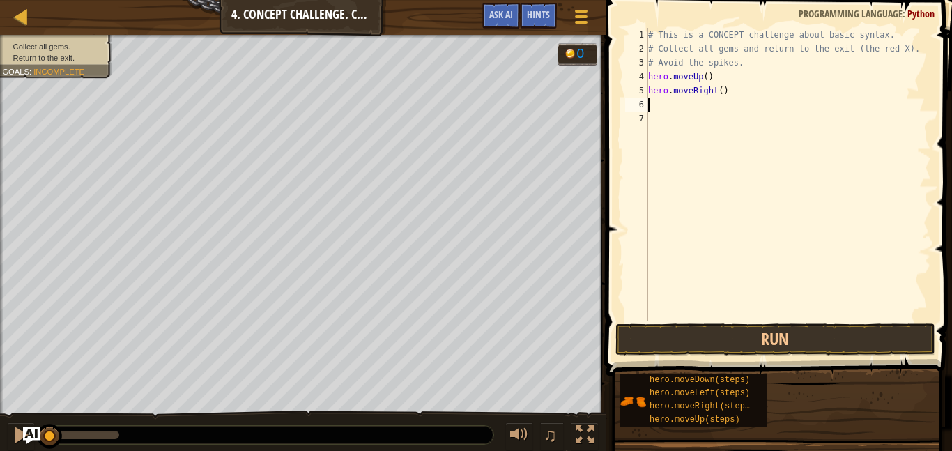
click at [684, 316] on div "# This is a CONCEPT challenge about basic syntax. # Collect all gems and return…" at bounding box center [788, 188] width 286 height 321
click at [677, 334] on button "Run" at bounding box center [775, 339] width 320 height 32
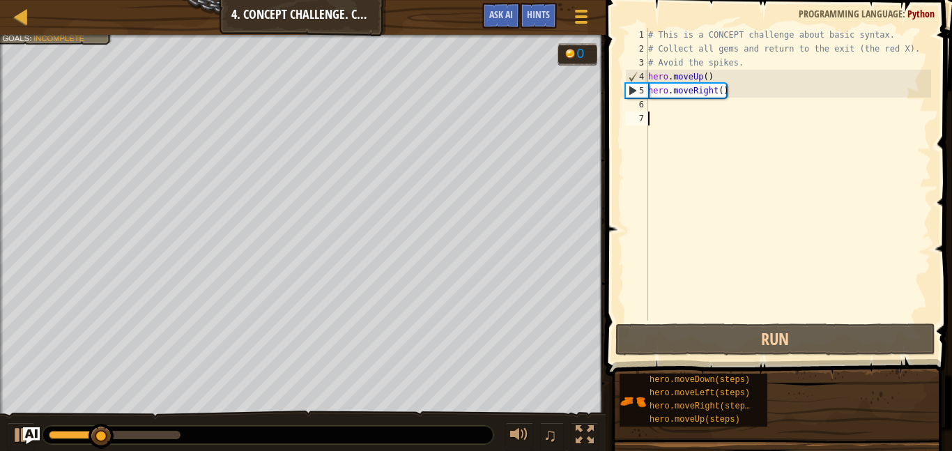
click at [666, 108] on div "# This is a CONCEPT challenge about basic syntax. # Collect all gems and return…" at bounding box center [788, 188] width 286 height 321
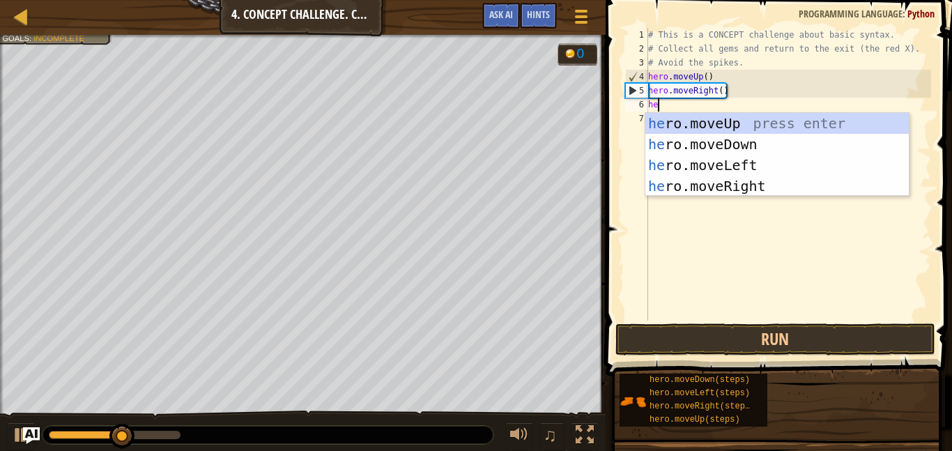
type textarea "her"
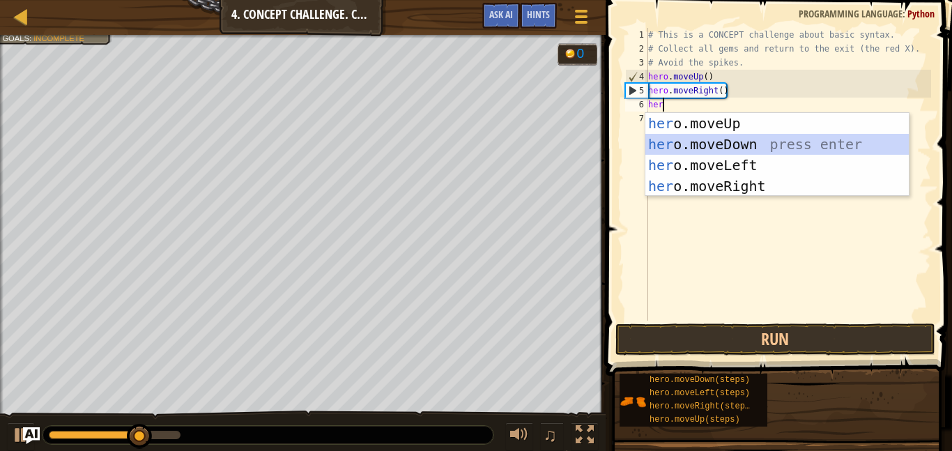
click at [675, 141] on div "her o.moveUp press enter her o.moveDown press enter her o.moveLeft press enter …" at bounding box center [776, 175] width 263 height 125
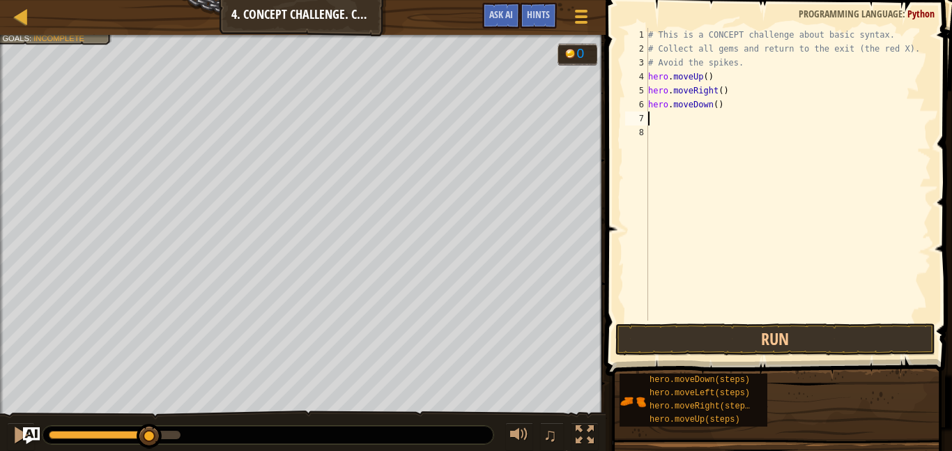
click at [688, 351] on button "Run" at bounding box center [775, 339] width 320 height 32
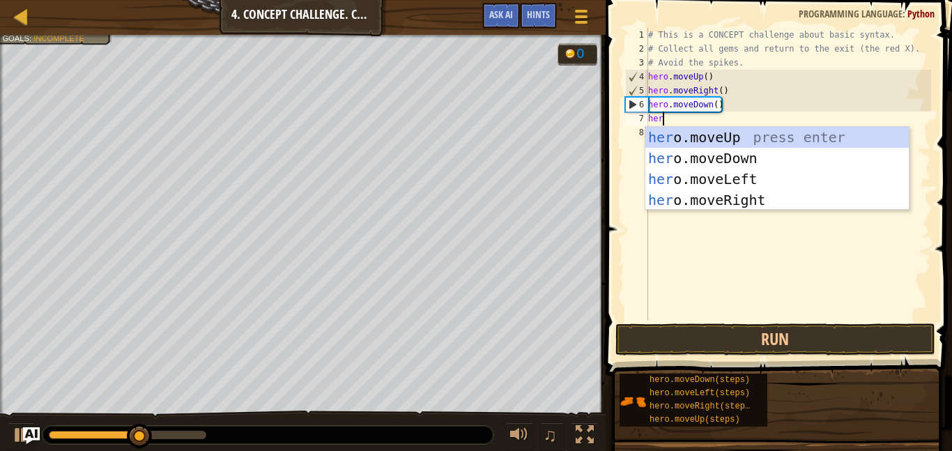
type textarea "hero"
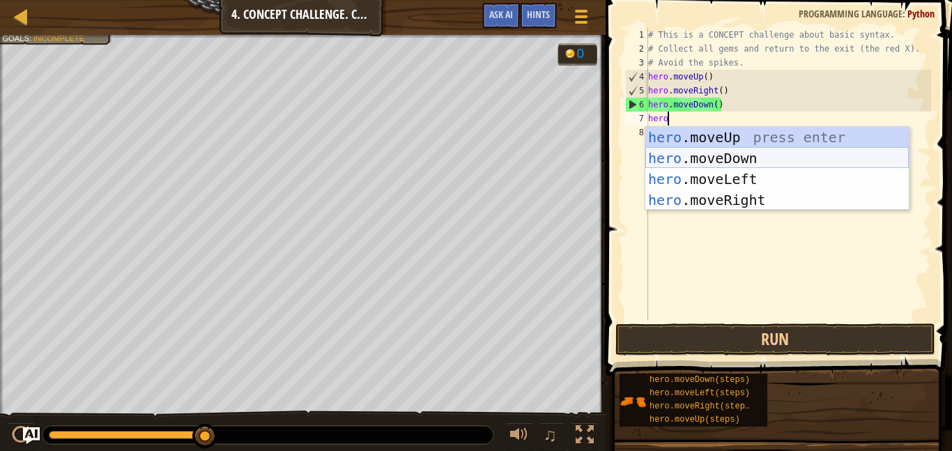
click at [709, 155] on div "hero .moveUp press enter hero .moveDown press enter hero .moveLeft press enter …" at bounding box center [776, 189] width 263 height 125
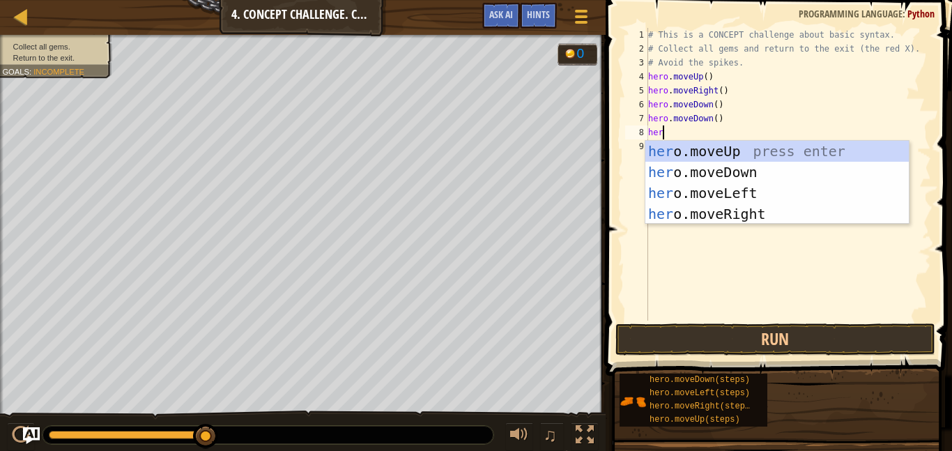
type textarea "hero"
click at [727, 143] on div "hero .moveUp press enter hero .moveDown press enter hero .moveLeft press enter …" at bounding box center [776, 203] width 263 height 125
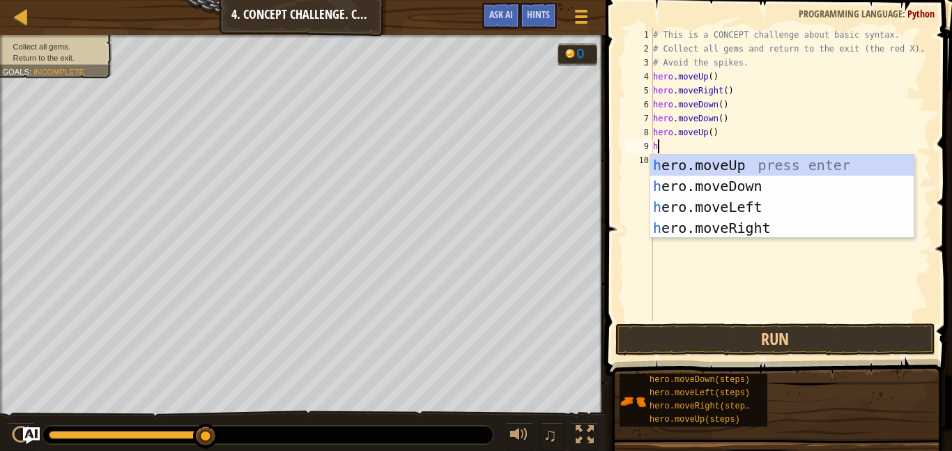
type textarea "he"
click at [714, 213] on div "he ro.moveUp press enter he ro.moveDown press enter he ro.moveLeft press enter …" at bounding box center [781, 217] width 263 height 125
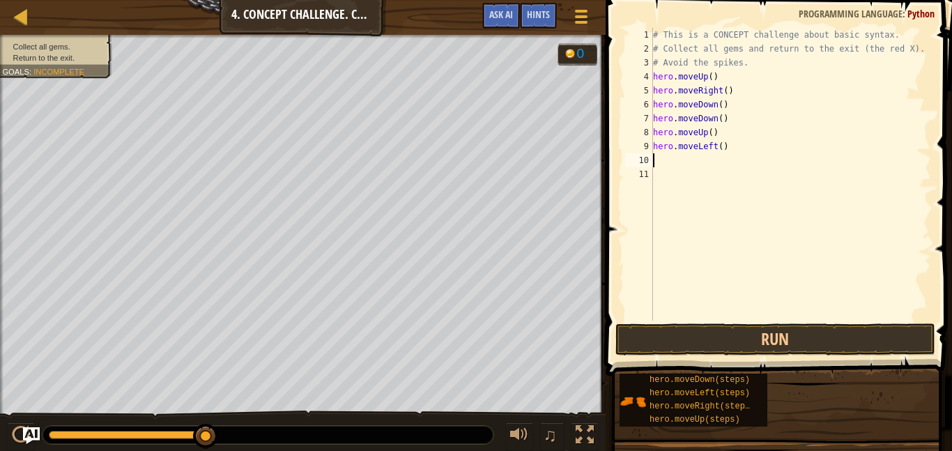
scroll to position [6, 0]
click at [692, 339] on button "Run" at bounding box center [775, 339] width 320 height 32
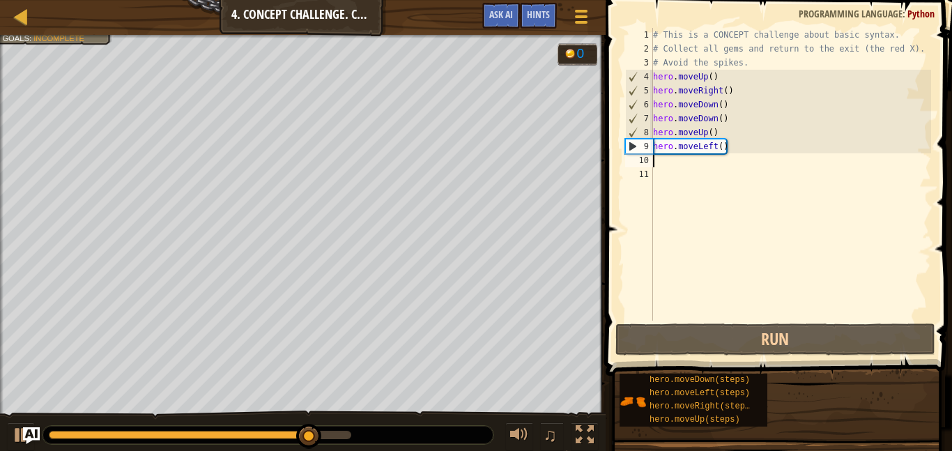
click at [741, 148] on div "# This is a CONCEPT challenge about basic syntax. # Collect all gems and return…" at bounding box center [790, 188] width 281 height 321
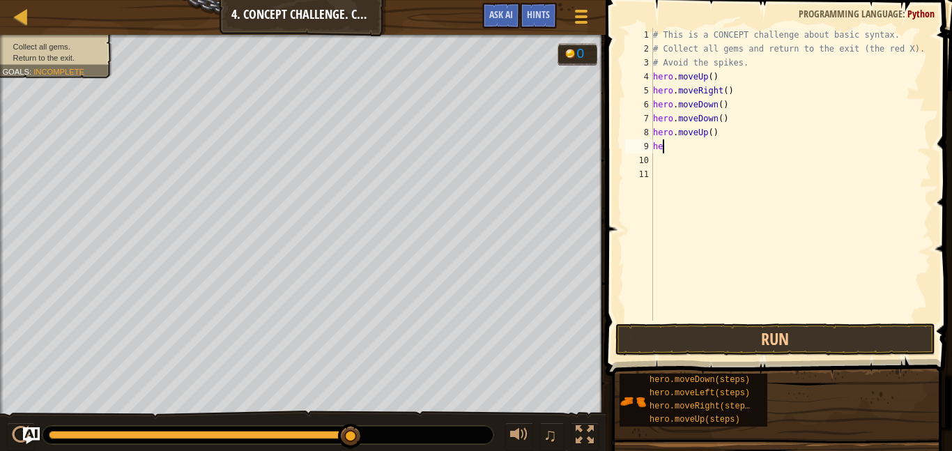
type textarea "h"
click at [735, 134] on div "# This is a CONCEPT challenge about basic syntax. # Collect all gems and return…" at bounding box center [790, 188] width 281 height 321
type textarea "hero."
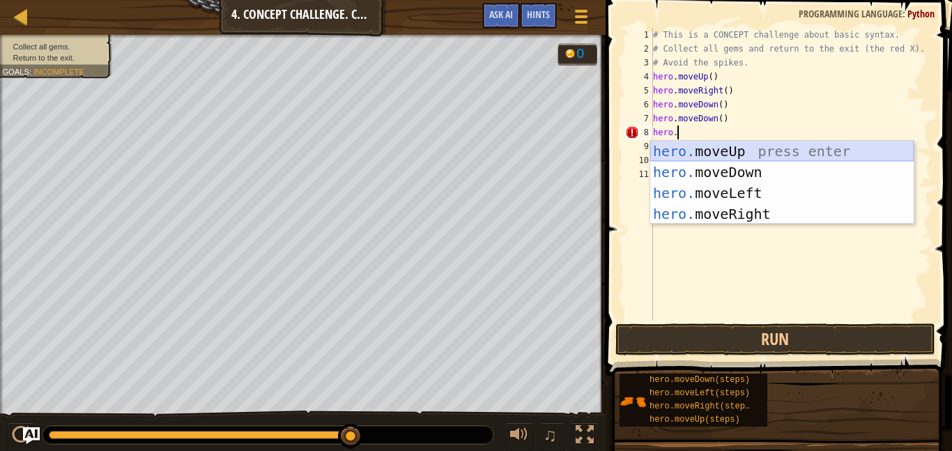
click at [737, 157] on div "hero. moveUp press enter hero. moveDown press enter hero. moveLeft press enter …" at bounding box center [781, 203] width 263 height 125
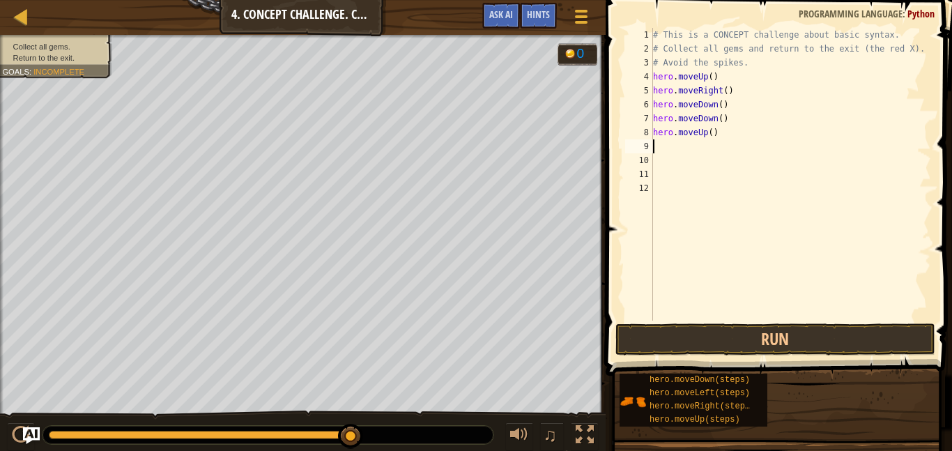
scroll to position [6, 0]
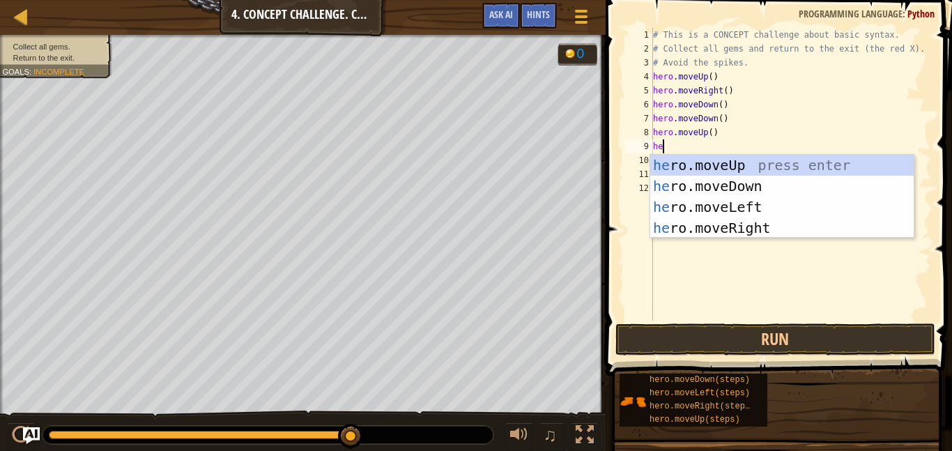
type textarea "her"
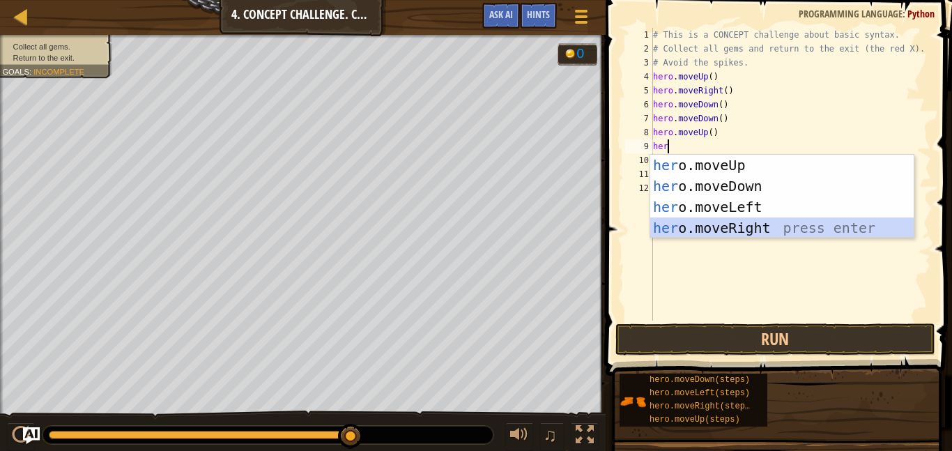
click at [737, 229] on div "her o.moveUp press enter her o.moveDown press enter her o.moveLeft press enter …" at bounding box center [781, 217] width 263 height 125
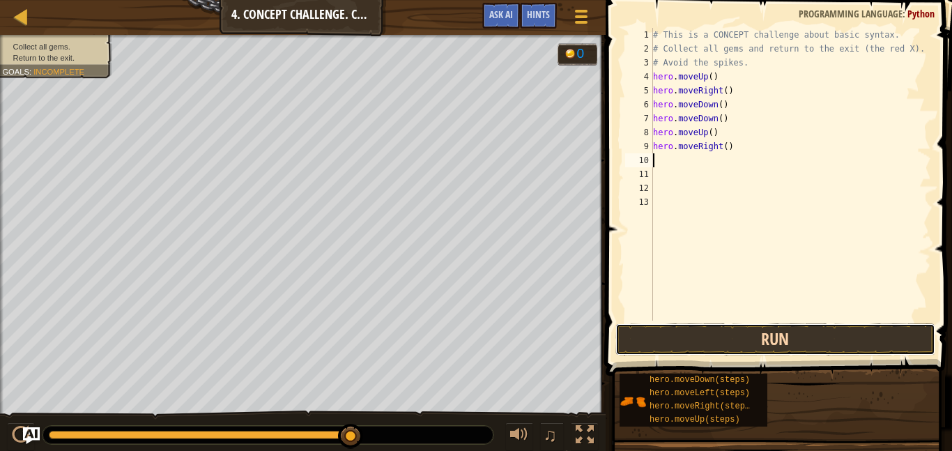
click at [730, 339] on button "Run" at bounding box center [775, 339] width 320 height 32
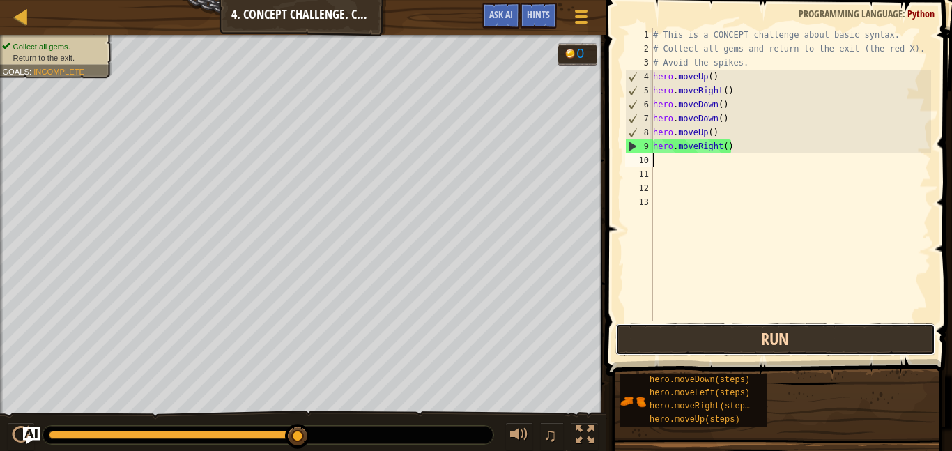
click at [665, 342] on button "Run" at bounding box center [775, 339] width 320 height 32
click at [656, 333] on button "Run" at bounding box center [775, 339] width 320 height 32
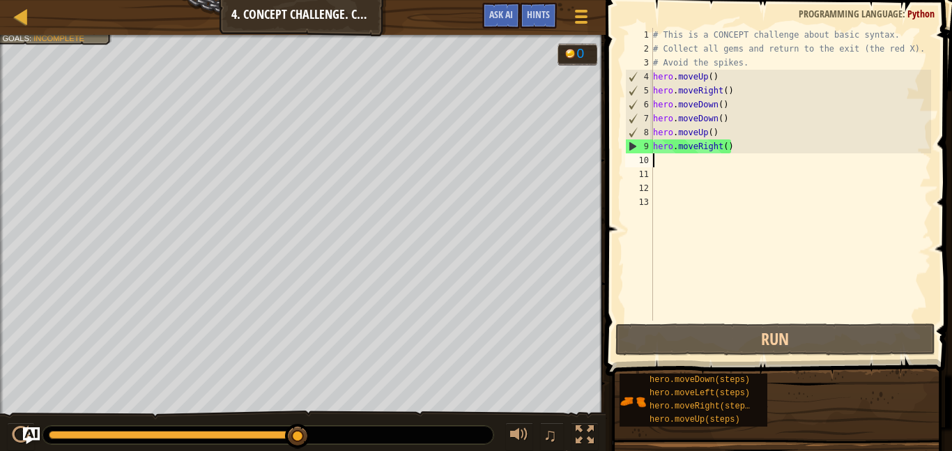
type textarea "j"
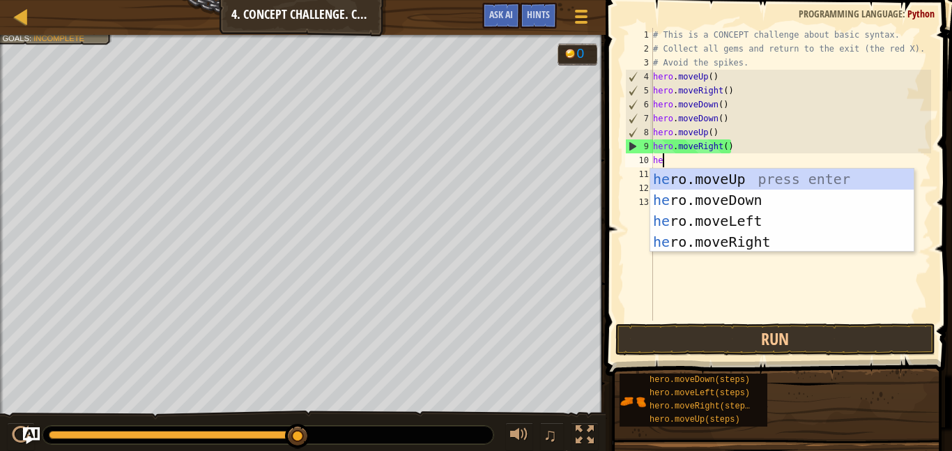
type textarea "her"
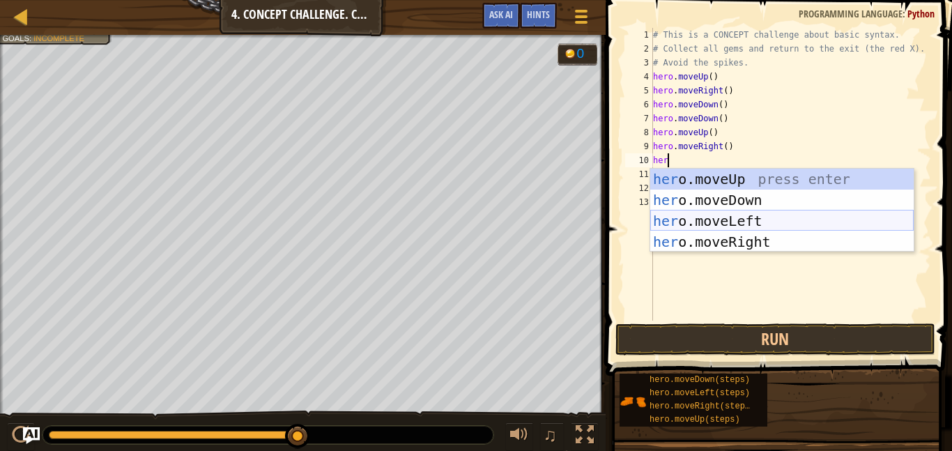
click at [758, 229] on div "her o.moveUp press enter her o.moveDown press enter her o.moveLeft press enter …" at bounding box center [781, 231] width 263 height 125
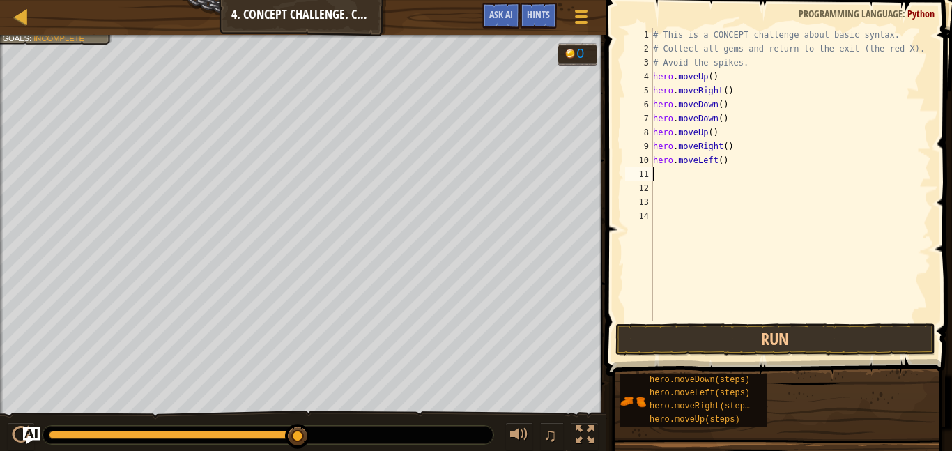
scroll to position [6, 0]
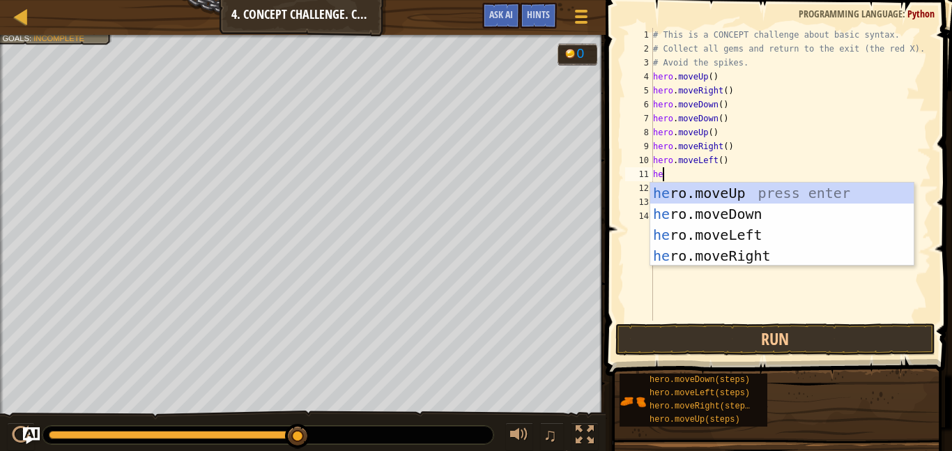
type textarea "hero"
click at [704, 194] on div "hero .moveUp press enter hero .moveDown press enter hero .moveLeft press enter …" at bounding box center [781, 245] width 263 height 125
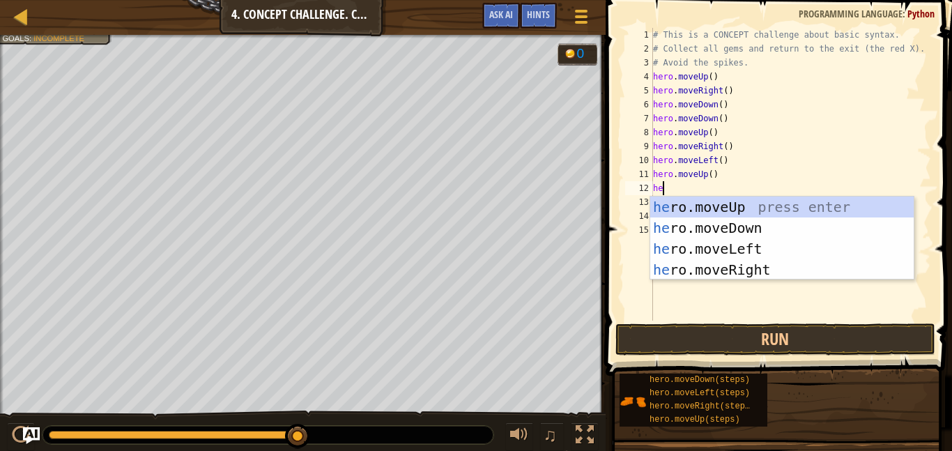
type textarea "her"
click at [689, 248] on div "her o.moveUp press enter her o.moveDown press enter her o.moveLeft press enter …" at bounding box center [781, 259] width 263 height 125
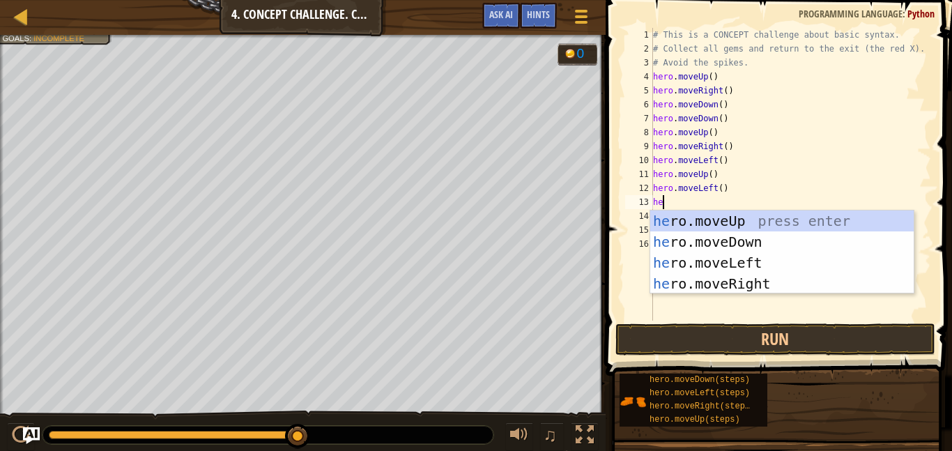
type textarea "her"
click at [682, 238] on div "her o.moveUp press enter her o.moveDown press enter her o.moveLeft press enter …" at bounding box center [781, 272] width 263 height 125
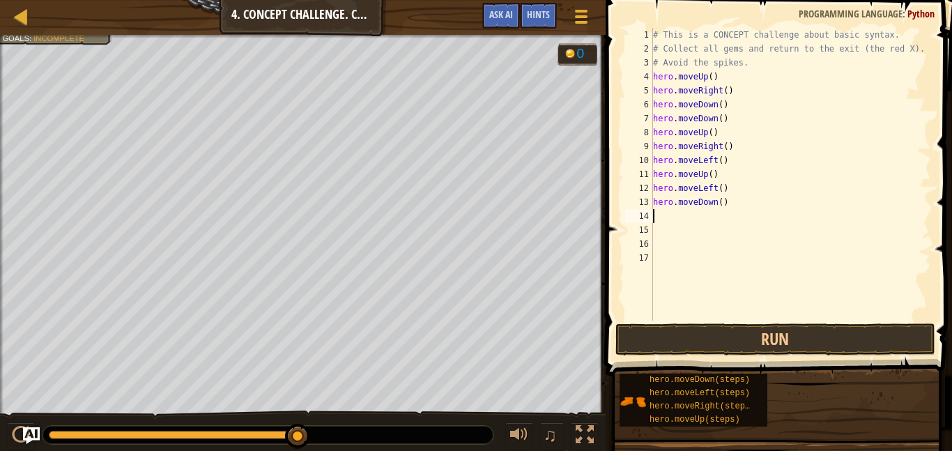
scroll to position [6, 0]
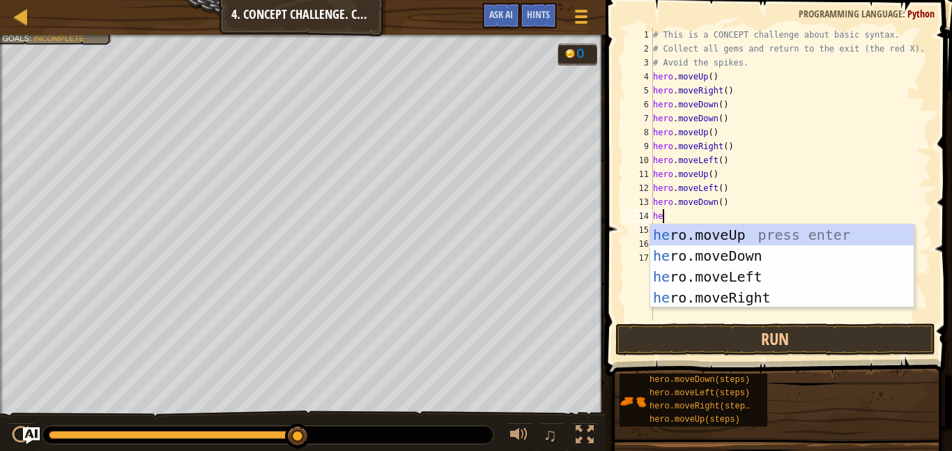
type textarea "her"
click at [693, 295] on div "her o.moveUp press enter her o.moveDown press enter her o.moveLeft press enter …" at bounding box center [781, 286] width 263 height 125
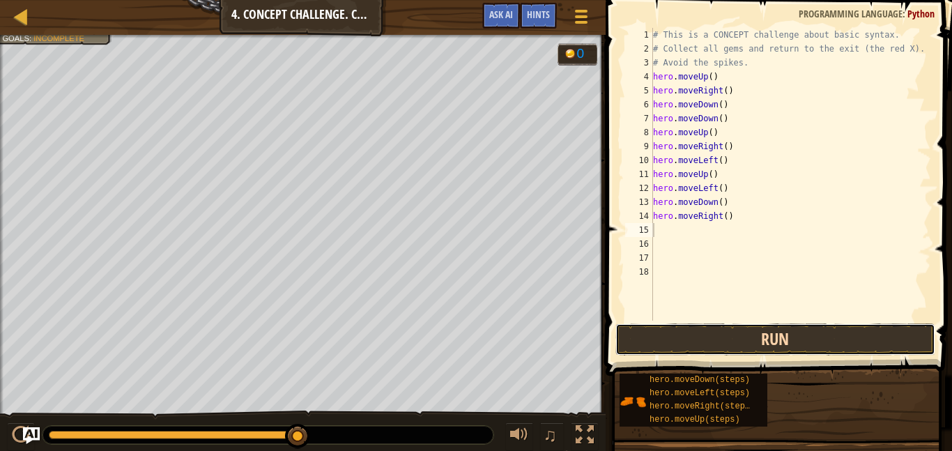
click at [689, 338] on button "Run" at bounding box center [775, 339] width 320 height 32
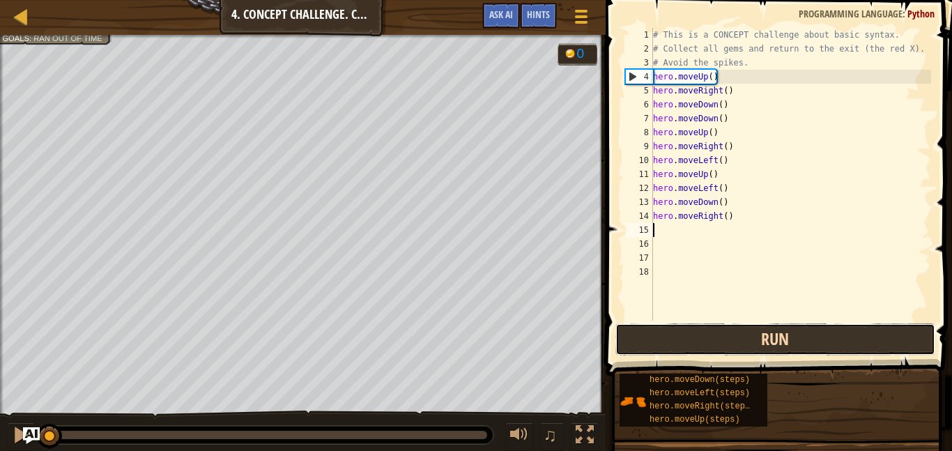
click at [690, 352] on button "Run" at bounding box center [775, 339] width 320 height 32
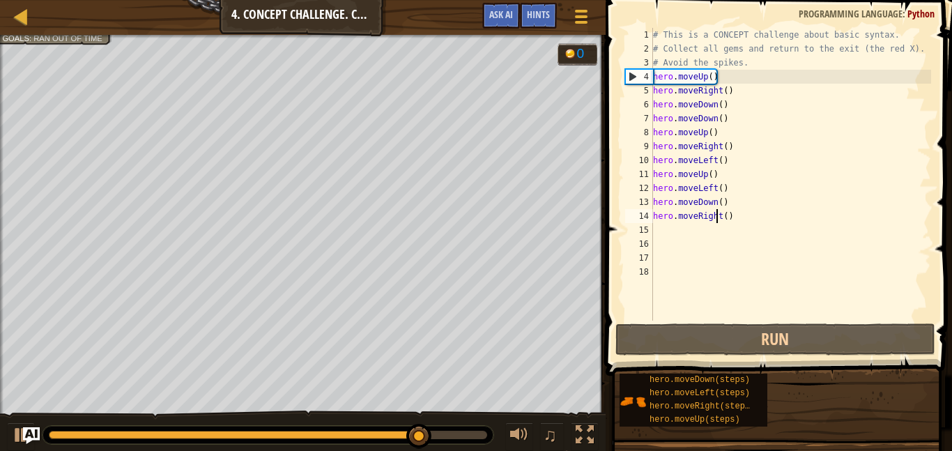
click at [716, 214] on div "# This is a CONCEPT challenge about basic syntax. # Collect all gems and return…" at bounding box center [790, 188] width 281 height 321
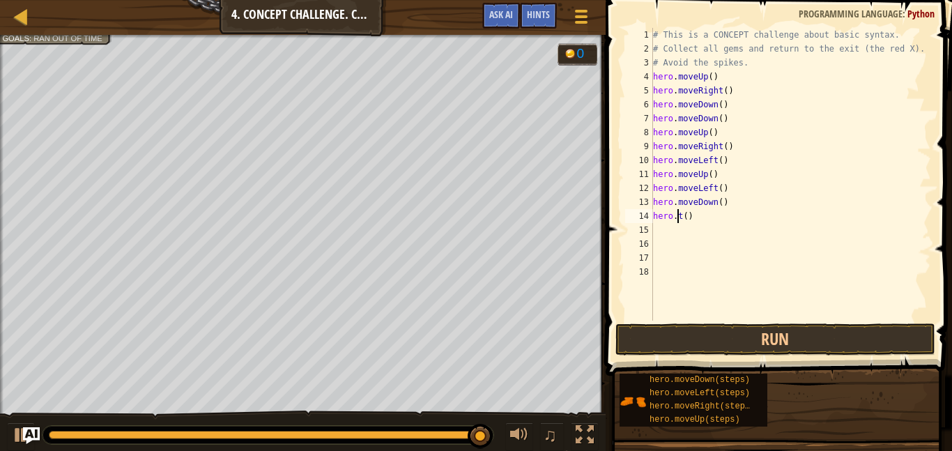
click at [682, 216] on div "# This is a CONCEPT challenge about basic syntax. # Collect all gems and return…" at bounding box center [790, 188] width 281 height 321
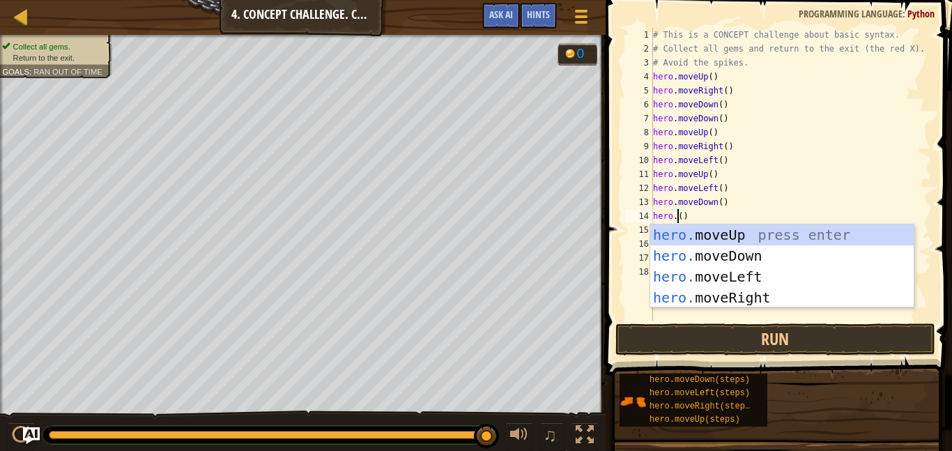
scroll to position [6, 3]
click at [697, 272] on div "hero. moveUp press enter hero. moveDown press enter hero. moveLeft press enter …" at bounding box center [781, 286] width 263 height 125
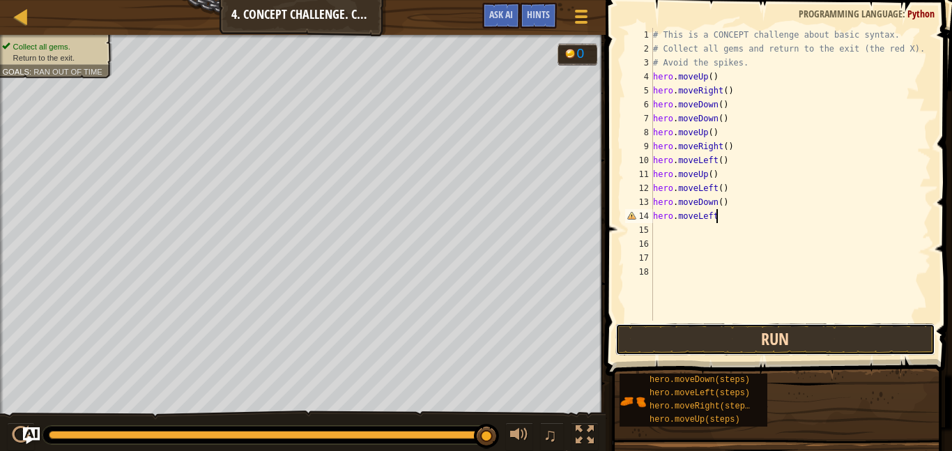
click at [676, 336] on button "Run" at bounding box center [775, 339] width 320 height 32
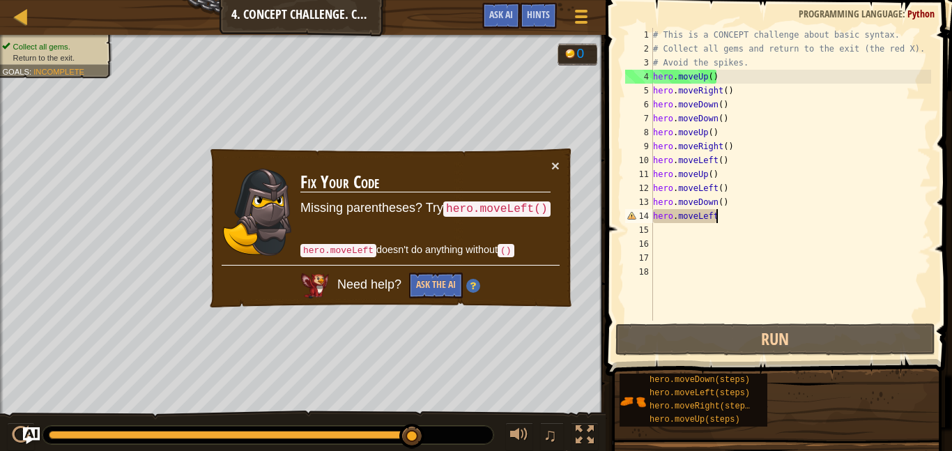
click at [561, 167] on div "× Fix Your Code Missing parentheses? Try hero.moveLeft() hero.moveLeft doesn't …" at bounding box center [391, 228] width 366 height 162
click at [556, 168] on button "×" at bounding box center [555, 165] width 8 height 15
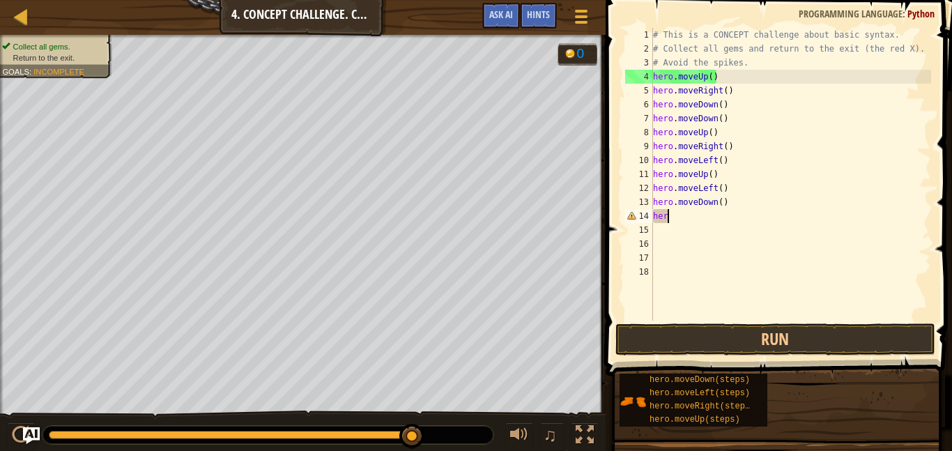
scroll to position [6, 1]
type textarea "h"
type textarea "he"
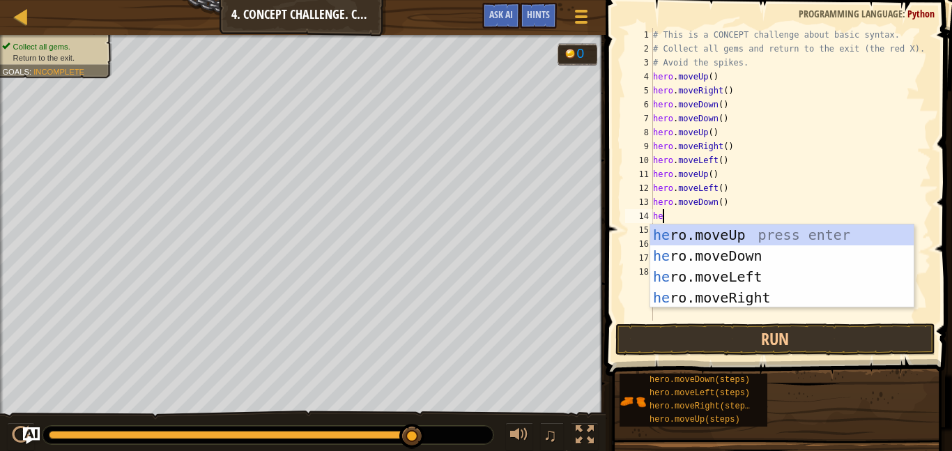
scroll to position [6, 1]
click at [723, 277] on div "he ro.moveUp press enter he ro.moveDown press enter he ro.moveLeft press enter …" at bounding box center [781, 286] width 263 height 125
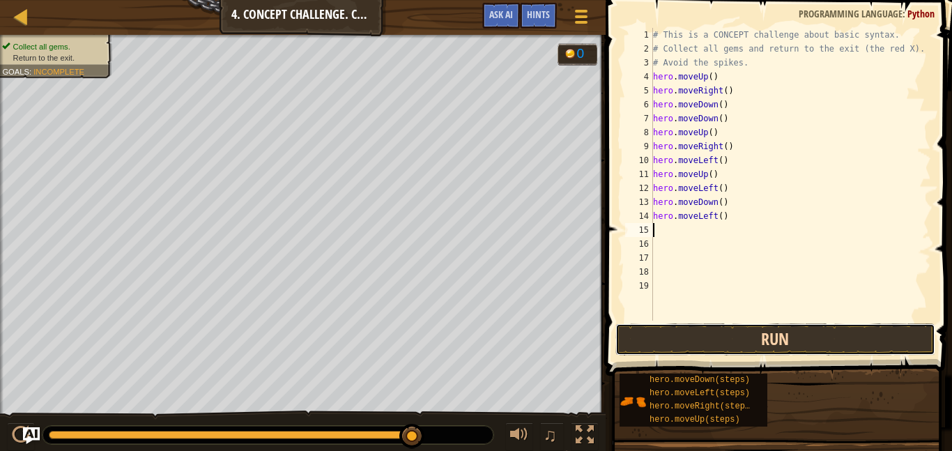
click at [730, 331] on button "Run" at bounding box center [775, 339] width 320 height 32
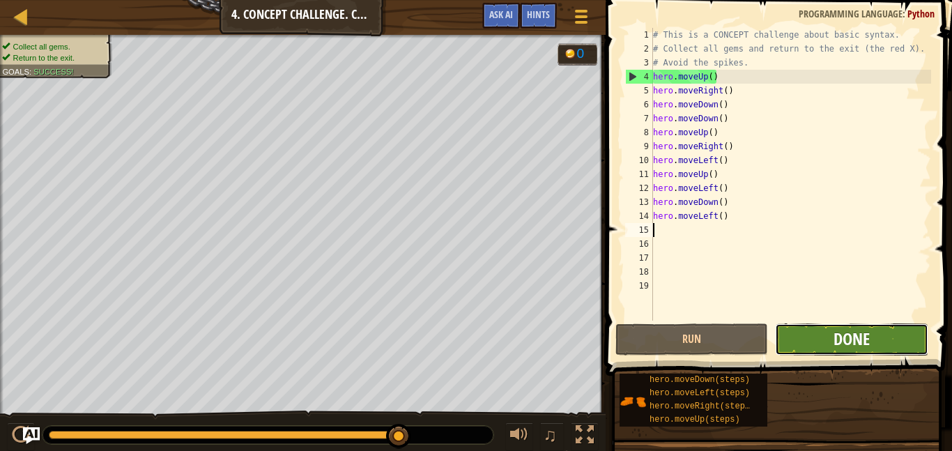
click at [859, 338] on span "Done" at bounding box center [851, 339] width 36 height 22
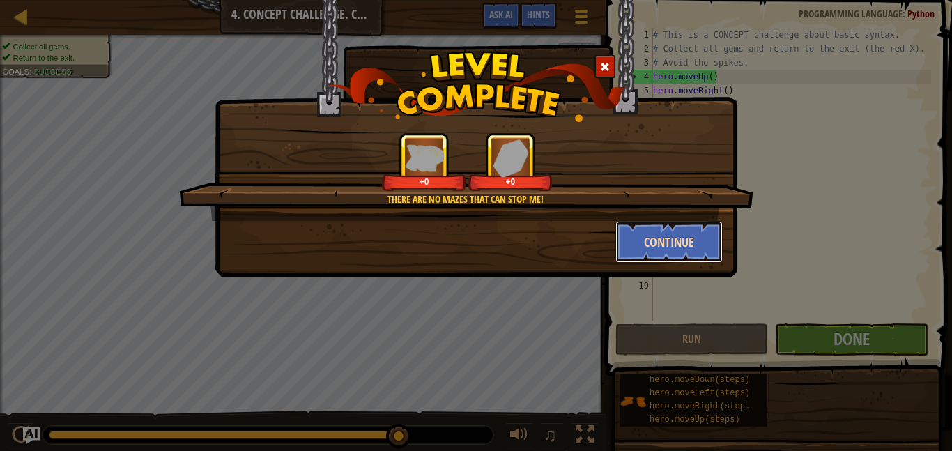
click at [662, 243] on button "Continue" at bounding box center [669, 242] width 108 height 42
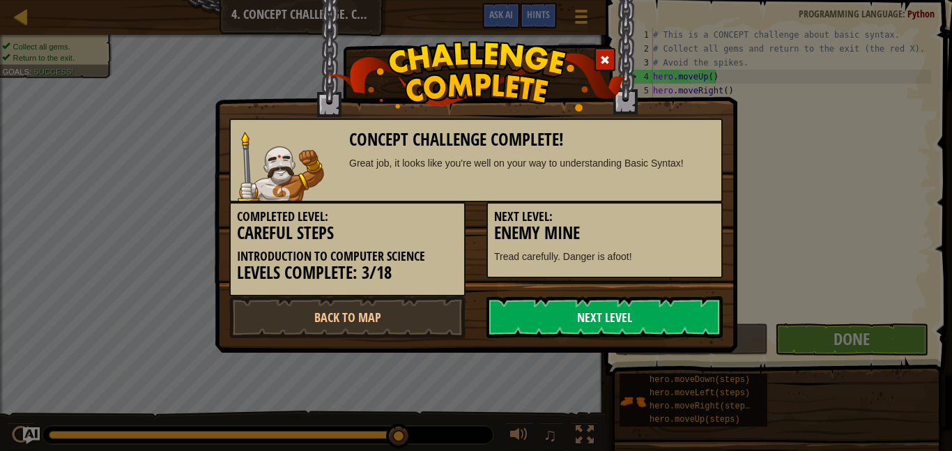
click at [638, 309] on link "Next Level" at bounding box center [604, 317] width 236 height 42
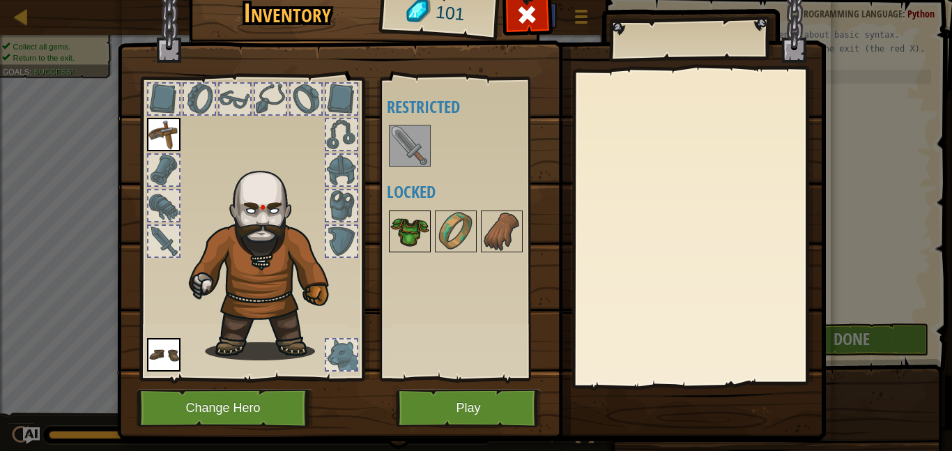
click at [399, 226] on img at bounding box center [409, 231] width 39 height 39
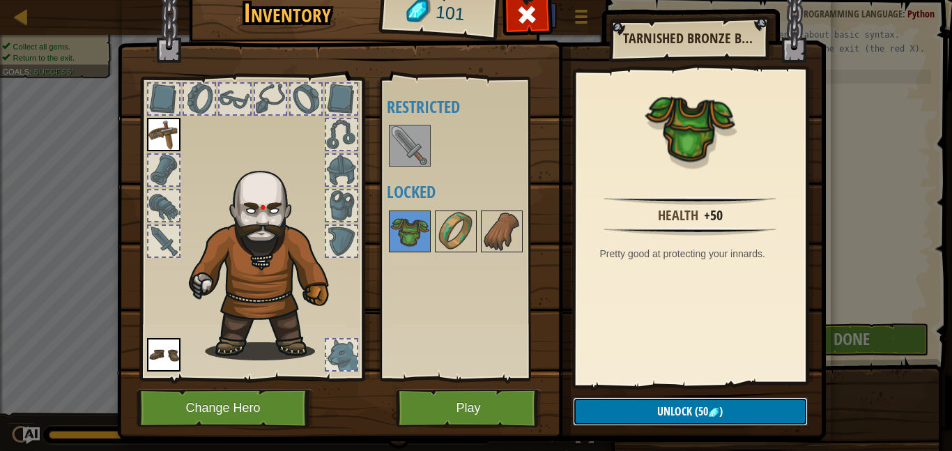
click at [675, 410] on span "Unlock" at bounding box center [674, 410] width 35 height 15
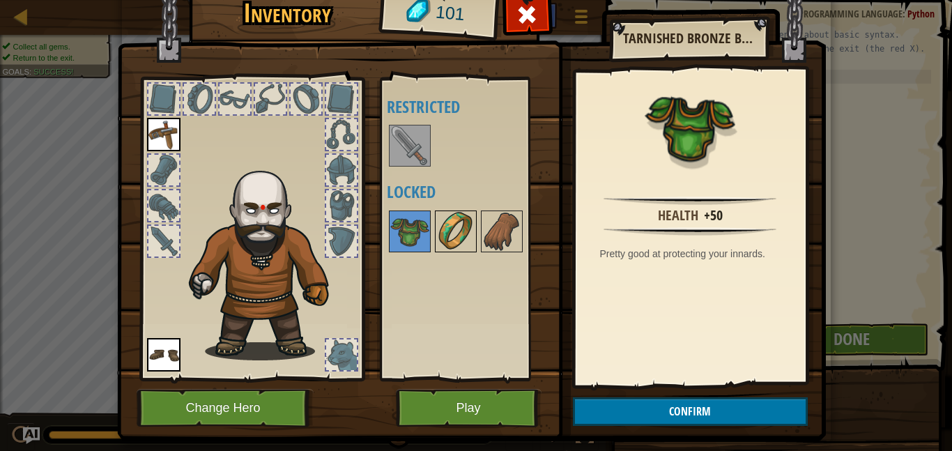
click at [447, 229] on img at bounding box center [455, 231] width 39 height 39
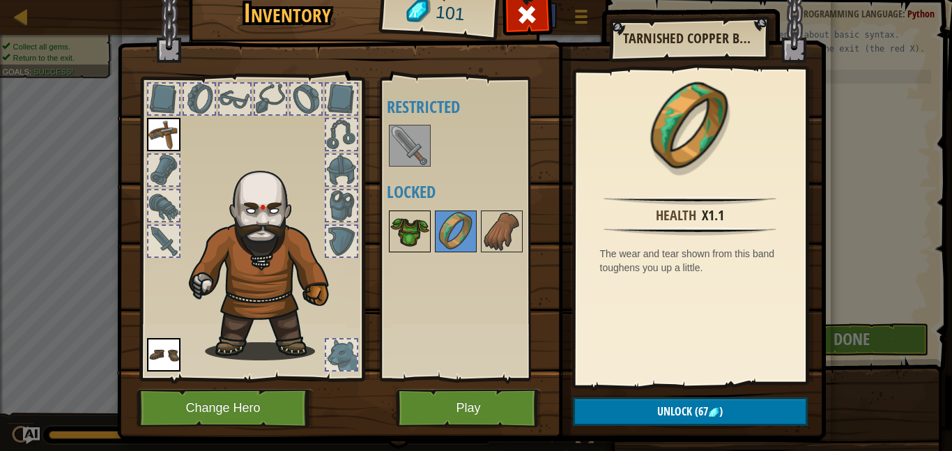
click at [403, 245] on img at bounding box center [409, 231] width 39 height 39
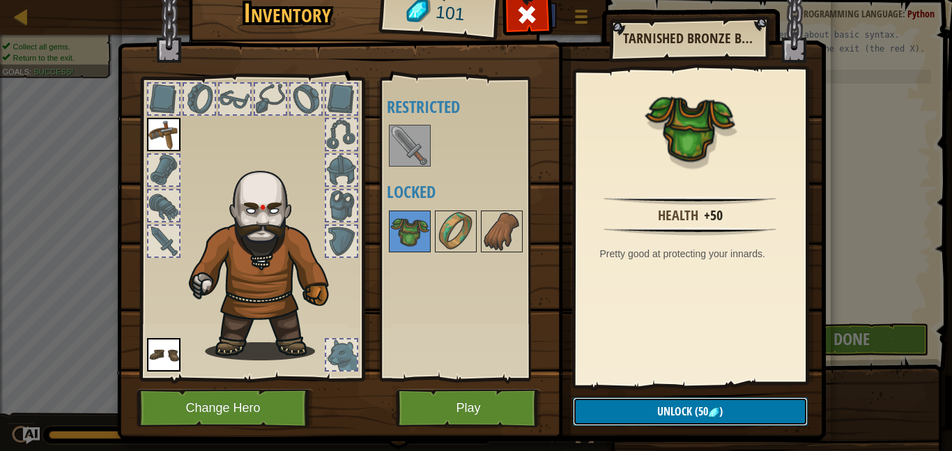
click at [639, 411] on button "Unlock (50 )" at bounding box center [690, 411] width 235 height 29
click at [639, 411] on button "Confirm" at bounding box center [690, 411] width 235 height 29
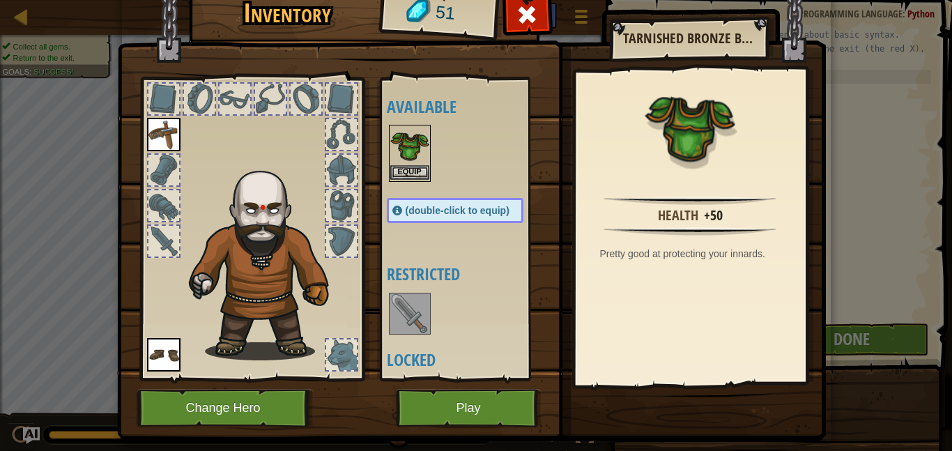
click at [410, 164] on img at bounding box center [409, 145] width 39 height 39
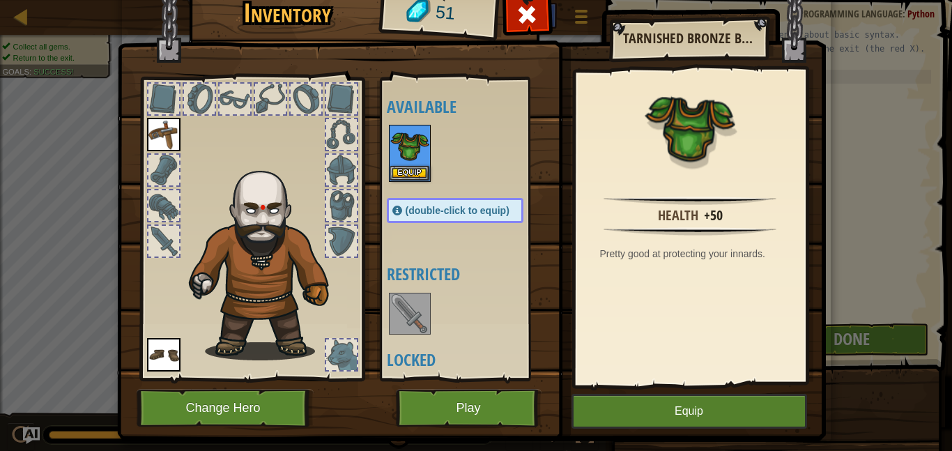
click at [407, 307] on img at bounding box center [409, 313] width 39 height 39
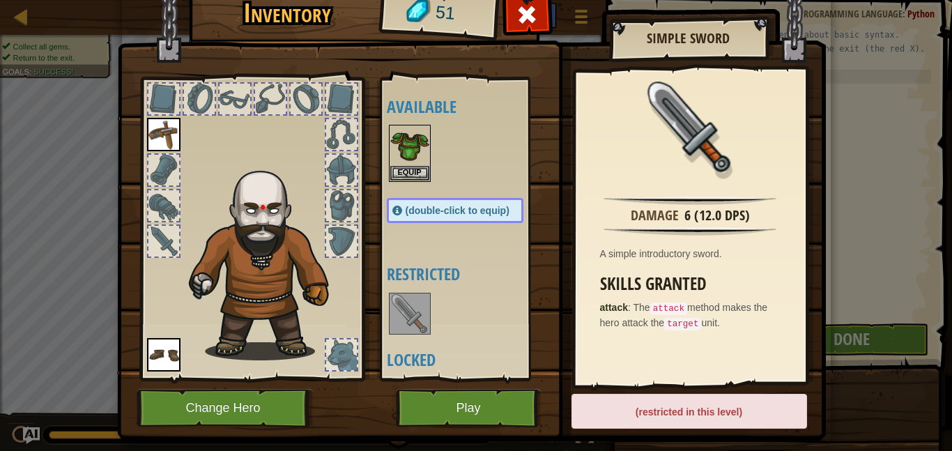
click at [161, 130] on img at bounding box center [163, 134] width 33 height 33
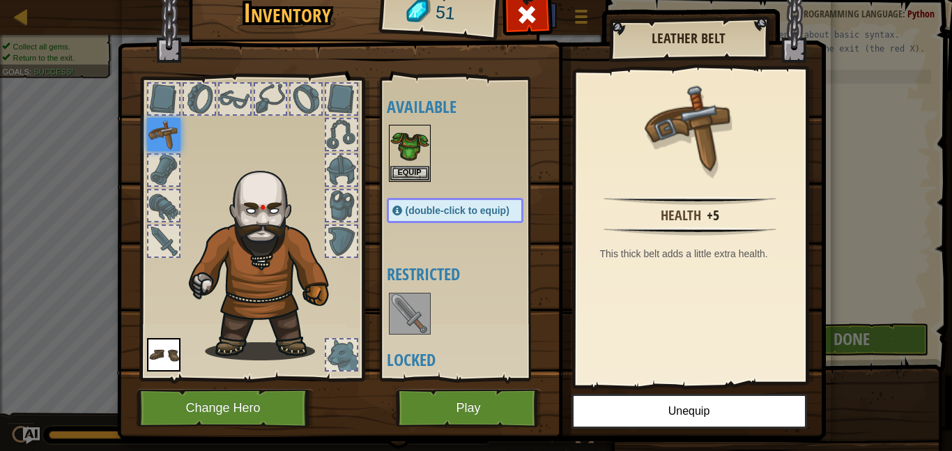
click at [406, 311] on img at bounding box center [409, 313] width 39 height 39
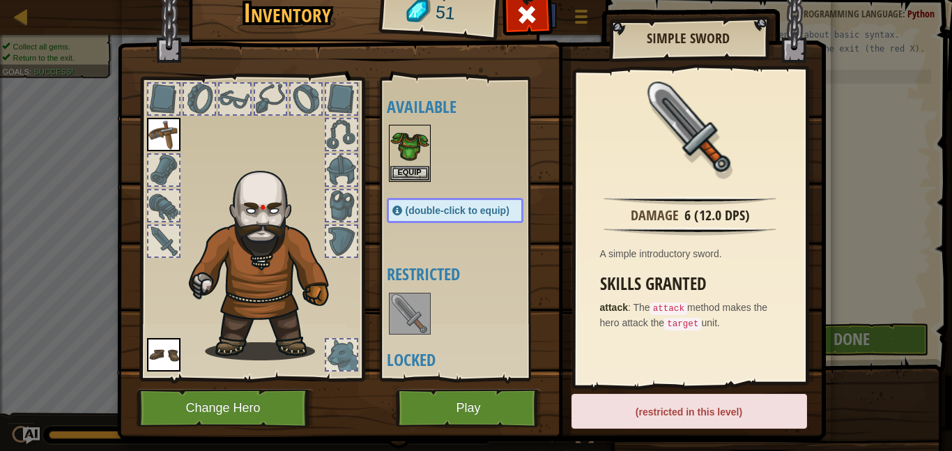
click at [344, 171] on div at bounding box center [341, 170] width 31 height 31
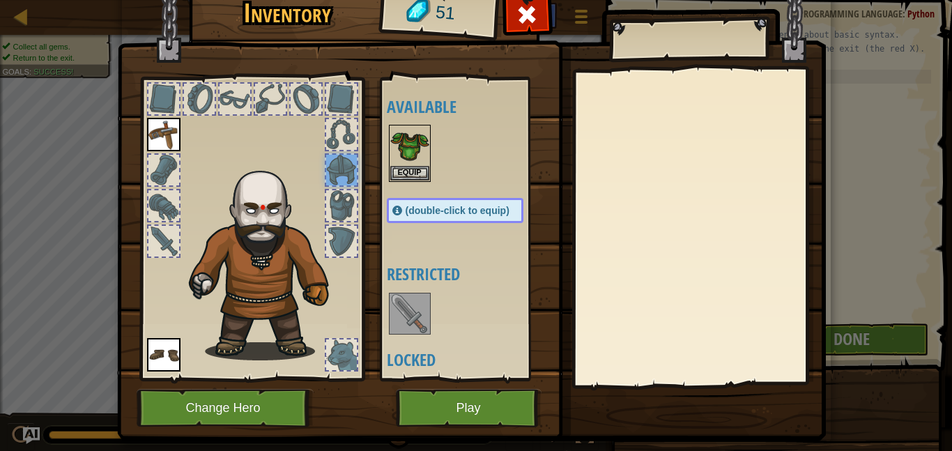
click at [341, 217] on div at bounding box center [341, 205] width 31 height 31
click at [333, 185] on div at bounding box center [341, 169] width 33 height 33
click at [408, 160] on img at bounding box center [409, 145] width 39 height 39
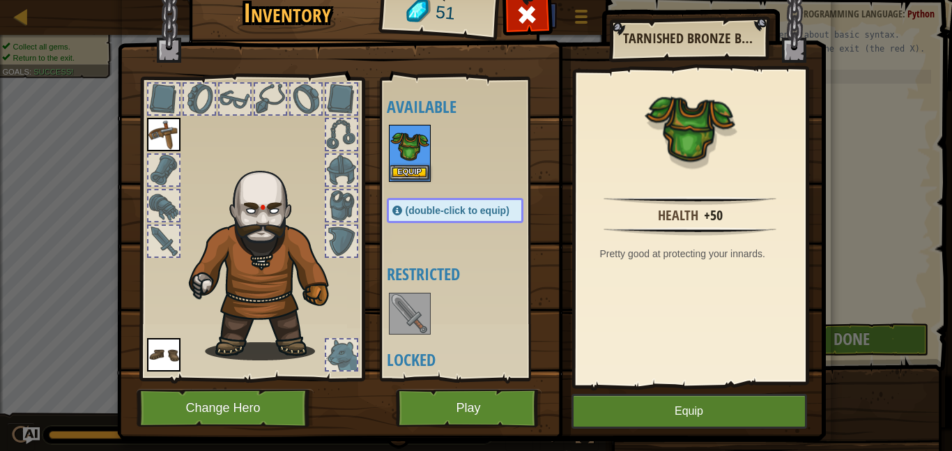
click at [408, 163] on img at bounding box center [409, 145] width 39 height 39
click at [660, 415] on button "Equip" at bounding box center [689, 411] width 236 height 35
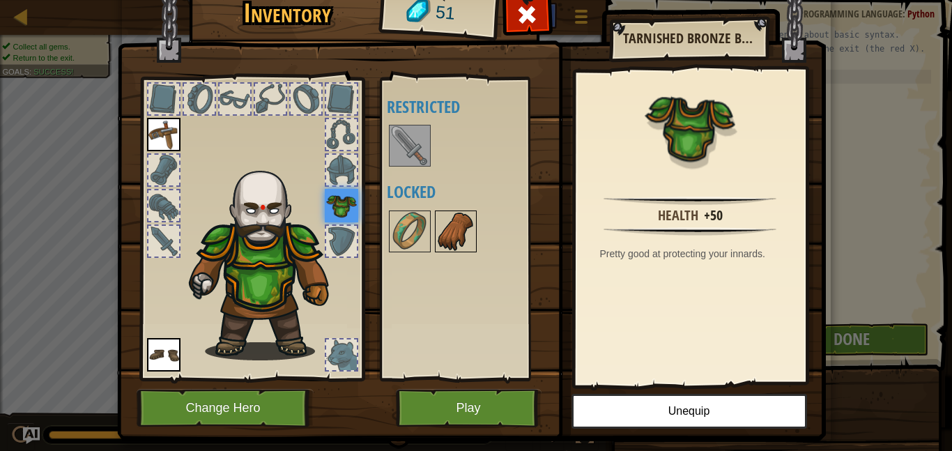
click at [463, 244] on img at bounding box center [455, 231] width 39 height 39
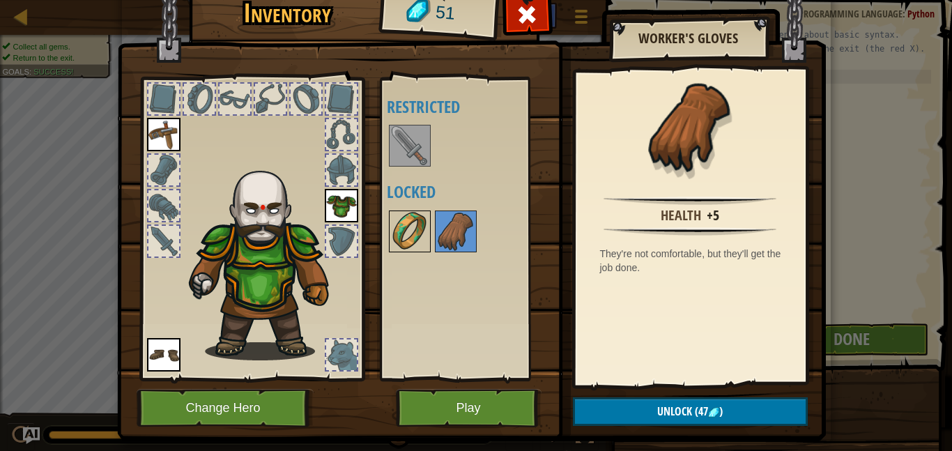
click at [414, 236] on img at bounding box center [409, 231] width 39 height 39
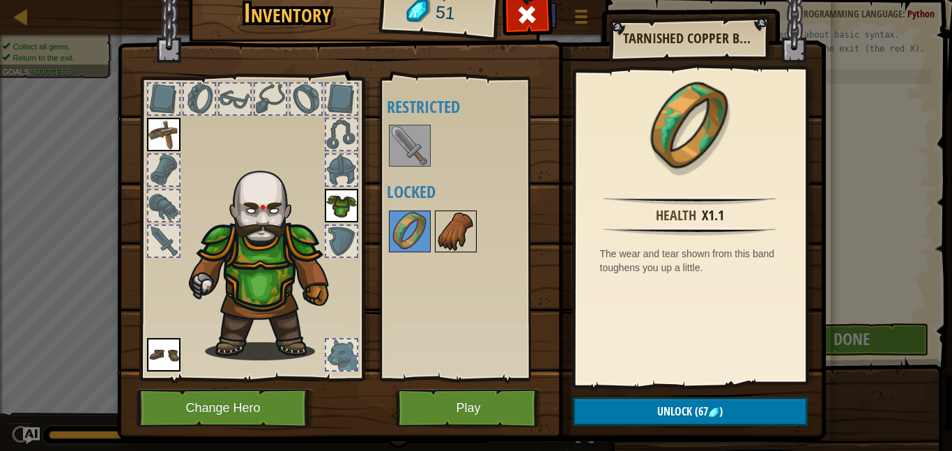
click at [441, 236] on img at bounding box center [455, 231] width 39 height 39
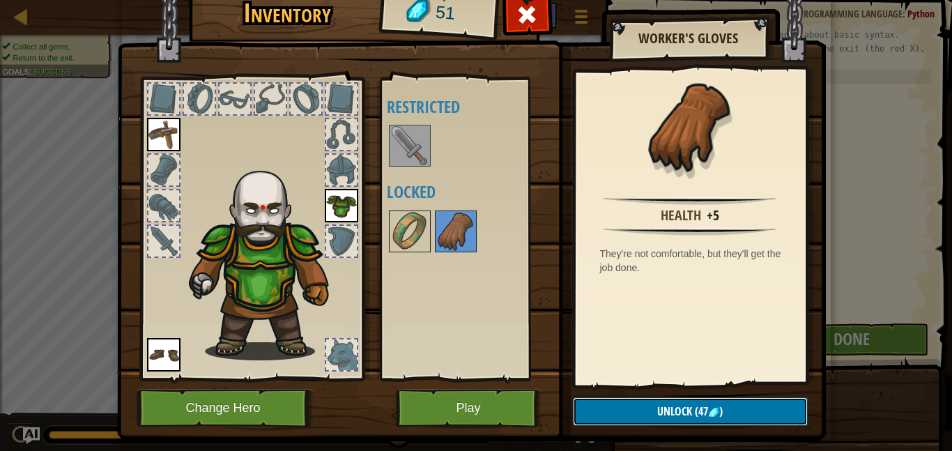
click at [614, 410] on button "Unlock (47 )" at bounding box center [690, 411] width 235 height 29
click at [614, 410] on button "Confirm" at bounding box center [690, 411] width 235 height 29
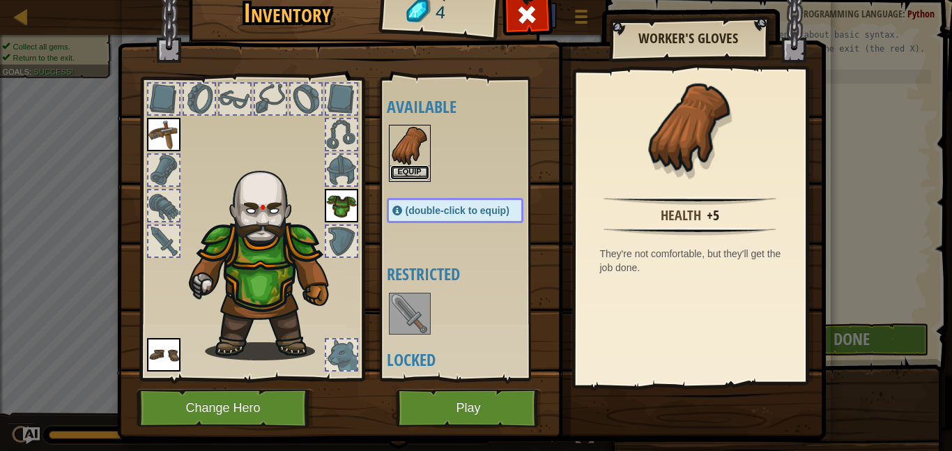
click at [405, 167] on button "Equip" at bounding box center [409, 172] width 39 height 15
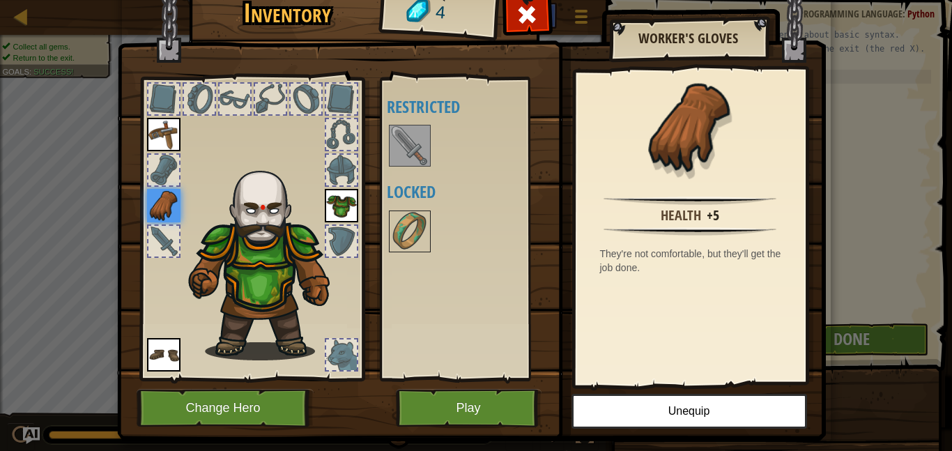
click at [167, 135] on img at bounding box center [163, 134] width 33 height 33
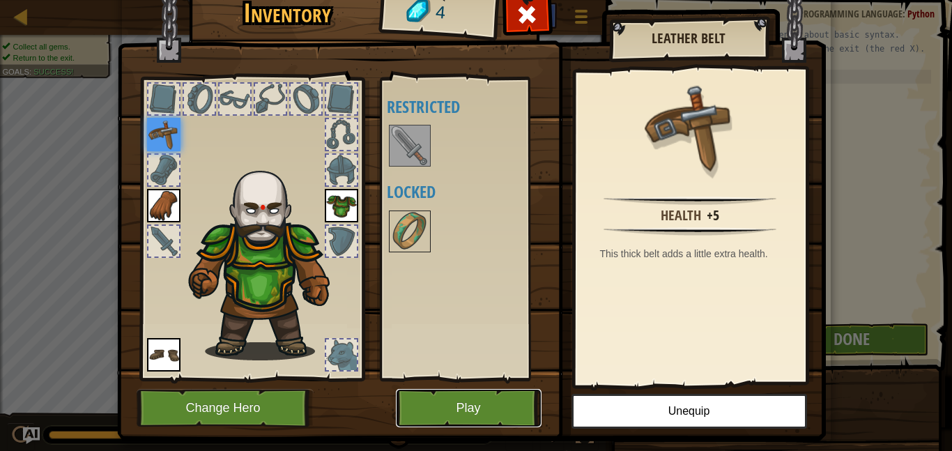
click at [493, 411] on button "Play" at bounding box center [469, 408] width 146 height 38
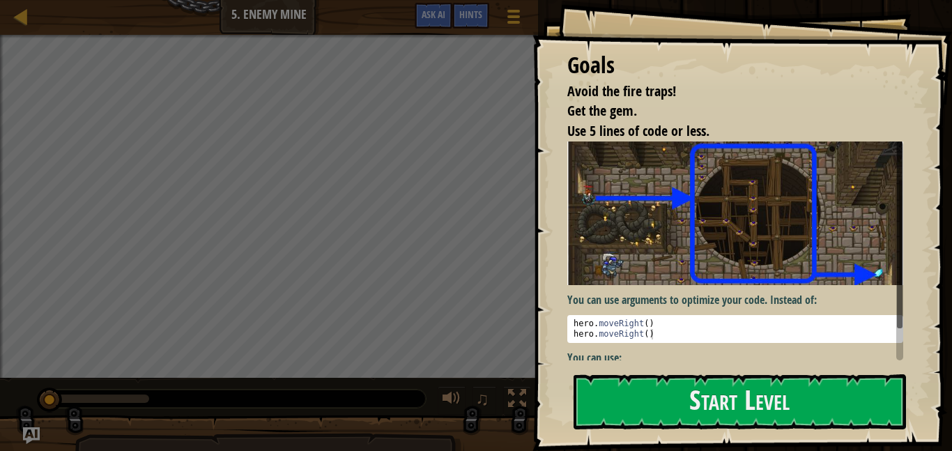
click at [661, 278] on img at bounding box center [735, 213] width 336 height 144
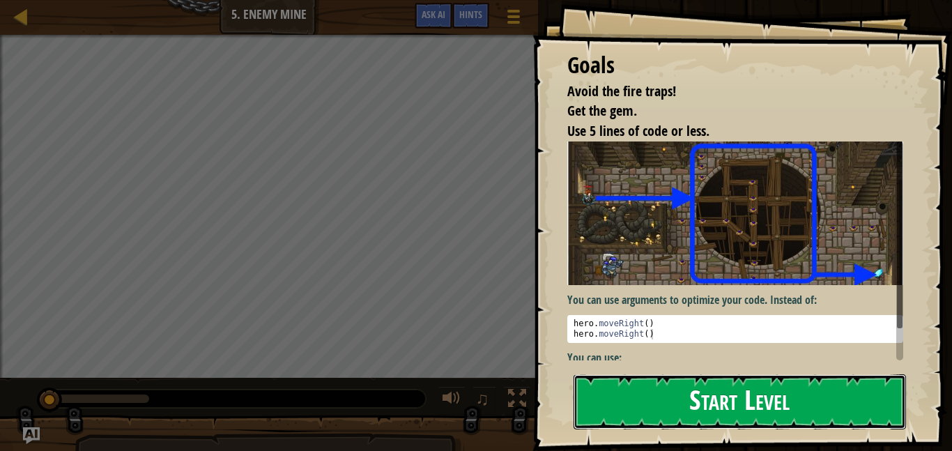
click at [627, 423] on button "Start Level" at bounding box center [740, 401] width 332 height 55
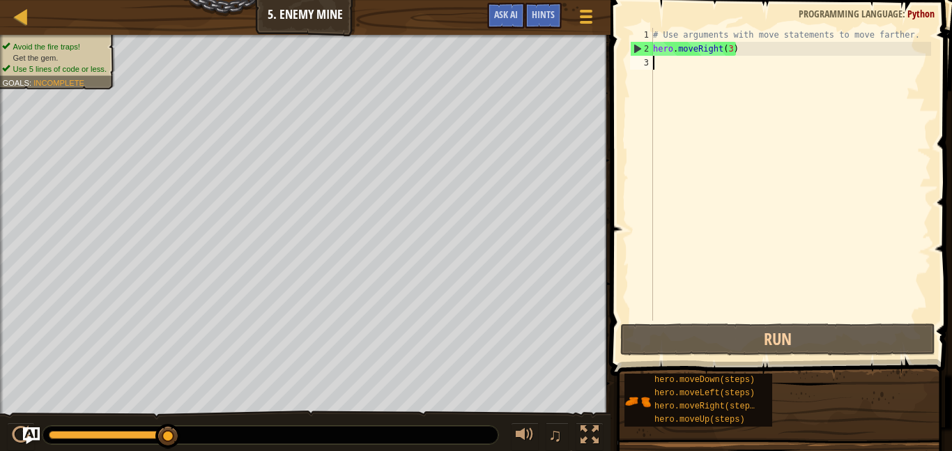
scroll to position [6, 1]
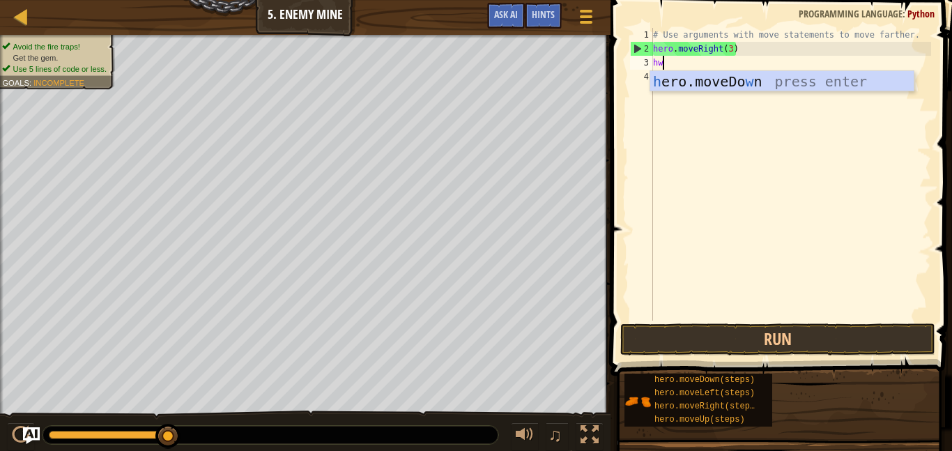
type textarea "h"
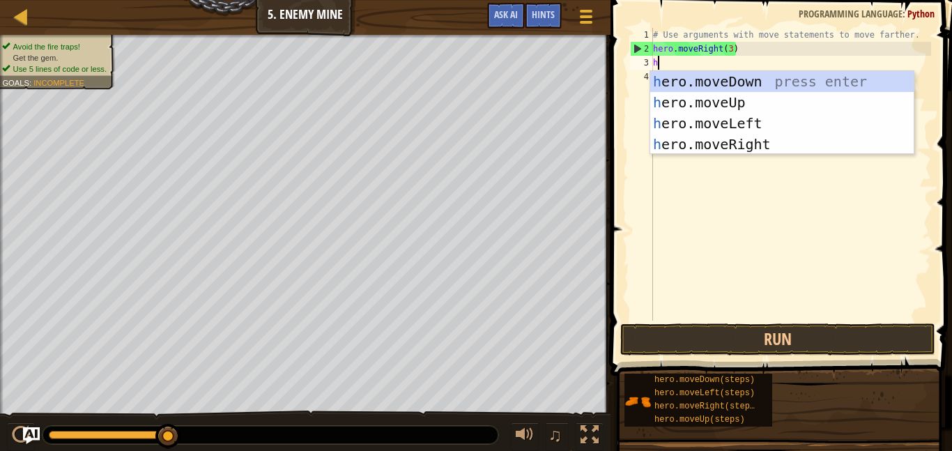
scroll to position [6, 0]
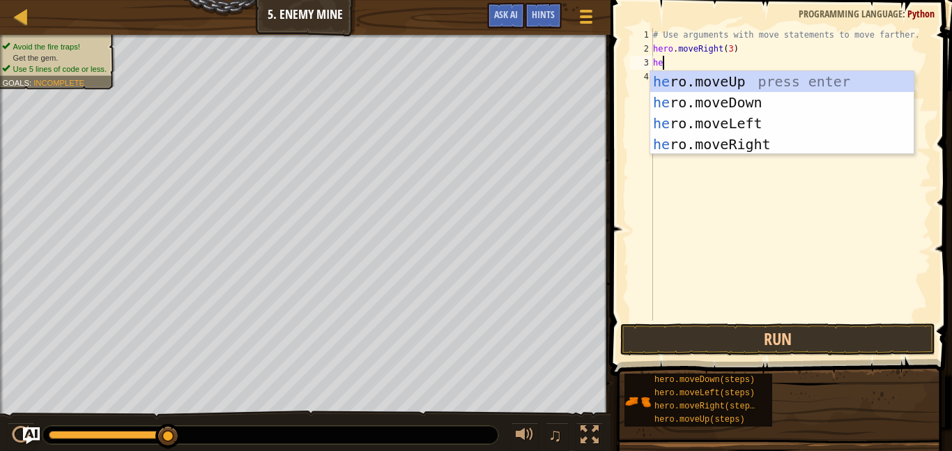
type textarea "hero"
click at [666, 84] on div "hero .moveUp press enter hero .moveDown press enter hero .moveLeft press enter …" at bounding box center [781, 133] width 263 height 125
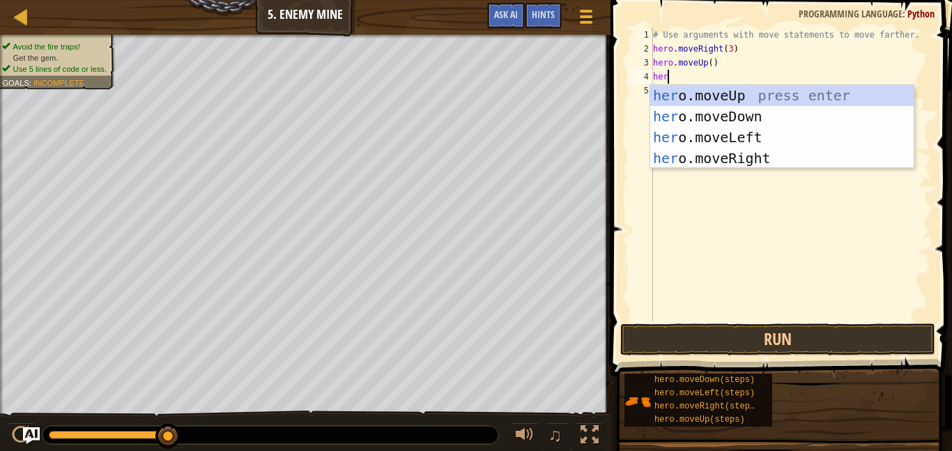
type textarea "hero"
click at [680, 159] on div "hero .moveUp press enter hero .moveDown press enter hero .moveLeft press enter …" at bounding box center [781, 147] width 263 height 125
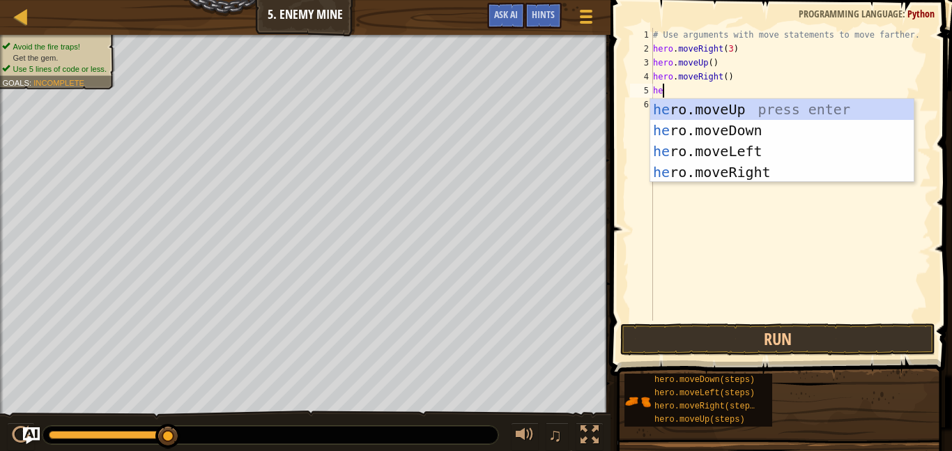
type textarea "hero"
click at [693, 119] on div "hero .moveUp press enter hero .moveDown press enter hero .moveLeft press enter …" at bounding box center [781, 161] width 263 height 125
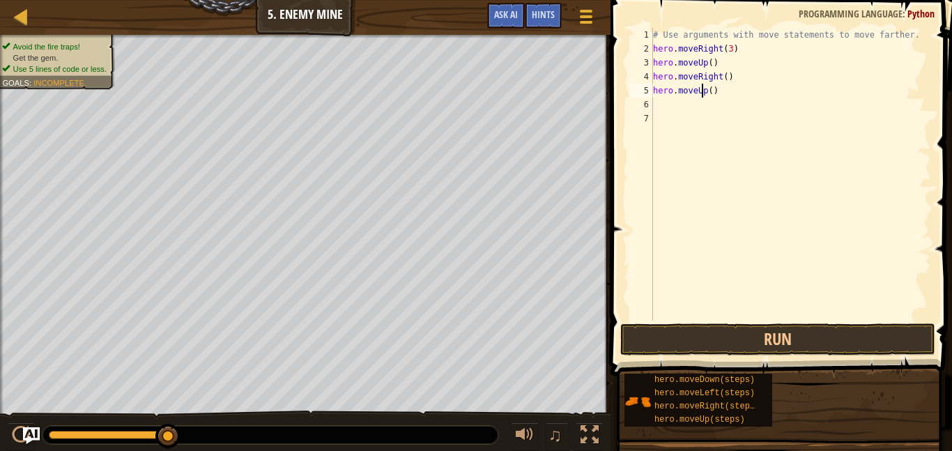
click at [702, 84] on div "# Use arguments with move statements to move farther. hero . moveRight ( 3 ) he…" at bounding box center [790, 188] width 281 height 321
click at [705, 87] on div "# Use arguments with move statements to move farther. hero . moveRight ( 3 ) he…" at bounding box center [790, 188] width 281 height 321
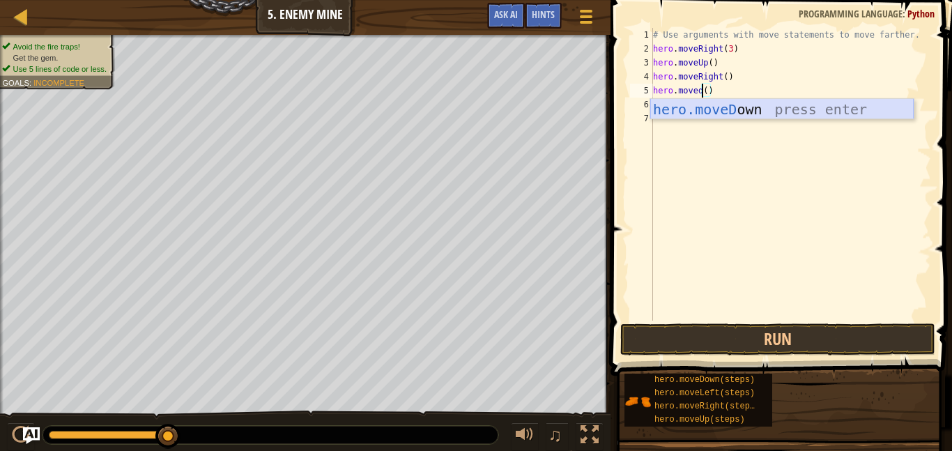
click at [712, 111] on div "hero.moveD own press enter" at bounding box center [781, 130] width 263 height 63
type textarea "hero.moveDown"
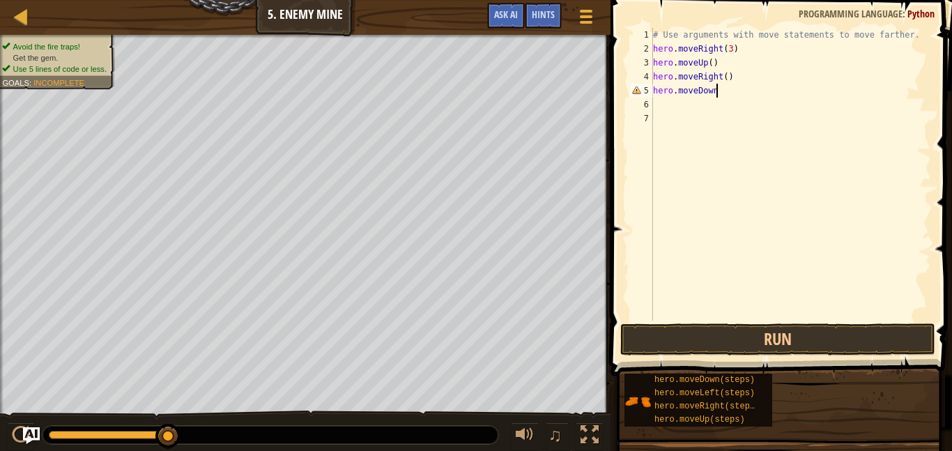
click at [689, 109] on div "# Use arguments with move statements to move farther. hero . moveRight ( 3 ) he…" at bounding box center [790, 188] width 281 height 321
click at [719, 93] on div "# Use arguments with move statements to move farther. hero . moveRight ( 3 ) he…" at bounding box center [790, 188] width 281 height 321
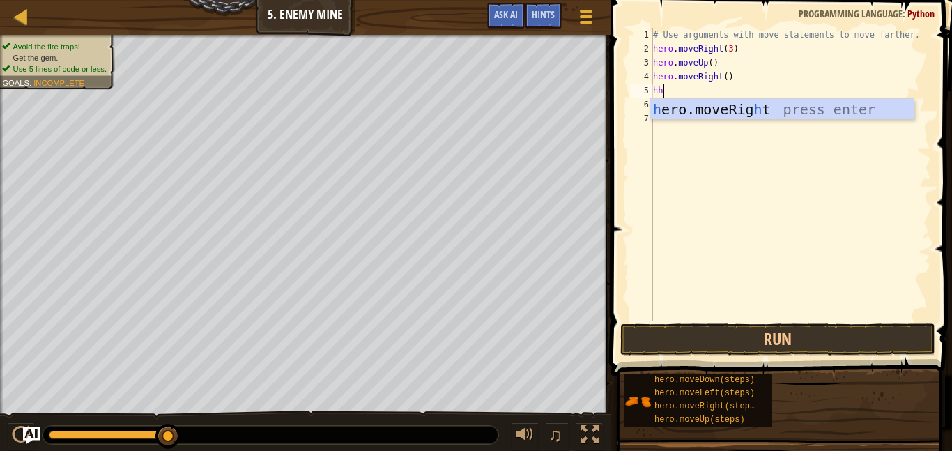
type textarea "h"
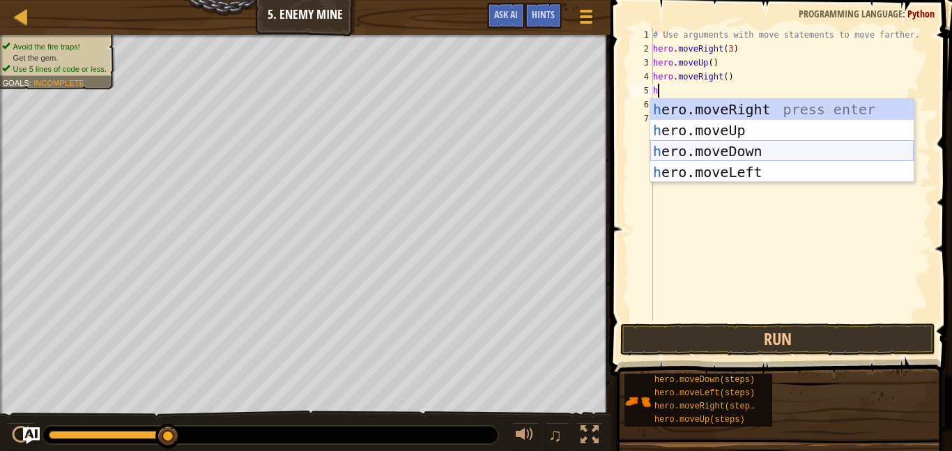
click at [728, 154] on div "h ero.moveRight press enter h ero.moveUp press enter h ero.moveDown press enter…" at bounding box center [781, 161] width 263 height 125
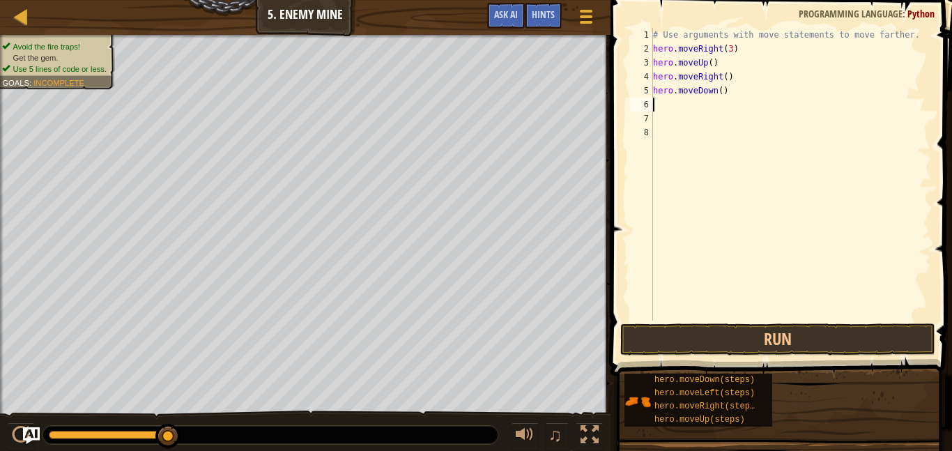
click at [722, 93] on div "# Use arguments with move statements to move farther. hero . moveRight ( 3 ) he…" at bounding box center [790, 188] width 281 height 321
type textarea "hero.moveDown(3)"
click at [708, 121] on div "# Use arguments with move statements to move farther. hero . moveRight ( 3 ) he…" at bounding box center [790, 188] width 281 height 321
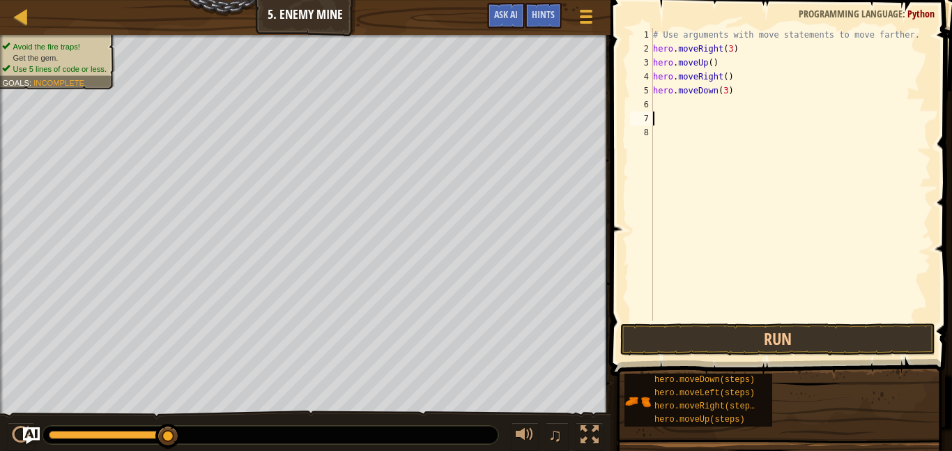
click at [696, 114] on div "# Use arguments with move statements to move farther. hero . moveRight ( 3 ) he…" at bounding box center [790, 188] width 281 height 321
click at [693, 110] on div "# Use arguments with move statements to move farther. hero . moveRight ( 3 ) he…" at bounding box center [790, 188] width 281 height 321
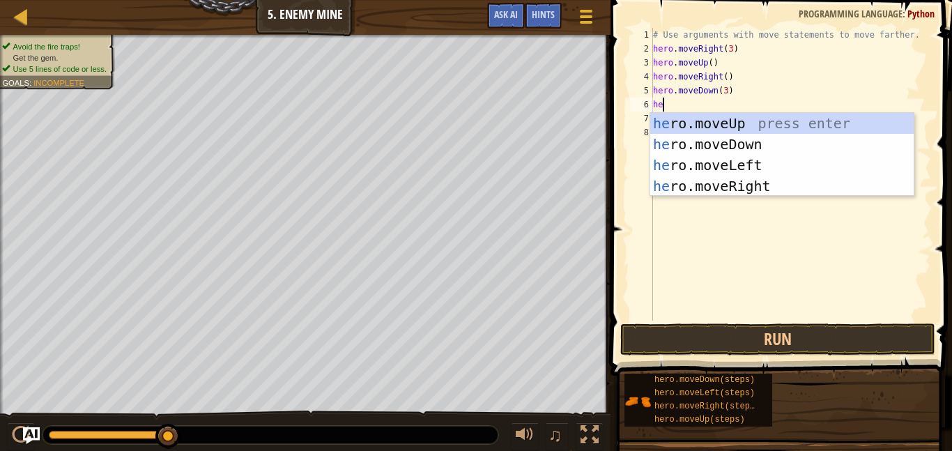
type textarea "her"
click at [697, 188] on div "her o.moveUp press enter her o.moveDown press enter her o.moveLeft press enter …" at bounding box center [781, 175] width 263 height 125
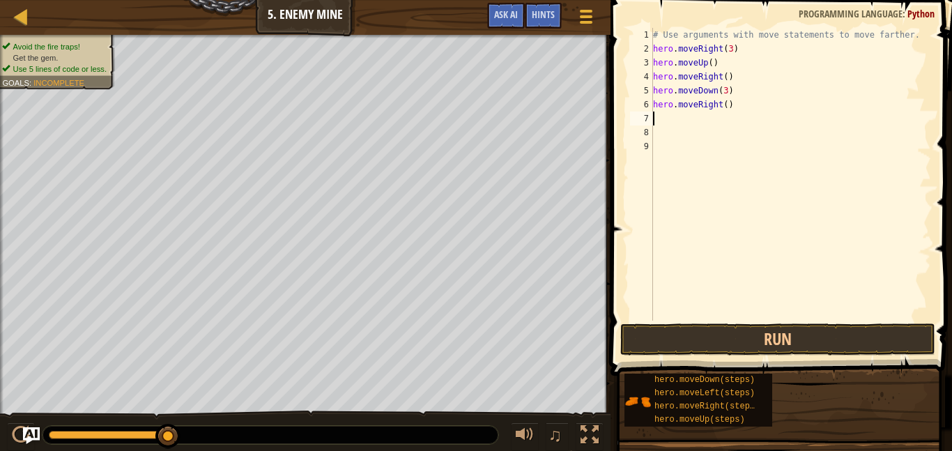
click at [724, 105] on div "# Use arguments with move statements to move farther. hero . moveRight ( 3 ) he…" at bounding box center [790, 188] width 281 height 321
type textarea "hero.moveRight(2)"
click at [715, 124] on div "# Use arguments with move statements to move farther. hero . moveRight ( 3 ) he…" at bounding box center [790, 188] width 281 height 321
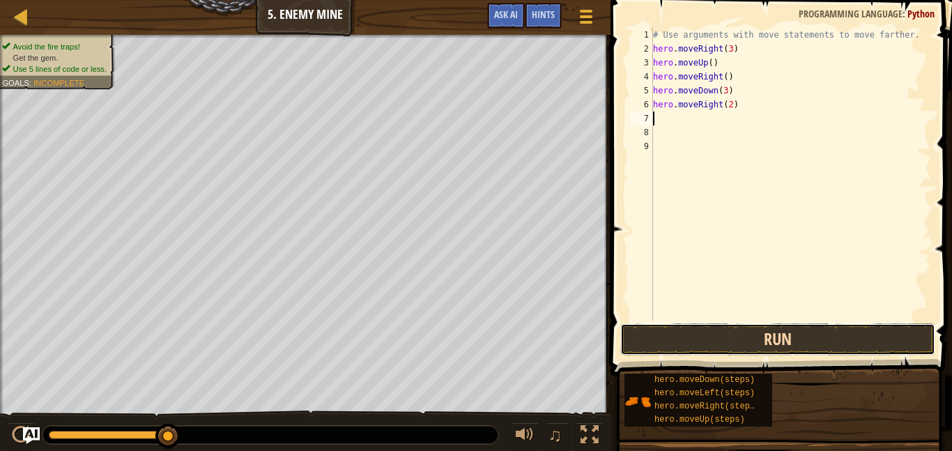
click at [659, 333] on button "Run" at bounding box center [777, 339] width 315 height 32
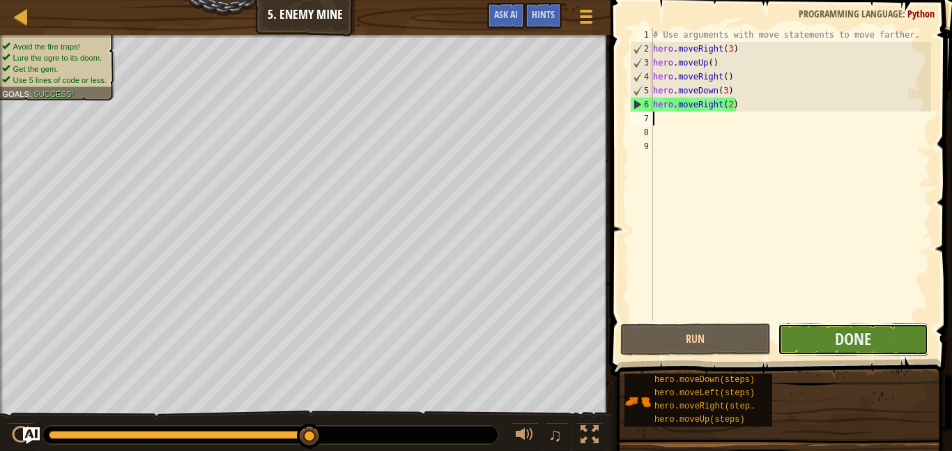
click at [806, 330] on button "Done" at bounding box center [853, 339] width 151 height 32
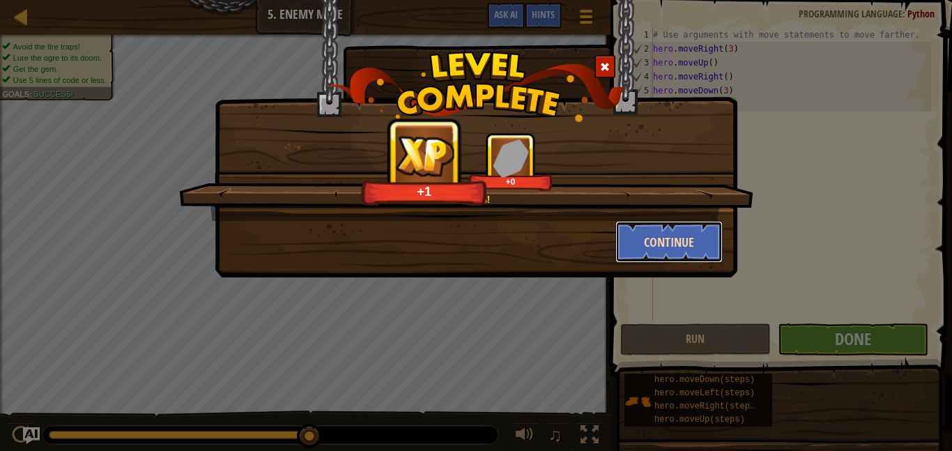
click at [631, 244] on button "Continue" at bounding box center [669, 242] width 108 height 42
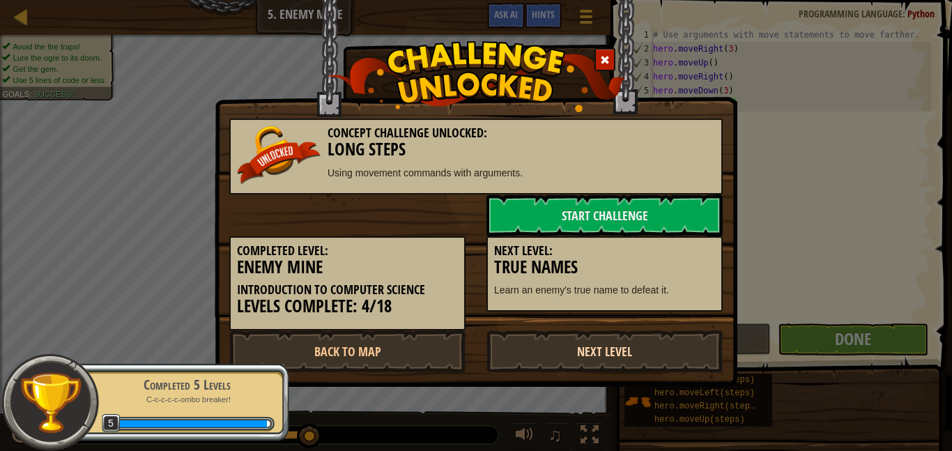
click at [515, 347] on link "Next Level" at bounding box center [604, 351] width 236 height 42
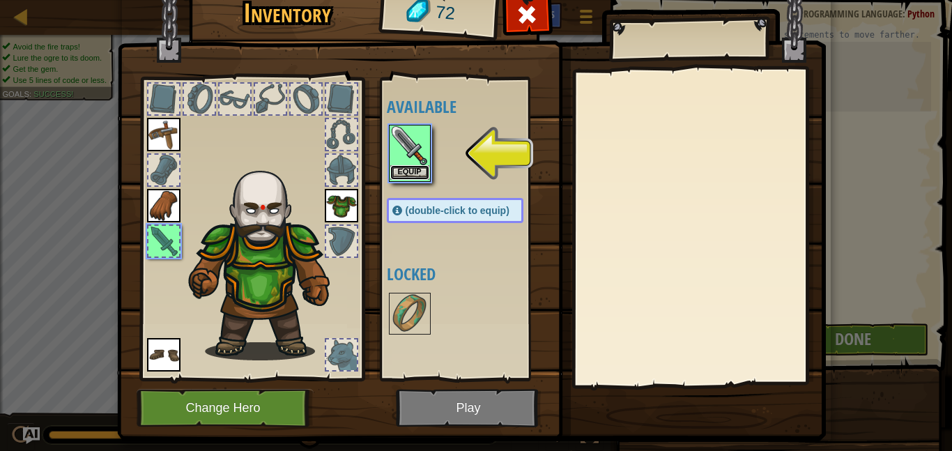
click at [419, 176] on button "Equip" at bounding box center [409, 172] width 39 height 15
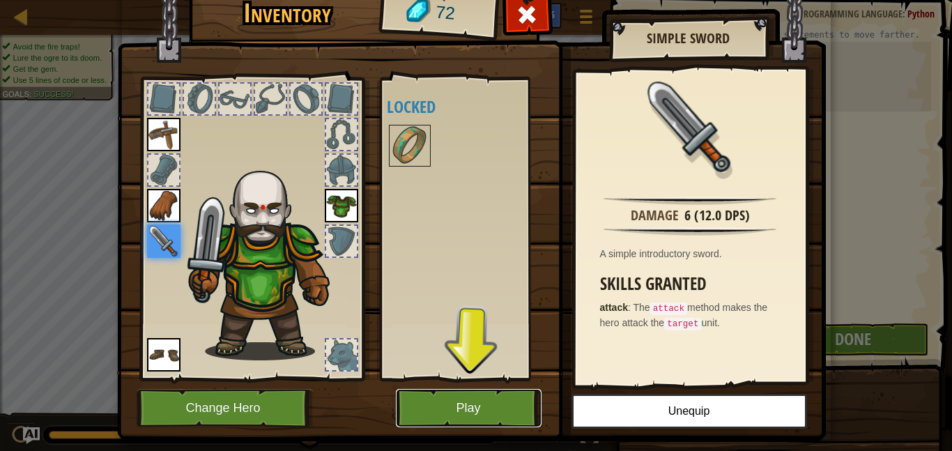
click at [486, 413] on button "Play" at bounding box center [469, 408] width 146 height 38
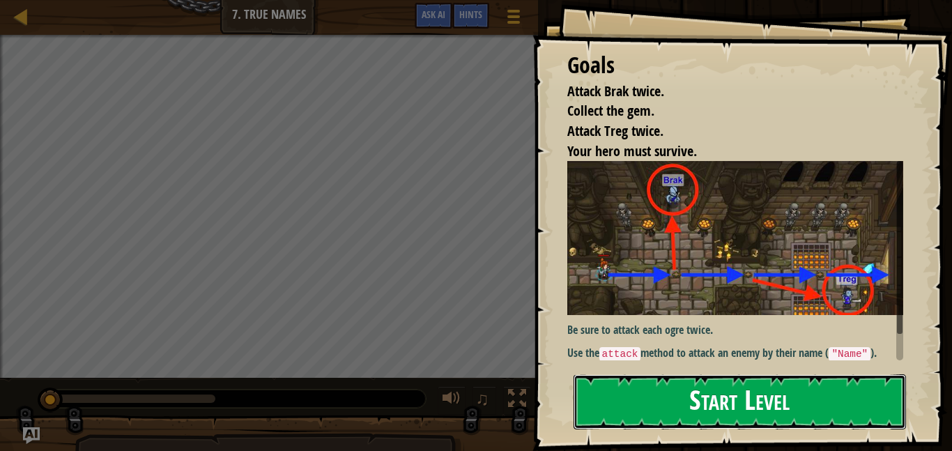
click at [647, 401] on button "Start Level" at bounding box center [740, 401] width 332 height 55
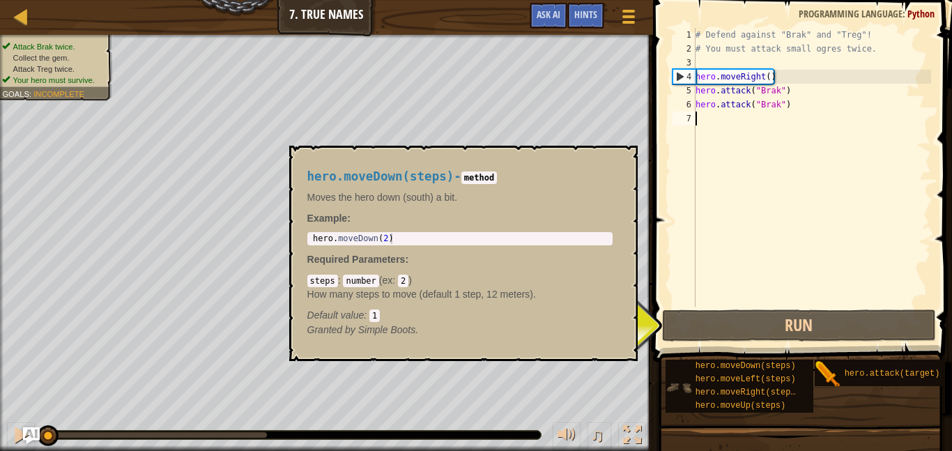
click at [676, 378] on img at bounding box center [679, 387] width 26 height 26
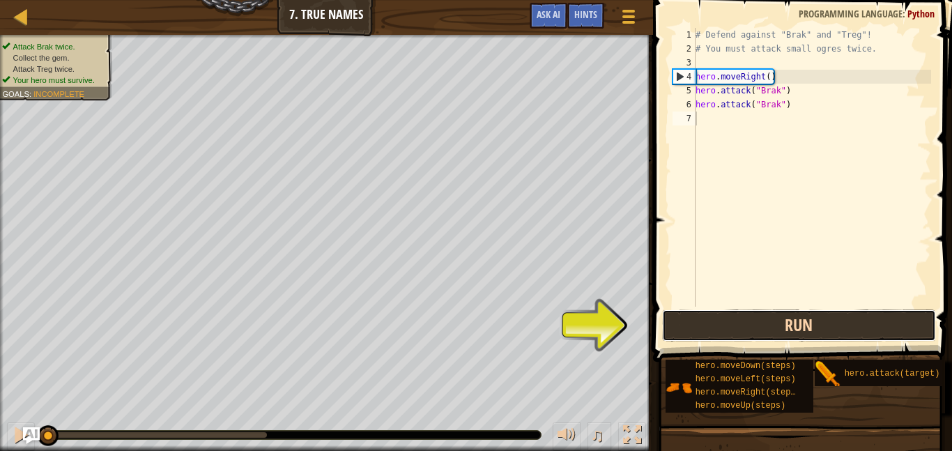
click at [753, 335] on button "Run" at bounding box center [799, 325] width 274 height 32
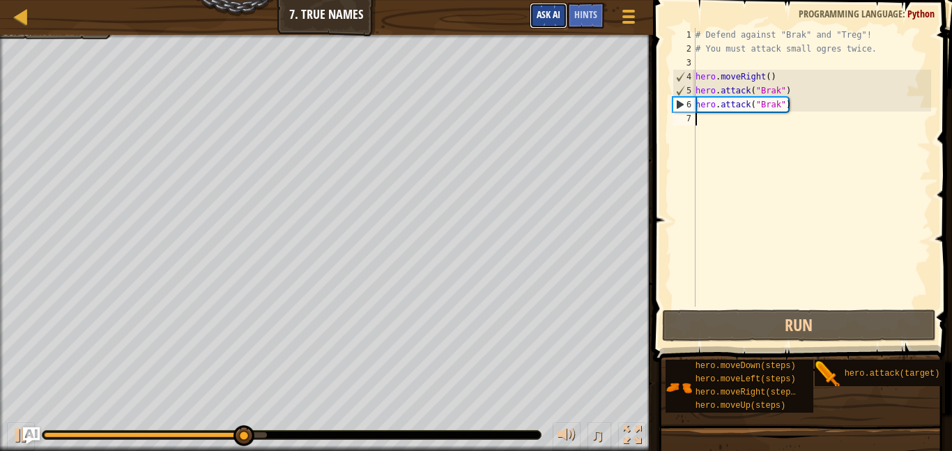
click at [548, 18] on span "Ask AI" at bounding box center [549, 14] width 24 height 13
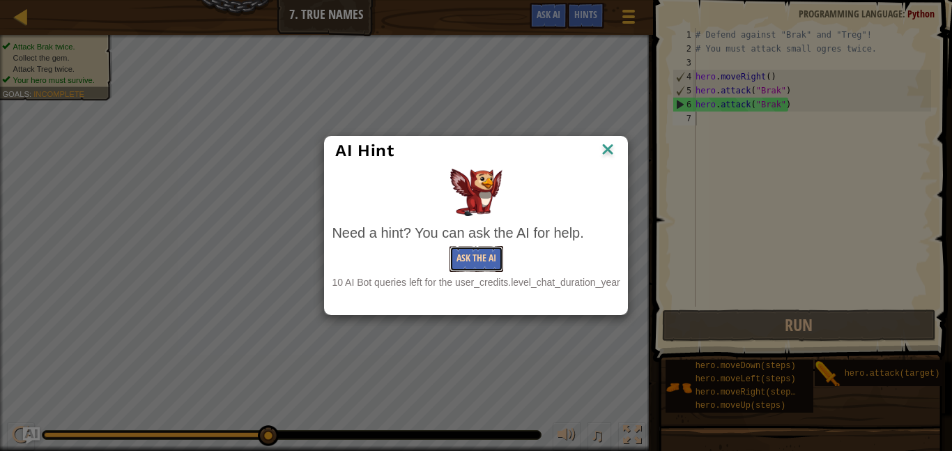
click at [477, 265] on button "Ask the AI" at bounding box center [476, 259] width 54 height 26
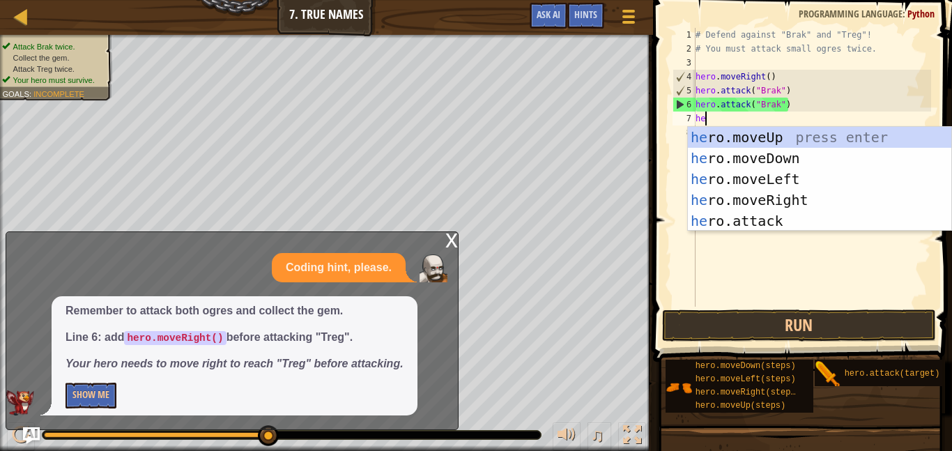
type textarea "her"
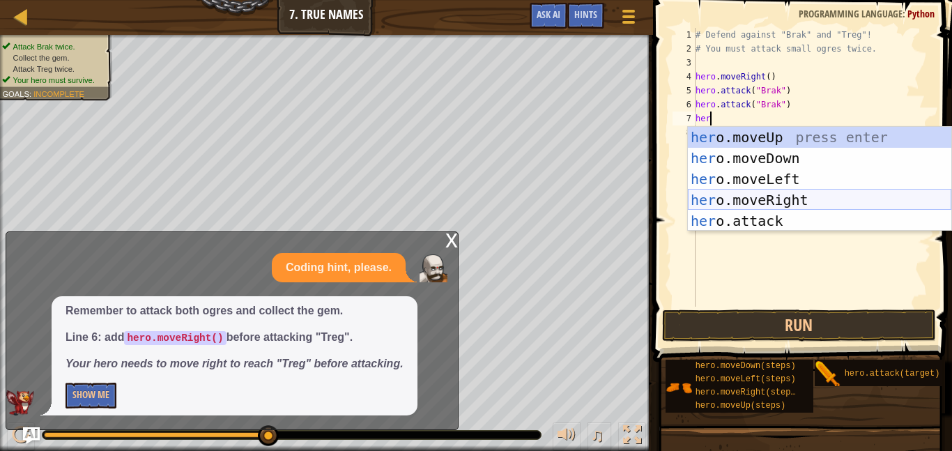
click at [774, 195] on div "her o.moveUp press enter her o.moveDown press enter her o.moveLeft press enter …" at bounding box center [819, 200] width 263 height 146
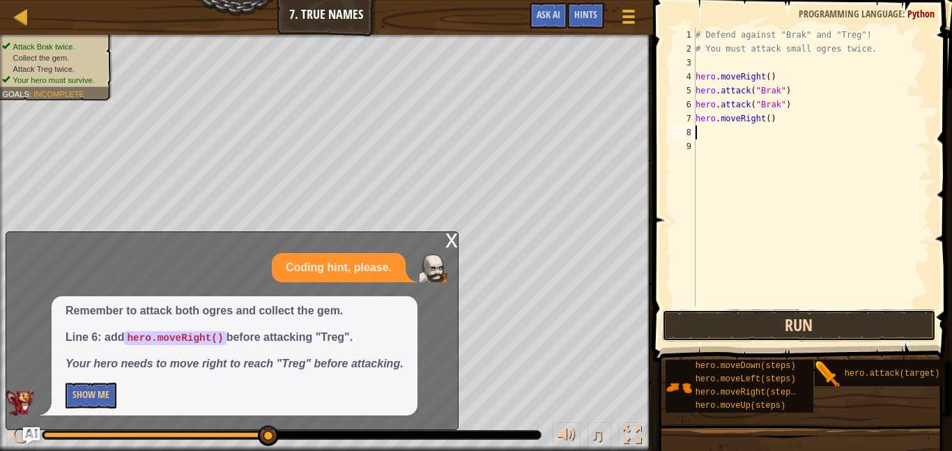
click at [686, 331] on button "Run" at bounding box center [799, 325] width 274 height 32
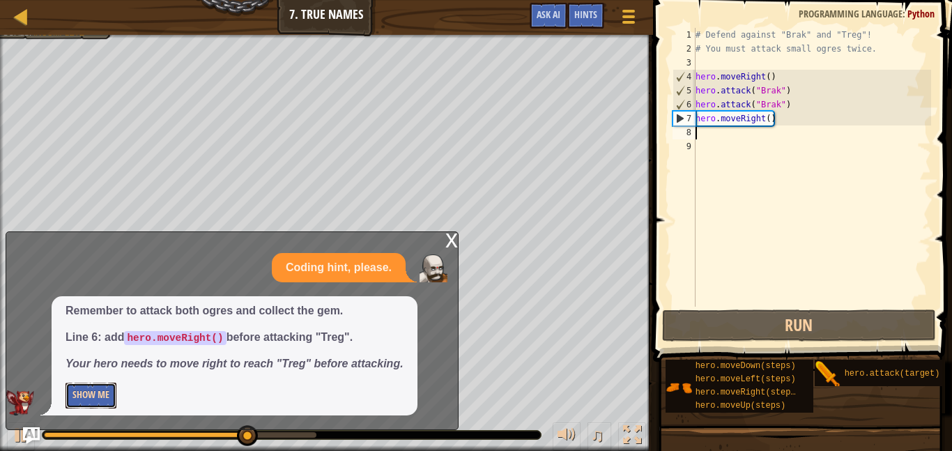
click at [105, 390] on button "Show Me" at bounding box center [91, 396] width 51 height 26
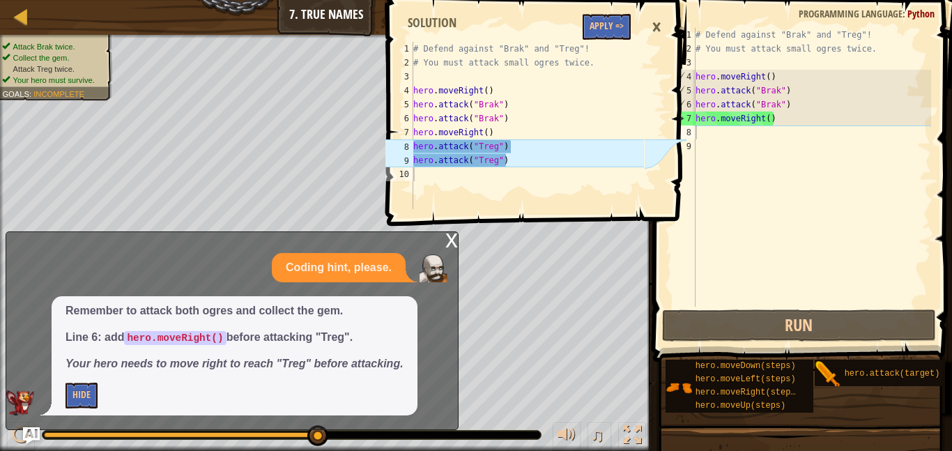
click at [707, 130] on div "# Defend against "Brak" and "Treg"! # You must attack small ogres twice. hero .…" at bounding box center [812, 181] width 238 height 307
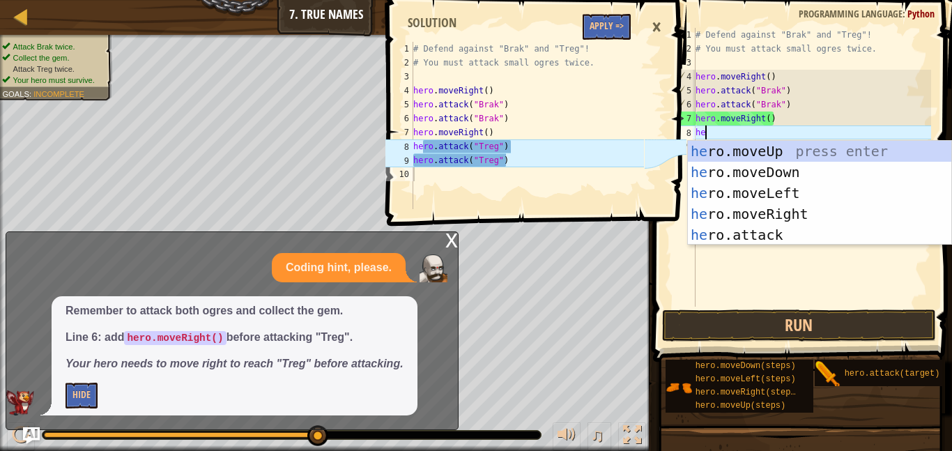
scroll to position [6, 1]
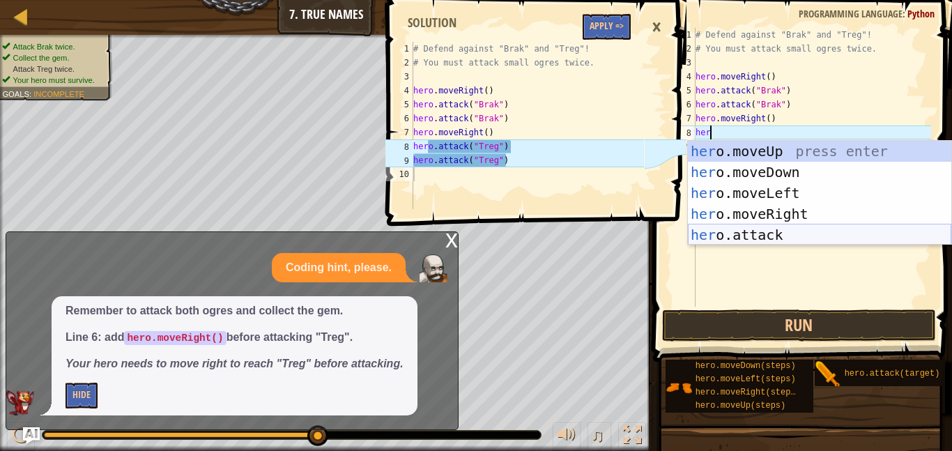
click at [707, 238] on div "her o.moveUp press enter her o.moveDown press enter her o.moveLeft press enter …" at bounding box center [819, 214] width 263 height 146
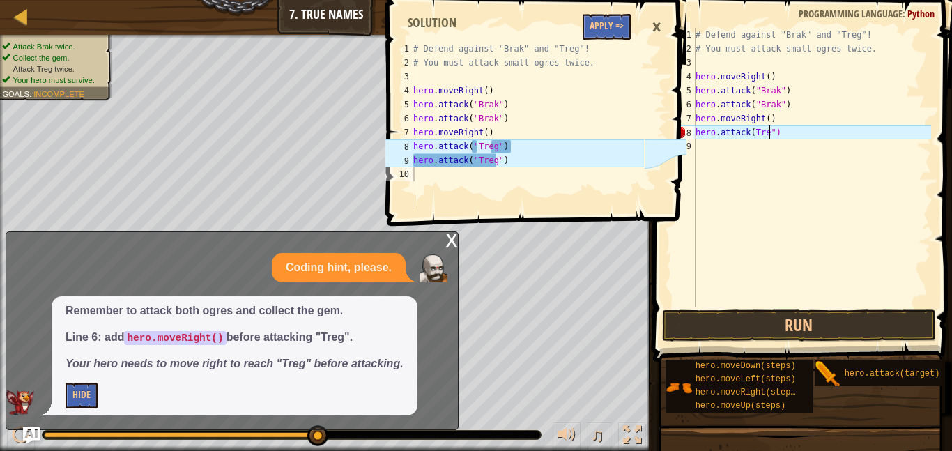
scroll to position [6, 10]
type textarea "hero.attack(Treg")"
click at [760, 153] on div "# Defend against "Brak" and "Treg"! # You must attack small ogres twice. hero .…" at bounding box center [812, 181] width 238 height 307
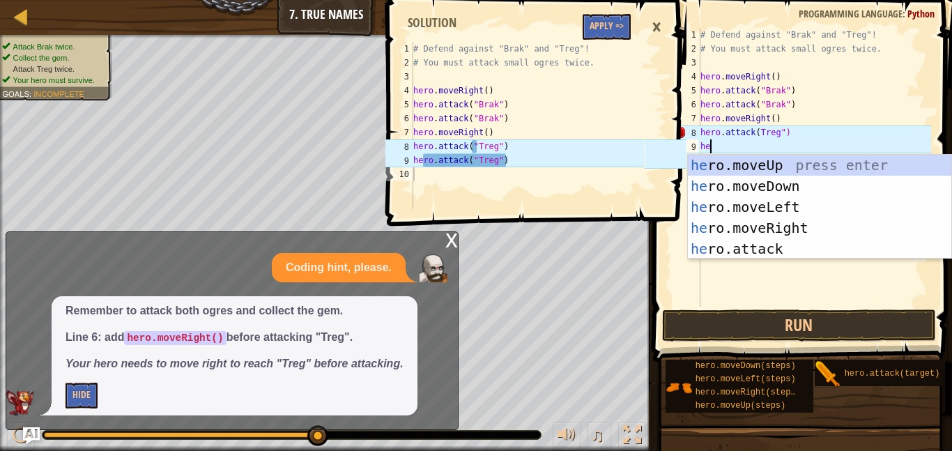
scroll to position [6, 2]
click at [723, 256] on div "hero .moveUp press enter hero .moveDown press enter hero .moveLeft press enter …" at bounding box center [819, 228] width 263 height 146
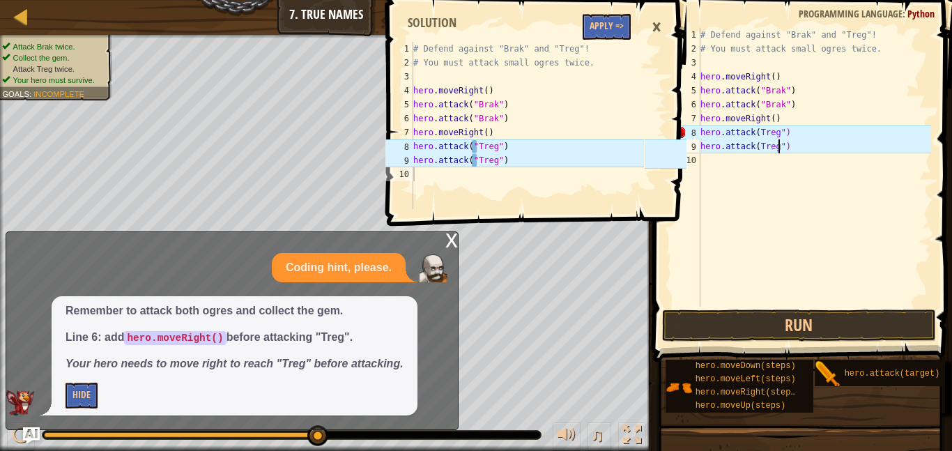
scroll to position [6, 11]
click at [760, 149] on div "# Defend against "Brak" and "Treg"! # You must attack small ogres twice. hero .…" at bounding box center [814, 181] width 233 height 307
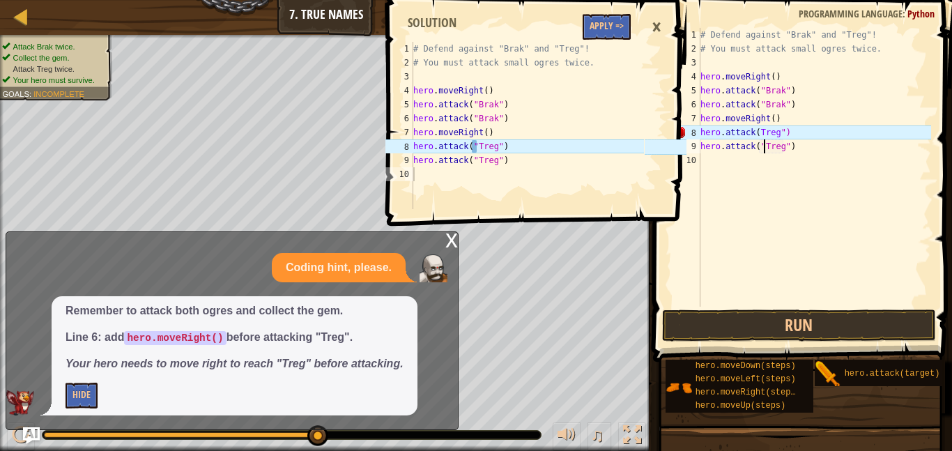
click at [761, 132] on div "# Defend against "Brak" and "Treg"! # You must attack small ogres twice. hero .…" at bounding box center [814, 181] width 233 height 307
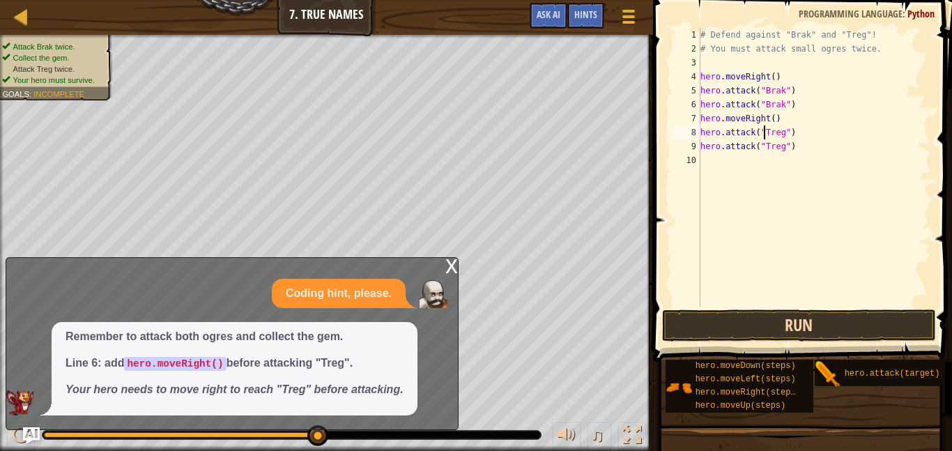
type textarea "hero.attack("Treg")"
click at [762, 324] on button "Run" at bounding box center [799, 325] width 274 height 32
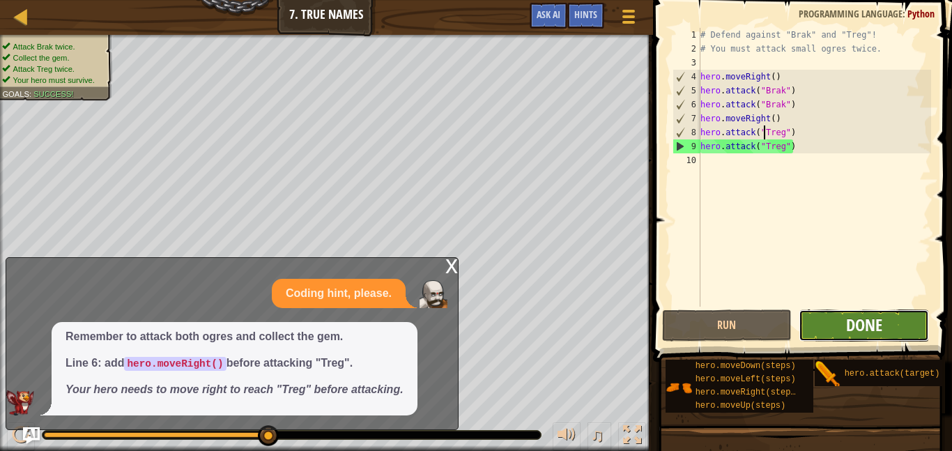
click at [851, 332] on span "Done" at bounding box center [864, 325] width 36 height 22
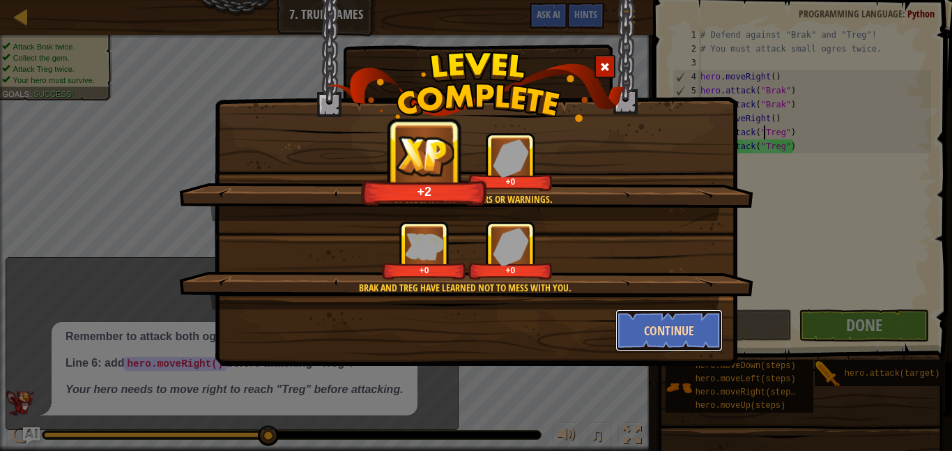
click at [622, 316] on button "Continue" at bounding box center [669, 330] width 108 height 42
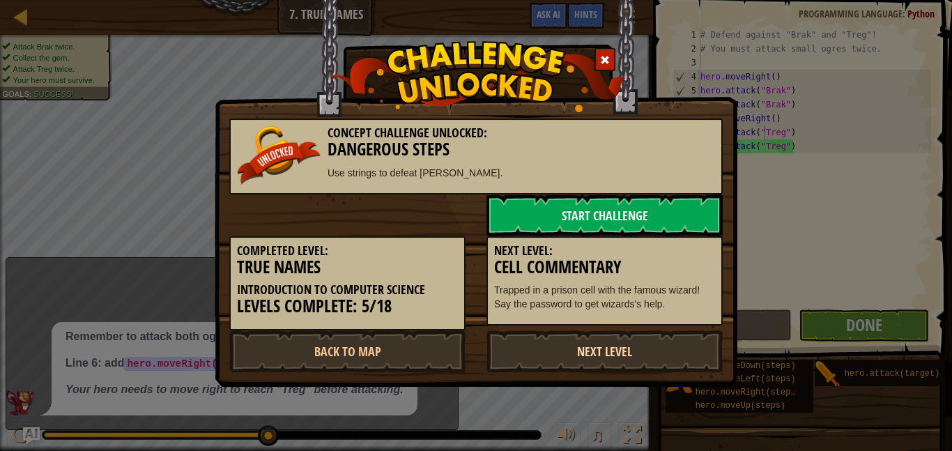
click at [611, 352] on link "Next Level" at bounding box center [604, 351] width 236 height 42
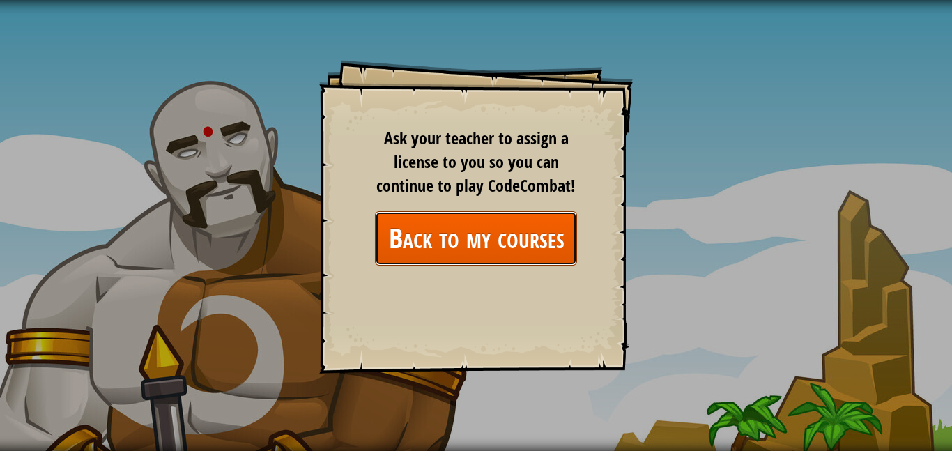
click at [512, 237] on link "Back to my courses" at bounding box center [476, 238] width 202 height 54
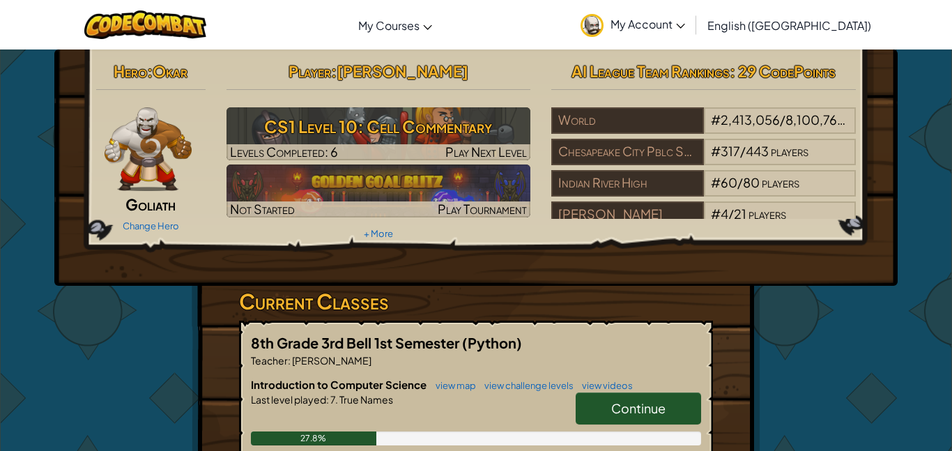
click at [512, 240] on div "Player : [PERSON_NAME] S CS1 Level 10: Cell Commentary Levels Completed: 6 Play…" at bounding box center [378, 149] width 325 height 187
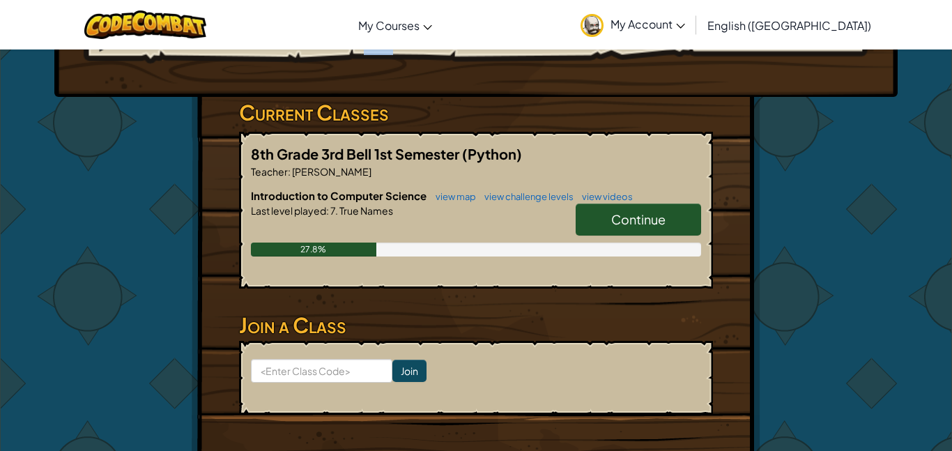
scroll to position [190, 0]
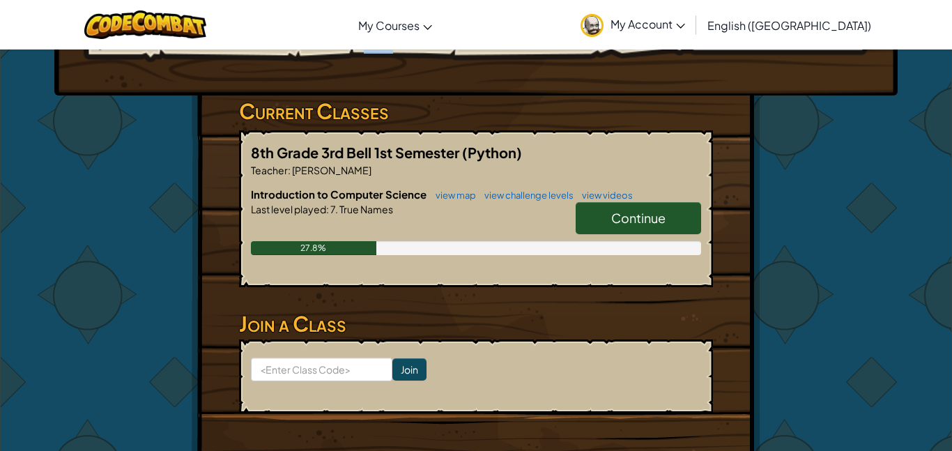
click at [661, 202] on link "Continue" at bounding box center [638, 218] width 125 height 32
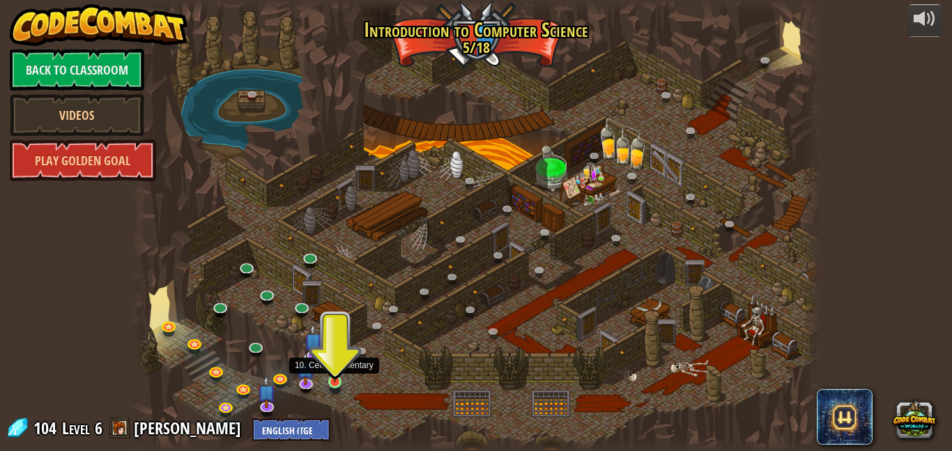
click at [339, 377] on img at bounding box center [335, 364] width 16 height 38
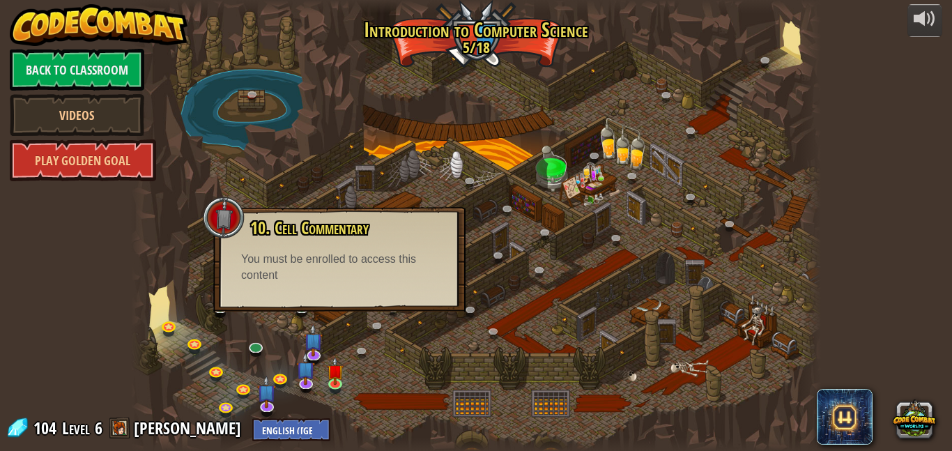
click at [316, 263] on div "You must be enrolled to access this content" at bounding box center [339, 268] width 197 height 32
click at [369, 353] on link at bounding box center [365, 354] width 28 height 28
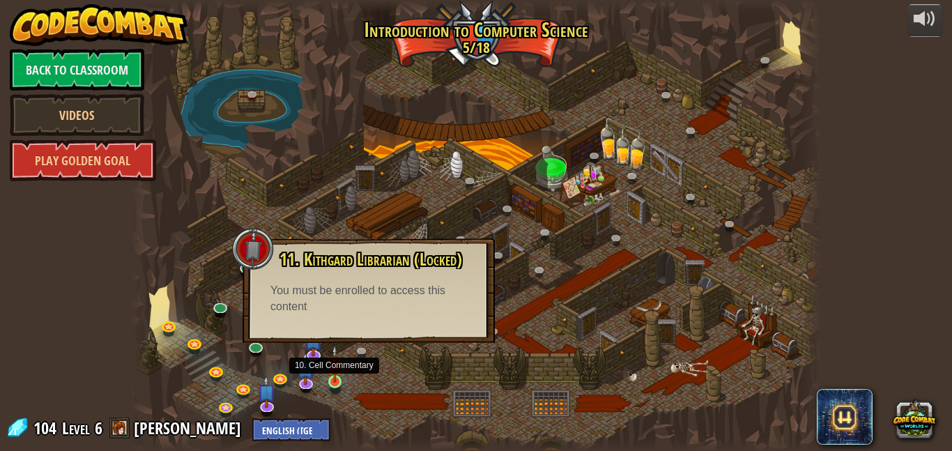
click at [338, 367] on img at bounding box center [335, 364] width 16 height 38
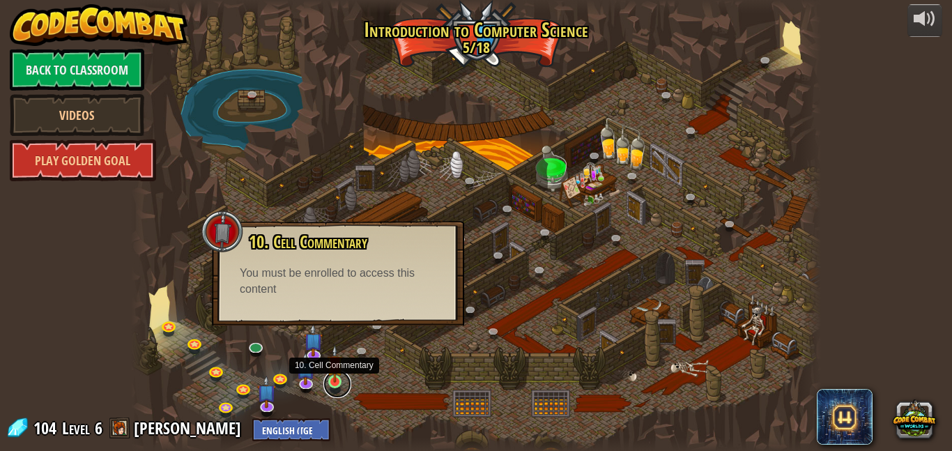
click at [344, 378] on link at bounding box center [337, 384] width 28 height 28
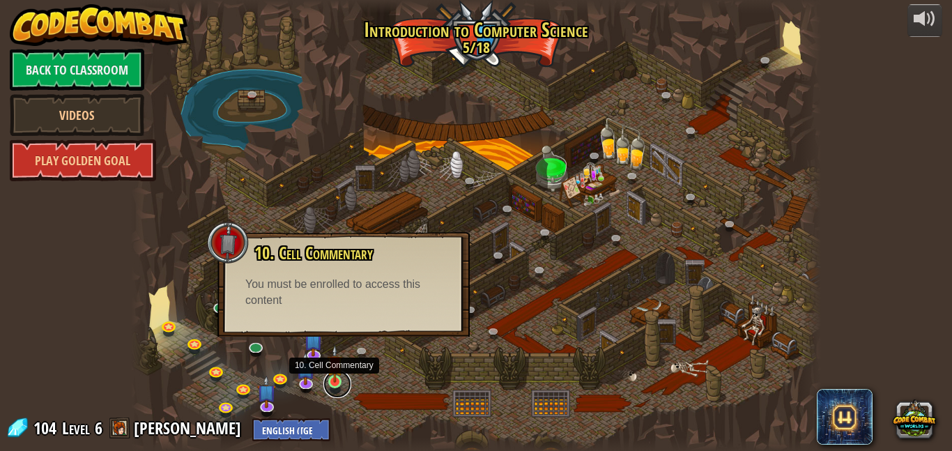
click at [344, 378] on link at bounding box center [337, 384] width 28 height 28
click at [309, 377] on img at bounding box center [305, 360] width 19 height 43
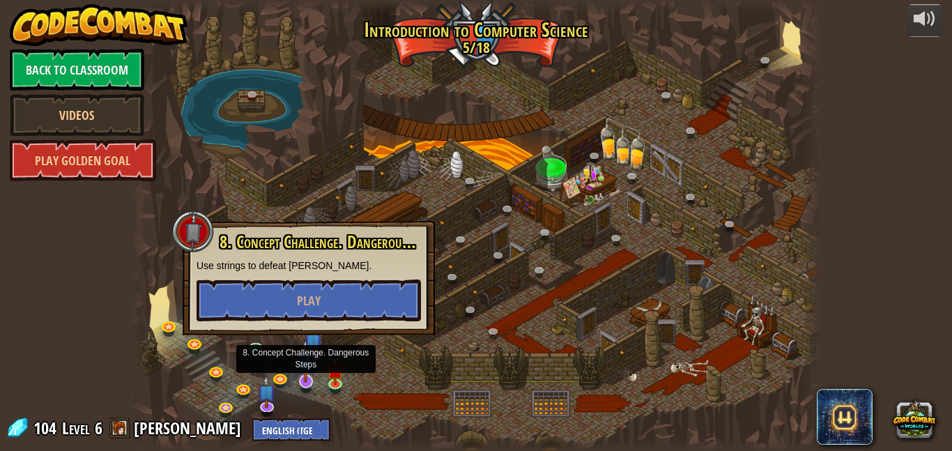
click at [314, 353] on img at bounding box center [305, 360] width 19 height 43
